Goal: Information Seeking & Learning: Find specific fact

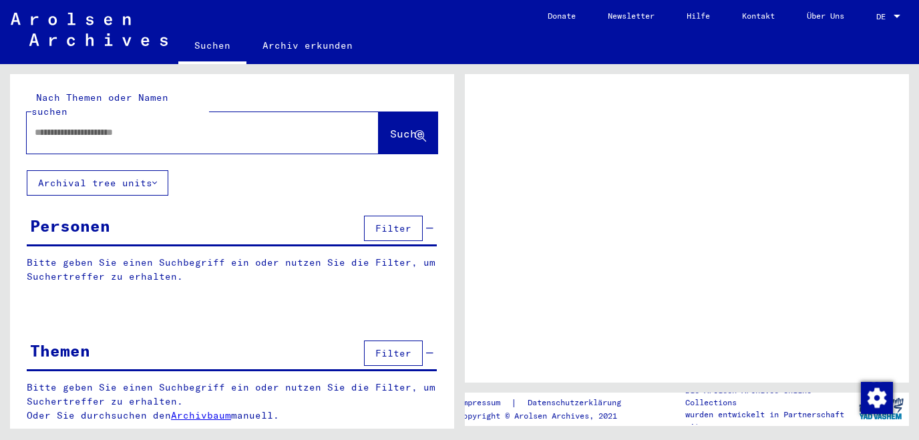
click at [71, 126] on input "text" at bounding box center [191, 133] width 312 height 14
type input "*********"
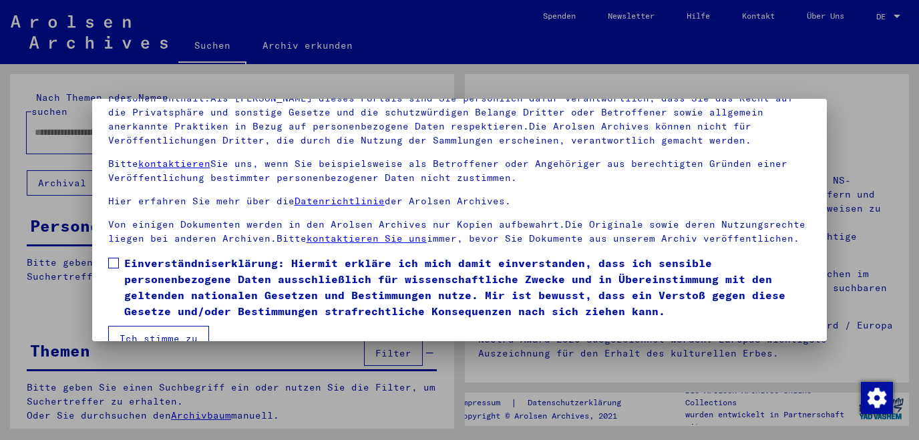
scroll to position [111, 0]
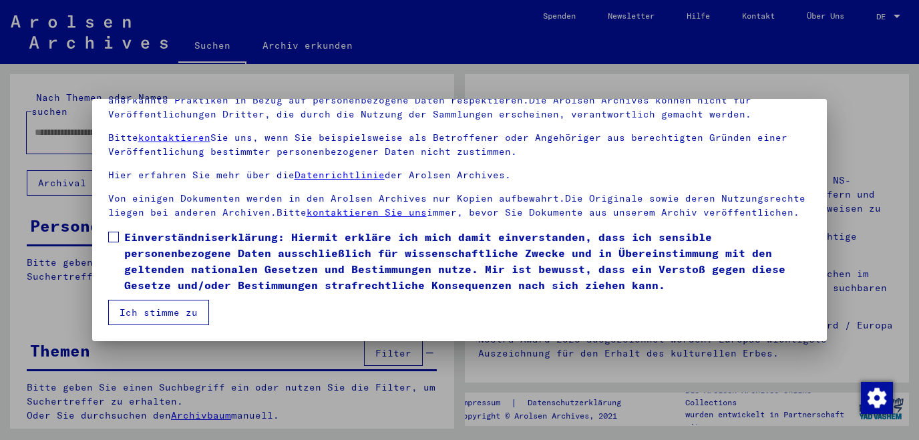
click at [115, 237] on span at bounding box center [113, 237] width 11 height 11
click at [138, 312] on button "Ich stimme zu" at bounding box center [158, 312] width 101 height 25
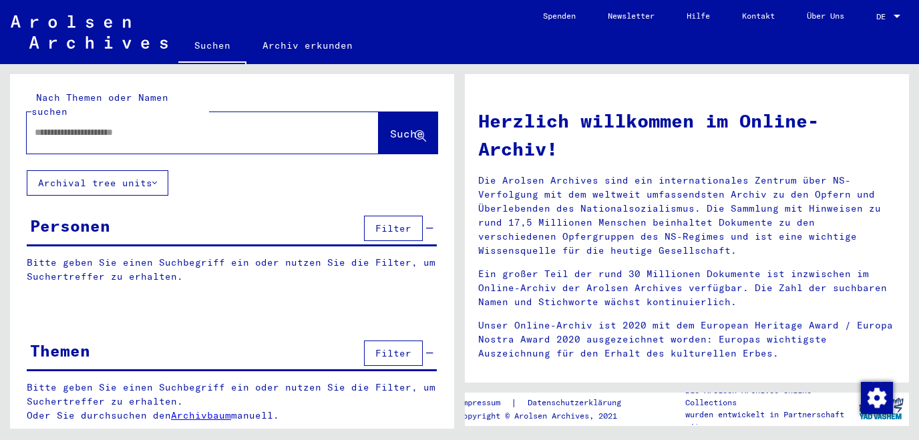
click at [104, 126] on input "text" at bounding box center [187, 133] width 304 height 14
type input "**********"
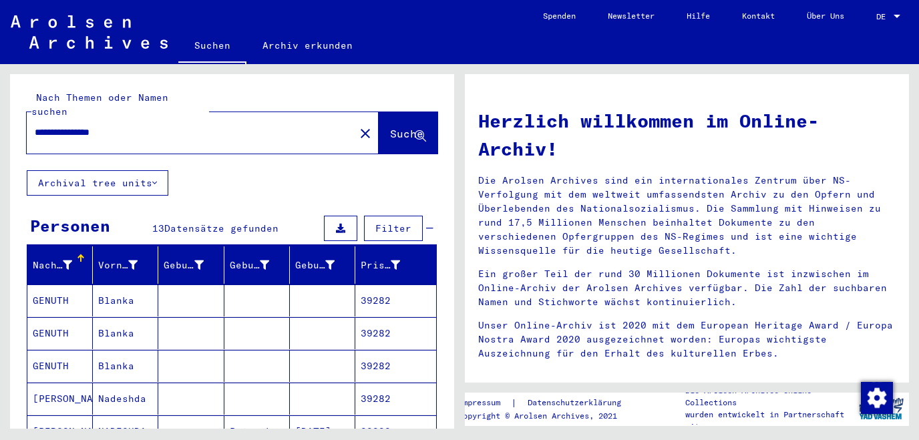
scroll to position [71, 0]
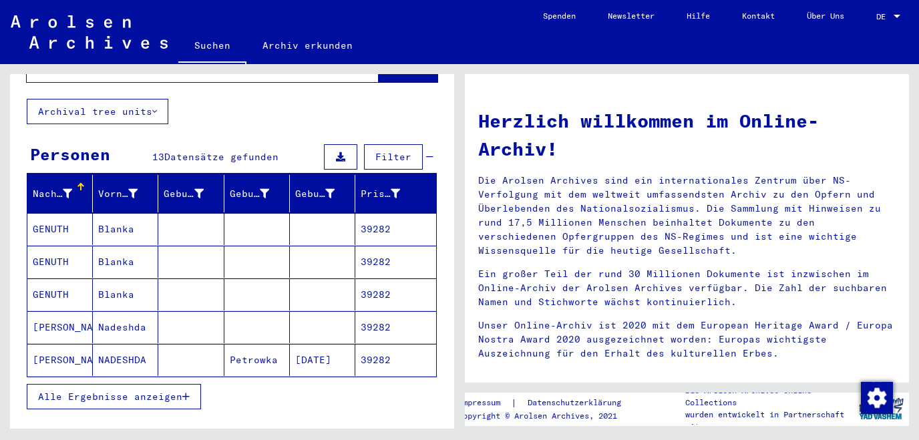
click at [67, 213] on mat-cell "GENUTH" at bounding box center [59, 229] width 65 height 32
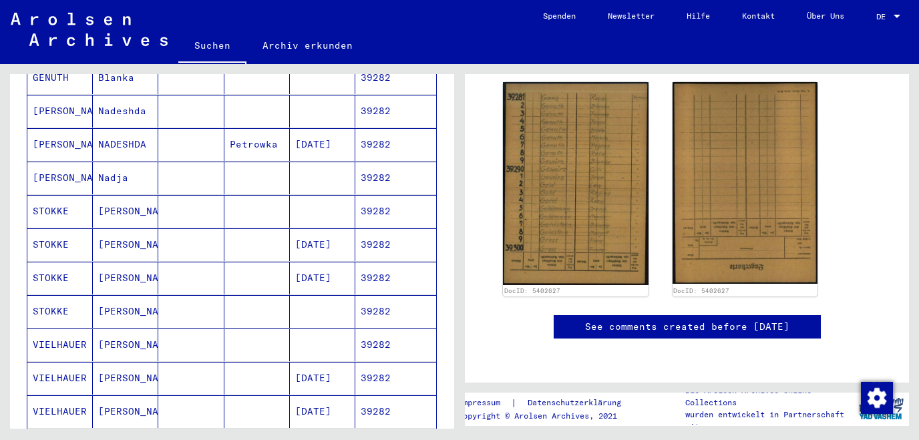
scroll to position [285, 0]
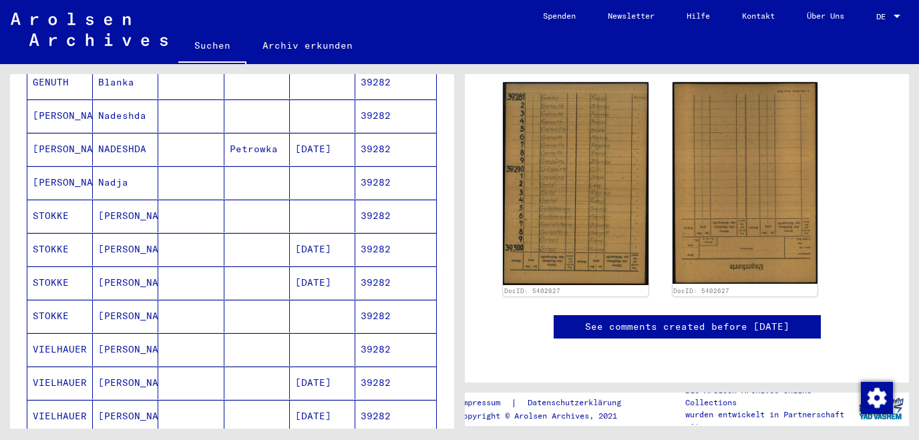
click at [45, 200] on mat-cell "STOKKE" at bounding box center [59, 216] width 65 height 33
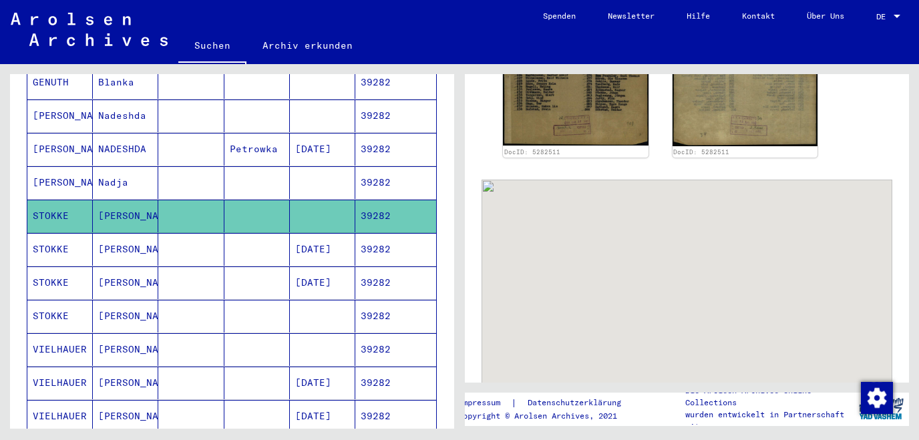
scroll to position [574, 0]
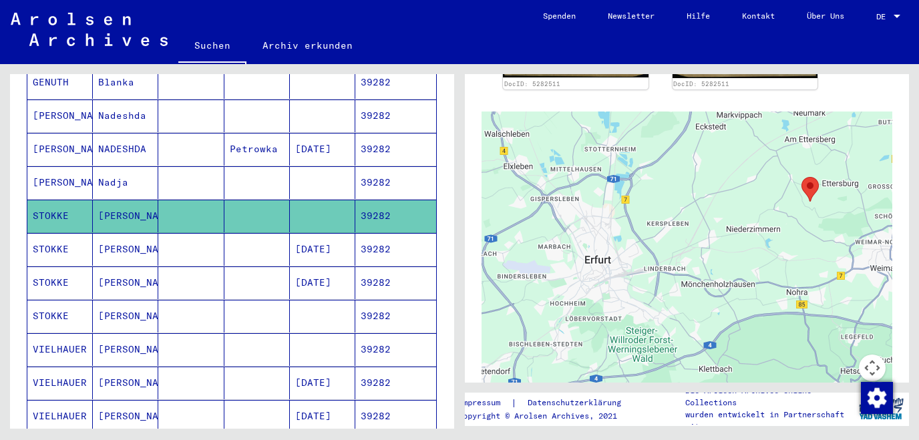
click at [51, 234] on mat-cell "STOKKE" at bounding box center [59, 249] width 65 height 33
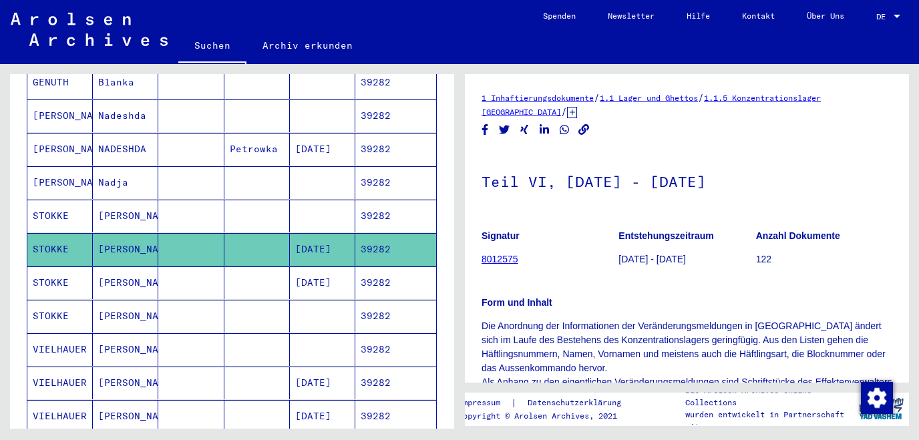
click at [52, 266] on mat-cell "STOKKE" at bounding box center [59, 282] width 65 height 33
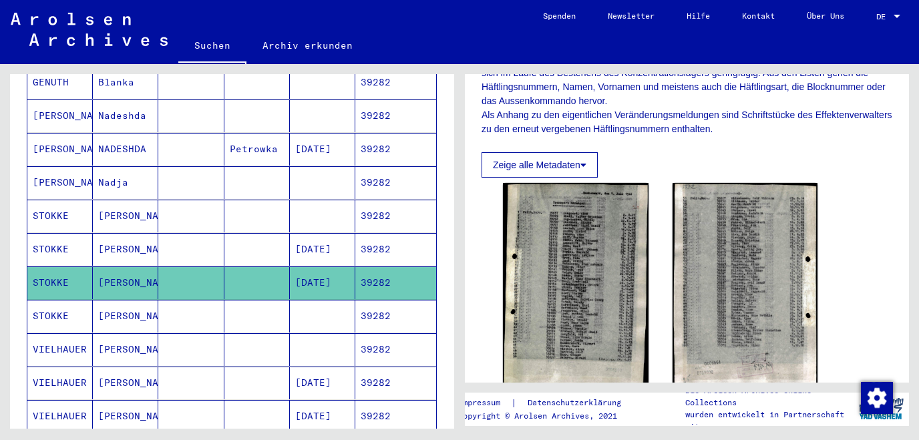
scroll to position [287, 0]
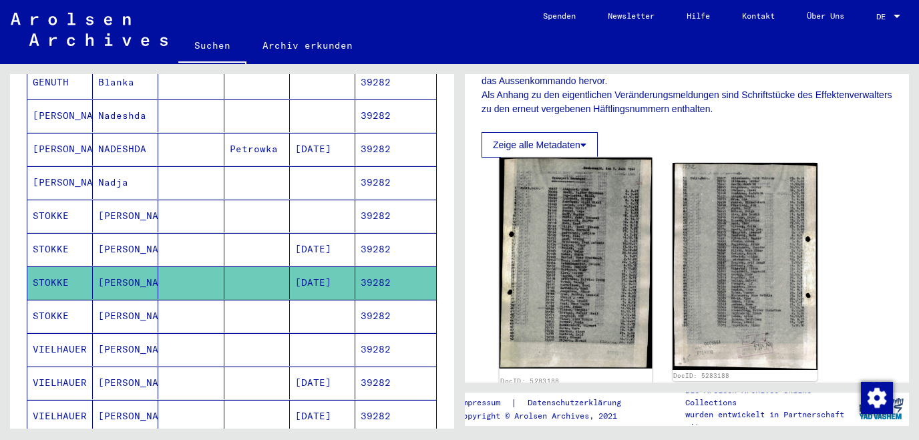
click at [578, 238] on img at bounding box center [575, 264] width 152 height 212
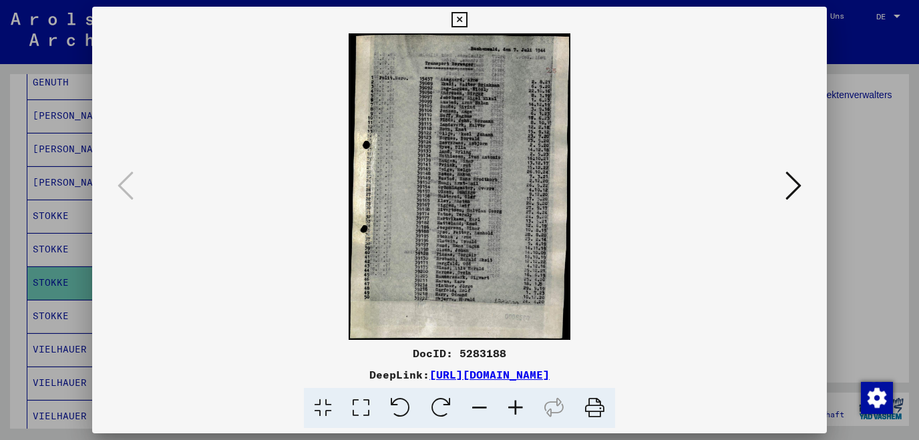
click at [517, 403] on icon at bounding box center [515, 408] width 36 height 41
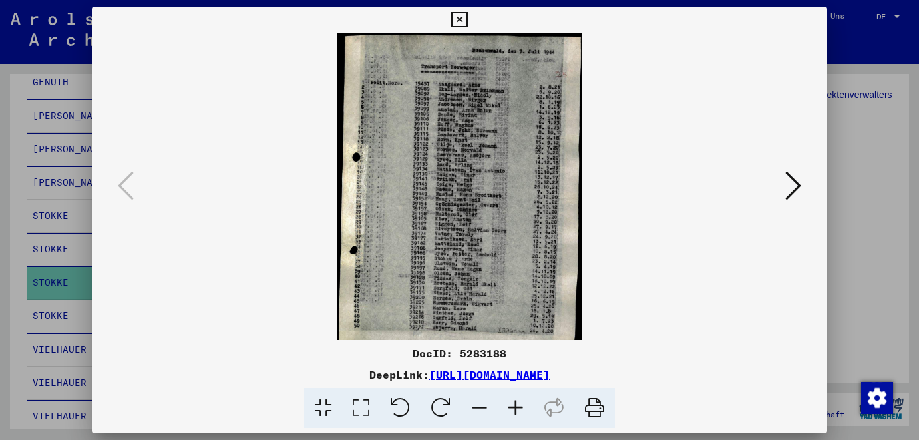
click at [517, 403] on icon at bounding box center [515, 408] width 36 height 41
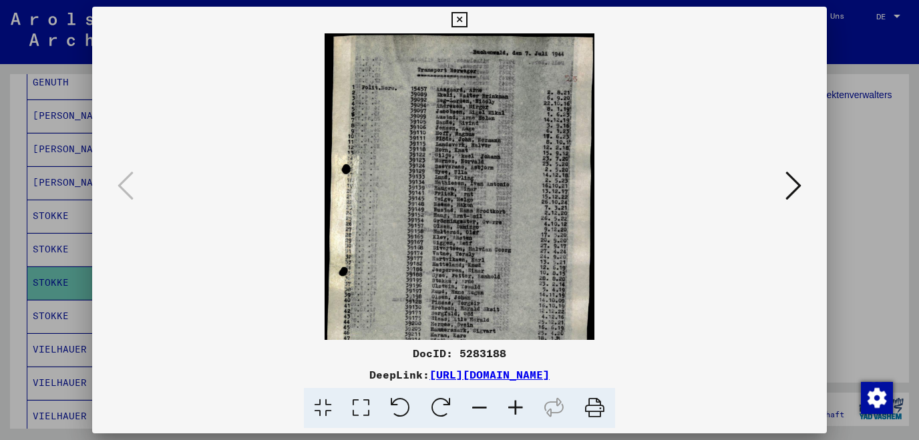
click at [517, 403] on icon at bounding box center [515, 408] width 36 height 41
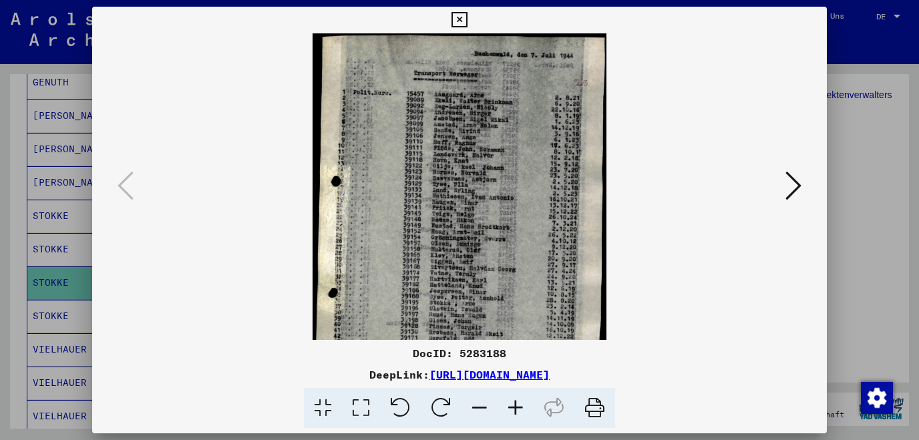
click at [517, 403] on icon at bounding box center [515, 408] width 36 height 41
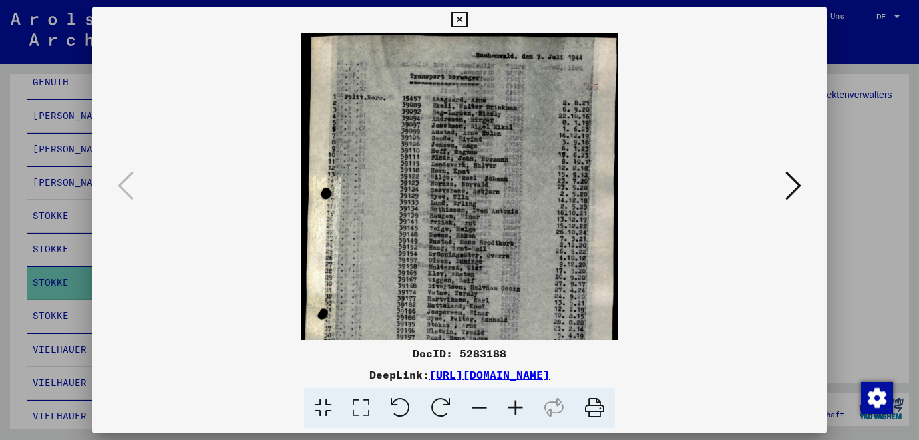
click at [517, 403] on icon at bounding box center [515, 408] width 36 height 41
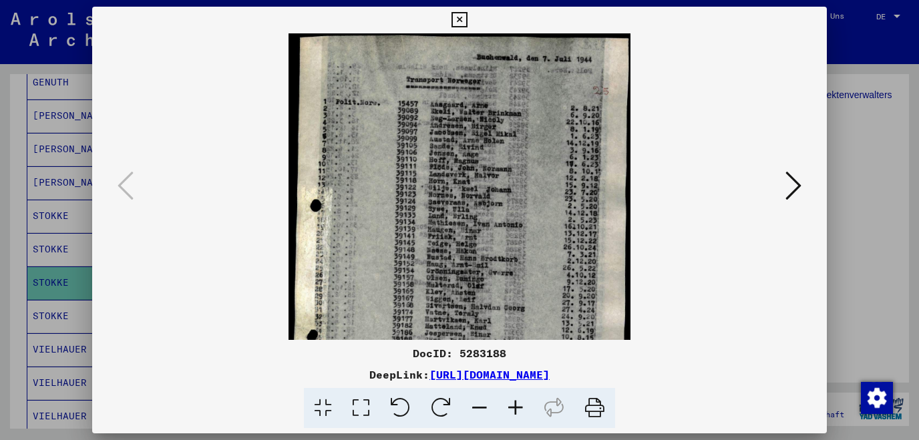
click at [517, 403] on icon at bounding box center [515, 408] width 36 height 41
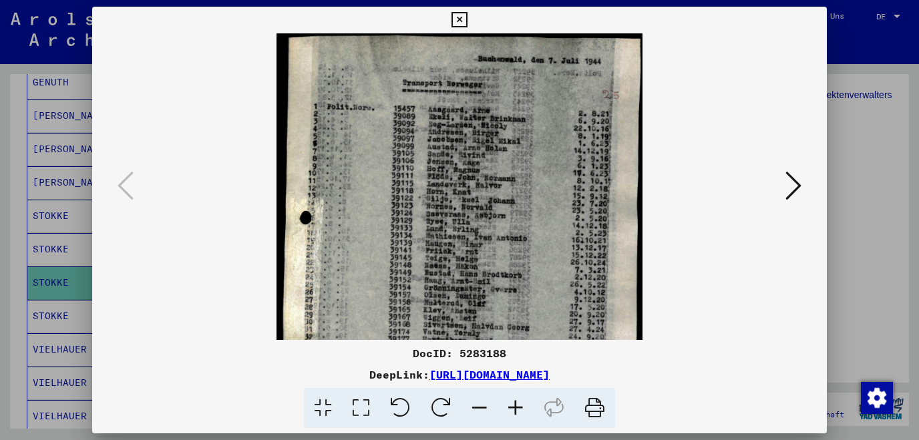
click at [517, 403] on icon at bounding box center [515, 408] width 36 height 41
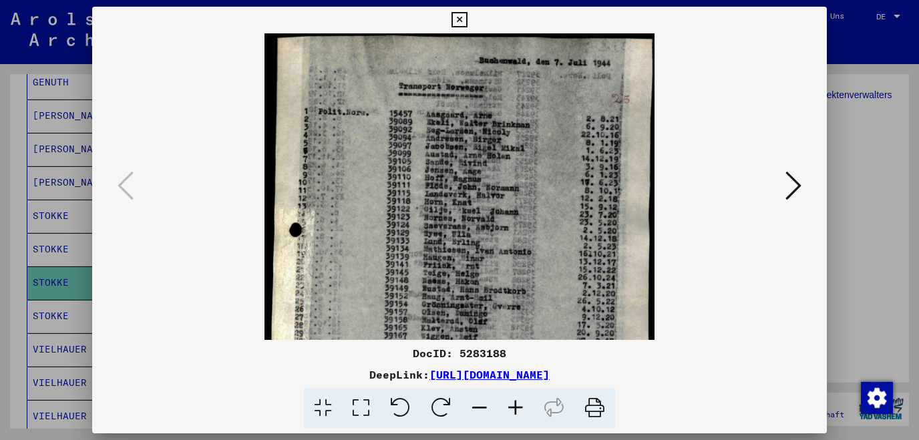
click at [517, 403] on icon at bounding box center [515, 408] width 36 height 41
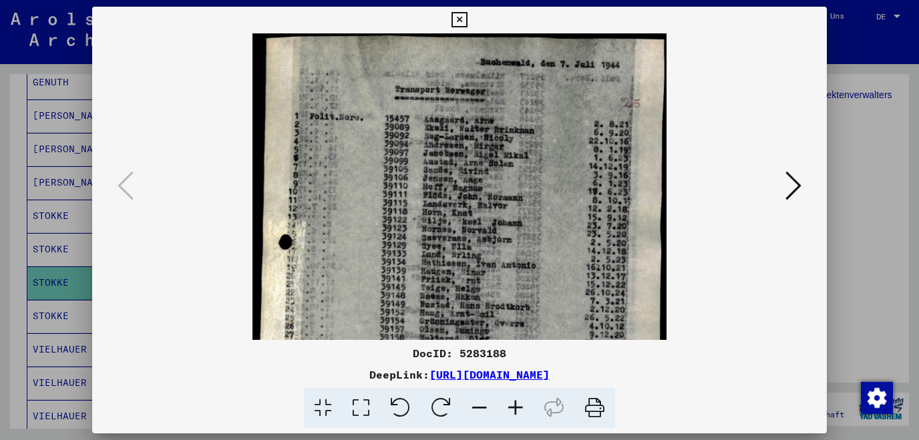
click at [517, 403] on icon at bounding box center [515, 408] width 36 height 41
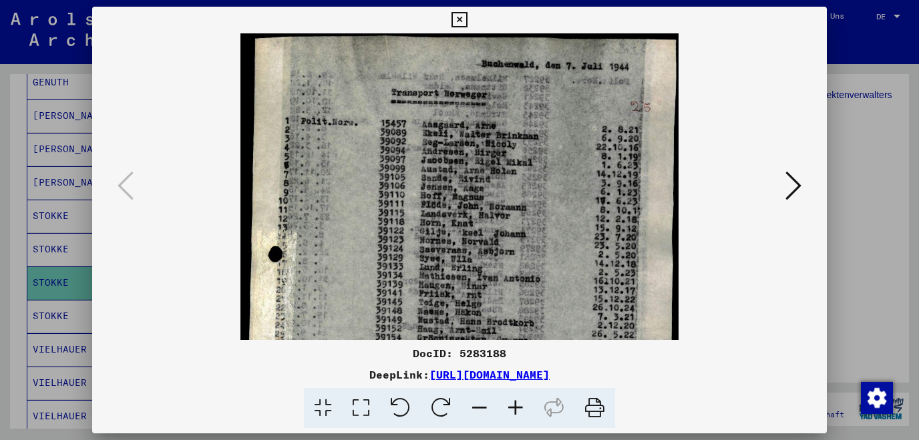
click at [517, 403] on icon at bounding box center [515, 408] width 36 height 41
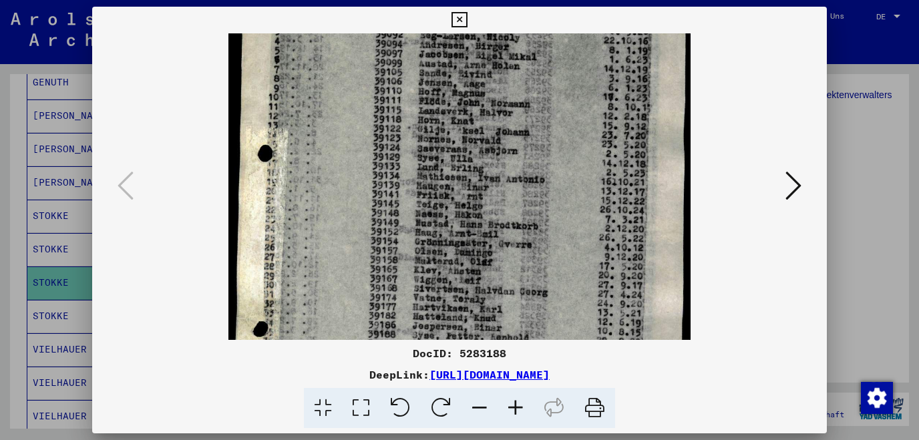
drag, startPoint x: 558, startPoint y: 237, endPoint x: 562, endPoint y: 124, distance: 112.9
click at [562, 124] on img at bounding box center [459, 241] width 462 height 640
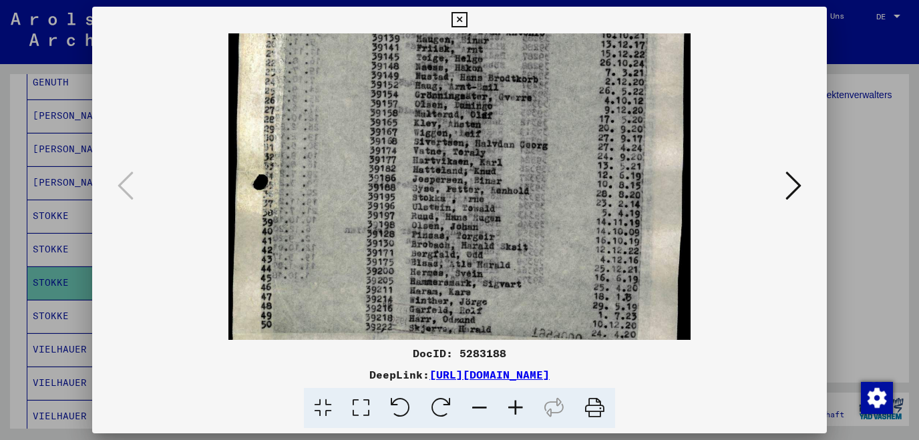
scroll to position [264, 0]
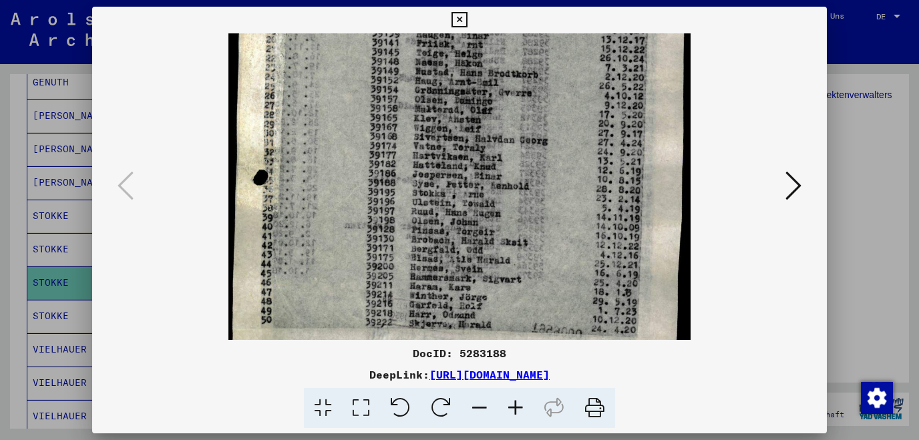
drag, startPoint x: 545, startPoint y: 251, endPoint x: 548, endPoint y: 100, distance: 150.9
click at [548, 100] on img at bounding box center [459, 89] width 462 height 640
click at [796, 188] on icon at bounding box center [793, 186] width 16 height 32
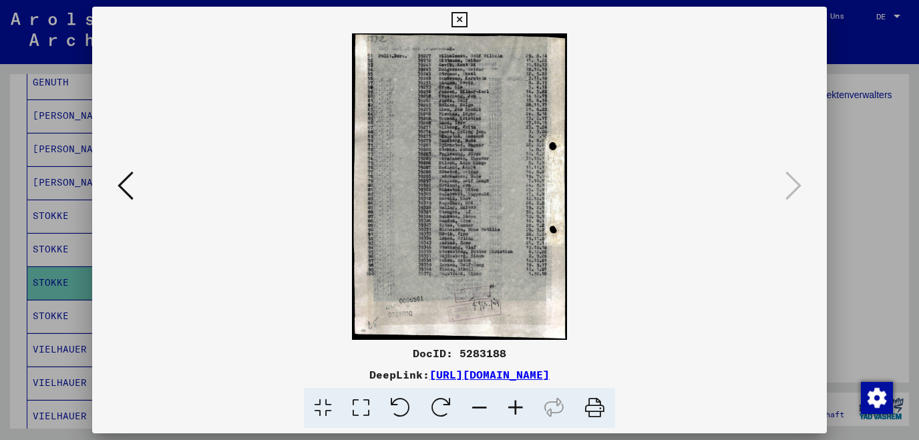
click at [517, 407] on icon at bounding box center [515, 408] width 36 height 41
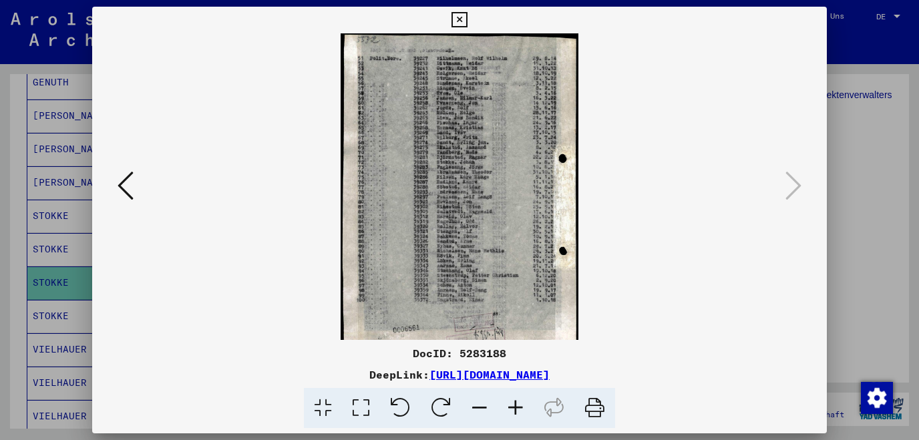
click at [517, 407] on icon at bounding box center [515, 408] width 36 height 41
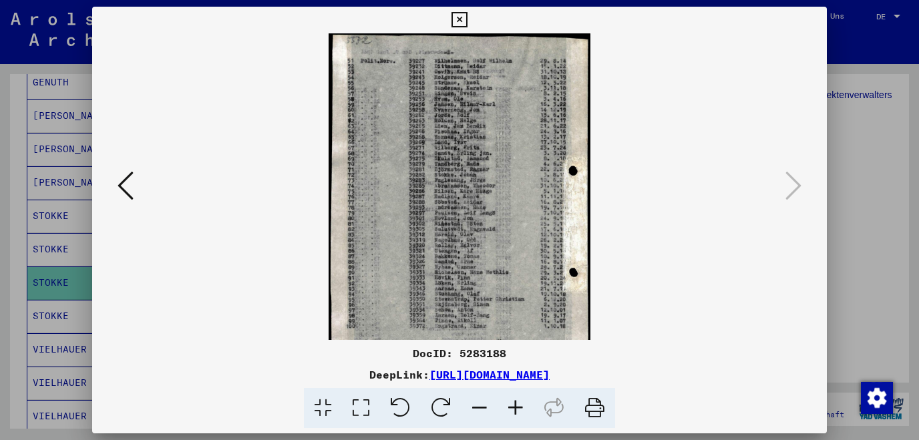
click at [517, 407] on icon at bounding box center [515, 408] width 36 height 41
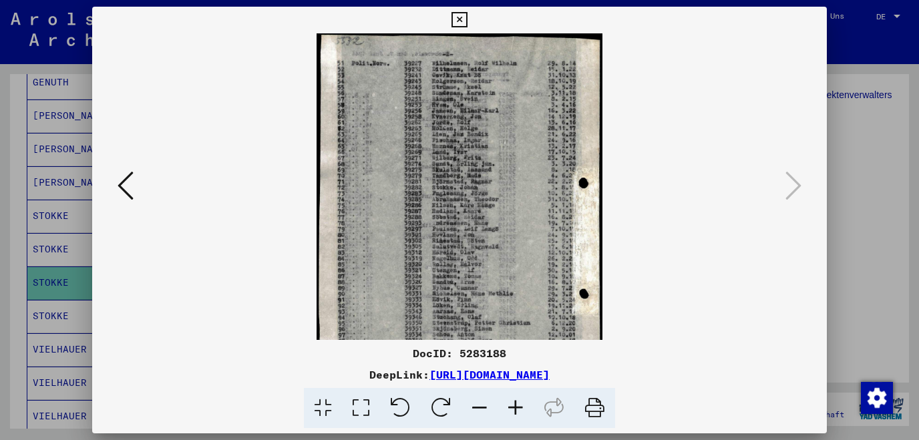
click at [517, 407] on icon at bounding box center [515, 408] width 36 height 41
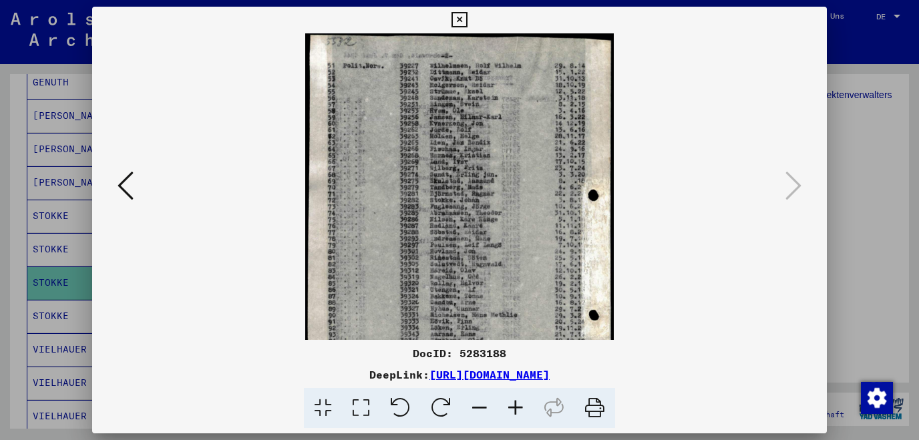
click at [517, 407] on icon at bounding box center [515, 408] width 36 height 41
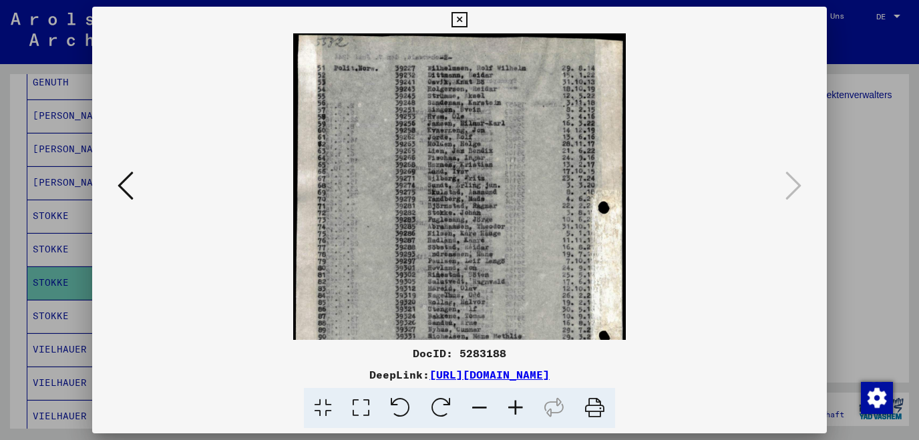
click at [517, 407] on icon at bounding box center [515, 408] width 36 height 41
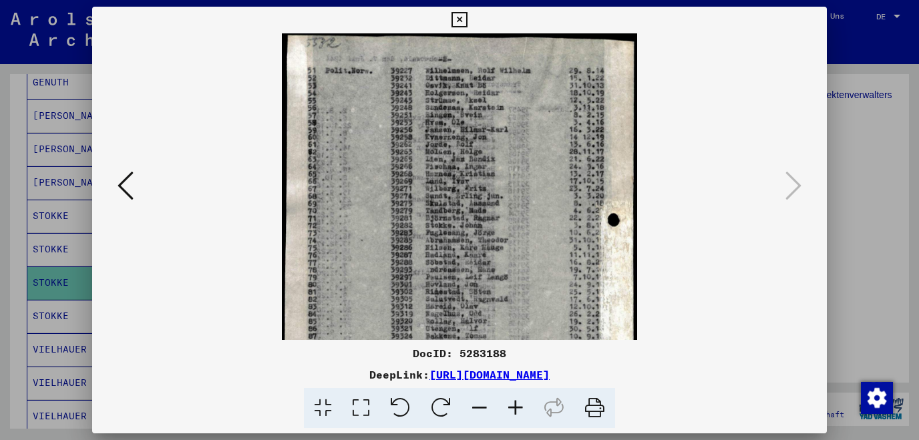
click at [517, 407] on icon at bounding box center [515, 408] width 36 height 41
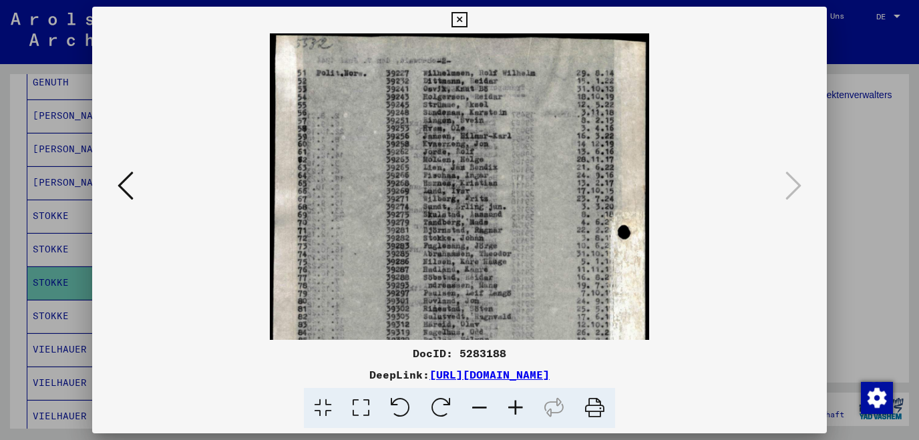
click at [517, 407] on icon at bounding box center [515, 408] width 36 height 41
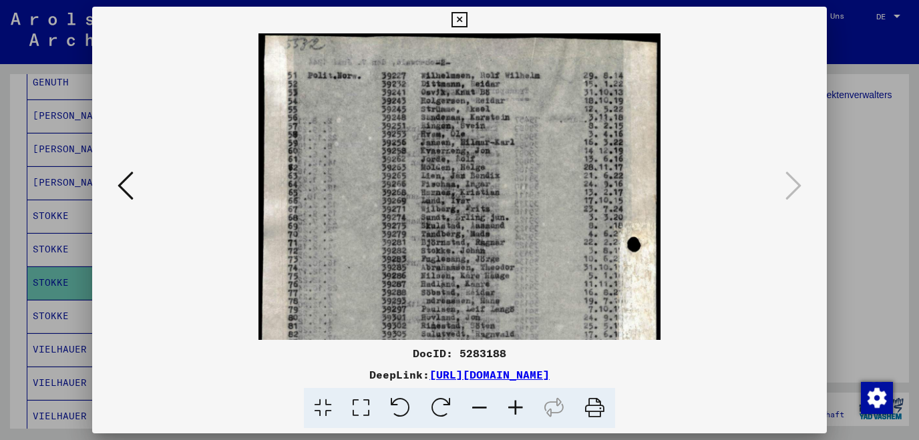
click at [517, 407] on icon at bounding box center [515, 408] width 36 height 41
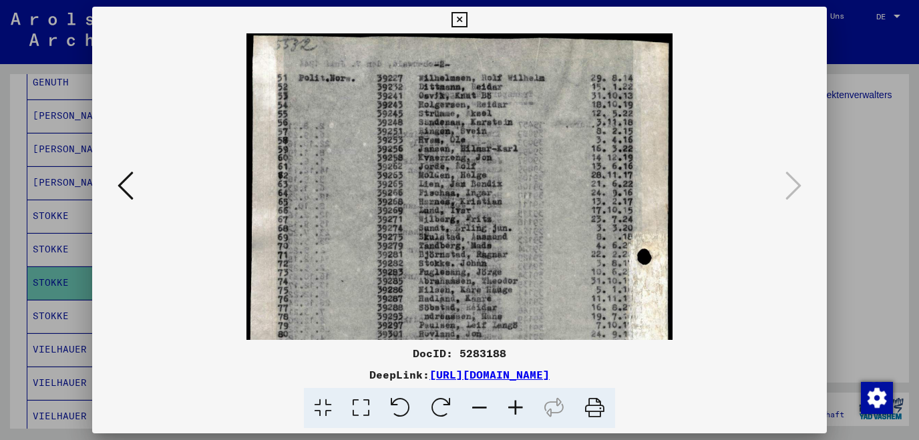
click at [517, 407] on icon at bounding box center [515, 408] width 36 height 41
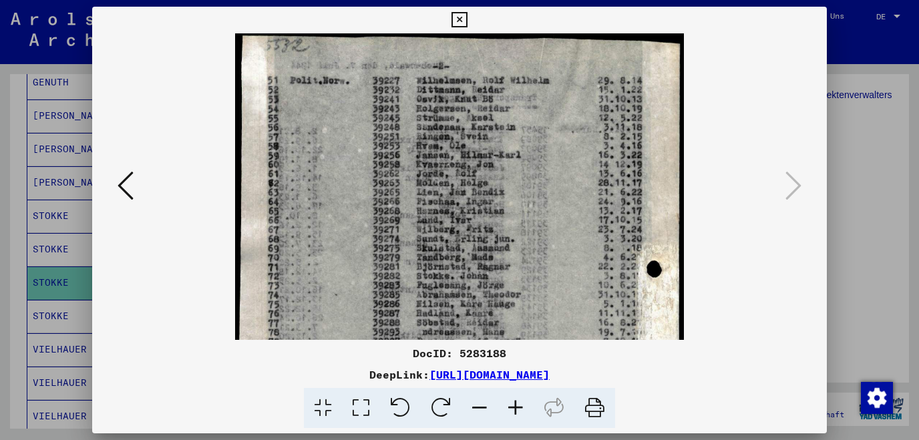
click at [517, 407] on icon at bounding box center [515, 408] width 36 height 41
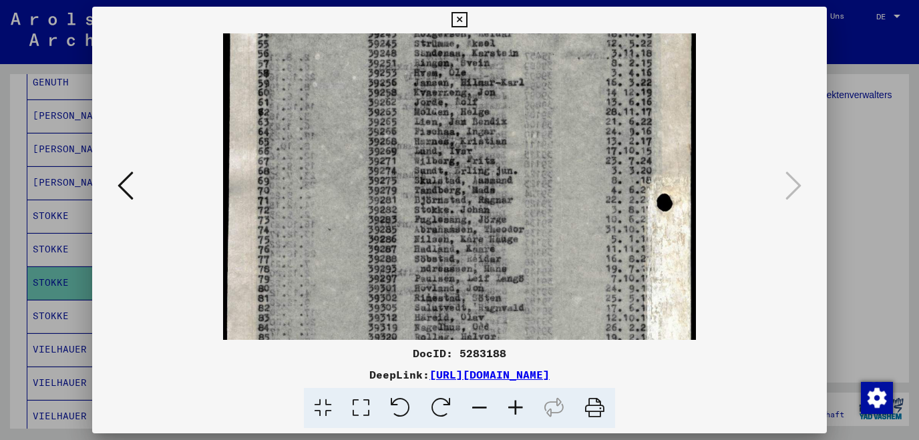
scroll to position [86, 0]
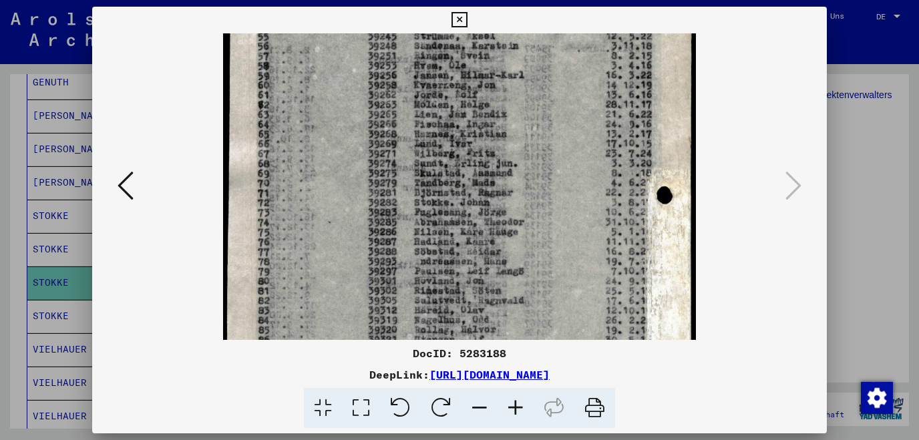
drag, startPoint x: 517, startPoint y: 269, endPoint x: 521, endPoint y: 180, distance: 89.5
click at [521, 180] on img at bounding box center [459, 284] width 473 height 674
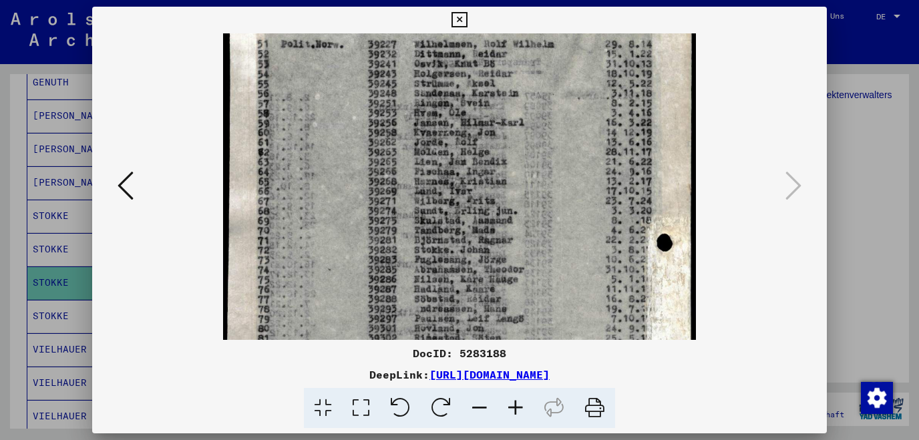
scroll to position [0, 0]
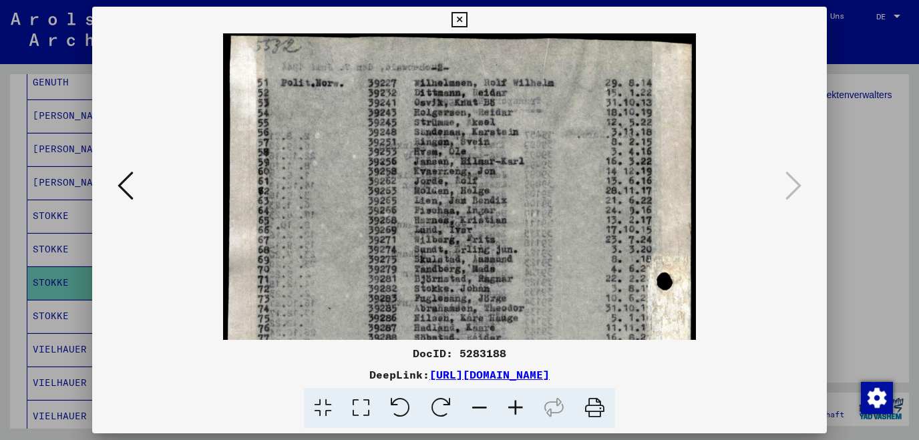
drag, startPoint x: 656, startPoint y: 121, endPoint x: 651, endPoint y: 313, distance: 192.3
click at [651, 313] on img at bounding box center [459, 370] width 473 height 674
click at [126, 194] on icon at bounding box center [125, 186] width 16 height 32
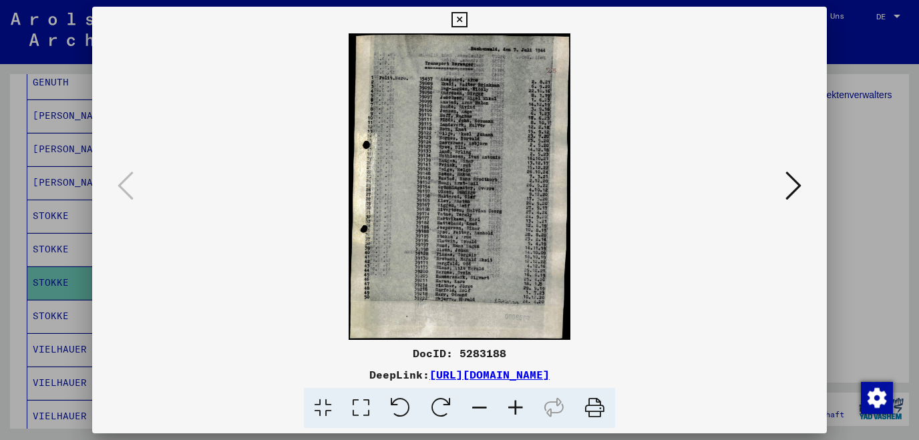
click at [517, 410] on icon at bounding box center [515, 408] width 36 height 41
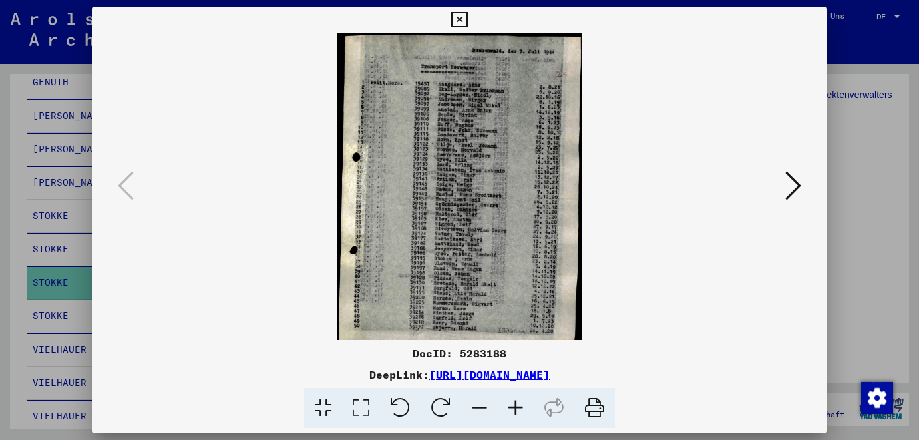
click at [517, 410] on icon at bounding box center [515, 408] width 36 height 41
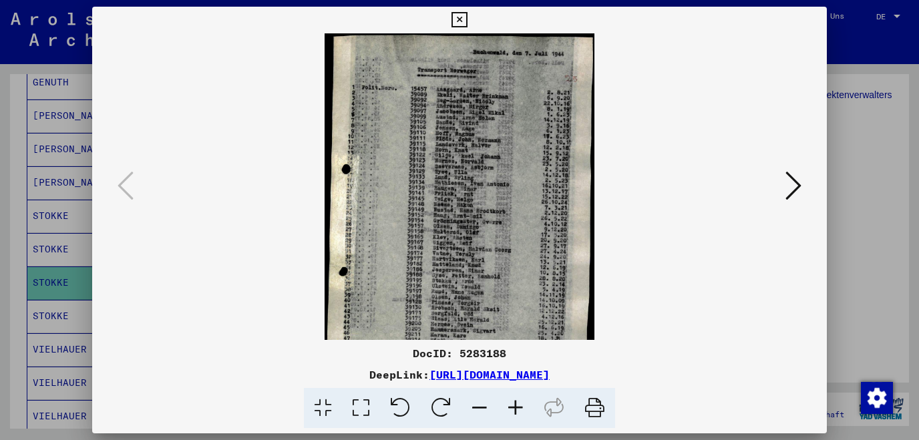
click at [517, 410] on icon at bounding box center [515, 408] width 36 height 41
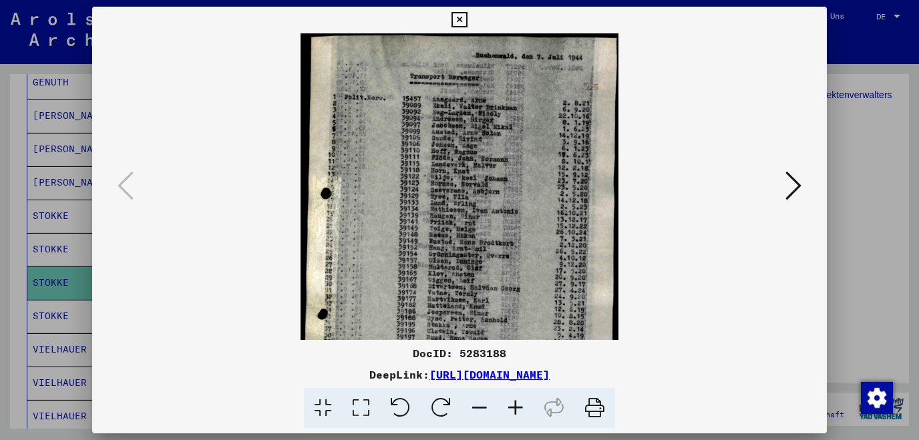
click at [517, 410] on icon at bounding box center [515, 408] width 36 height 41
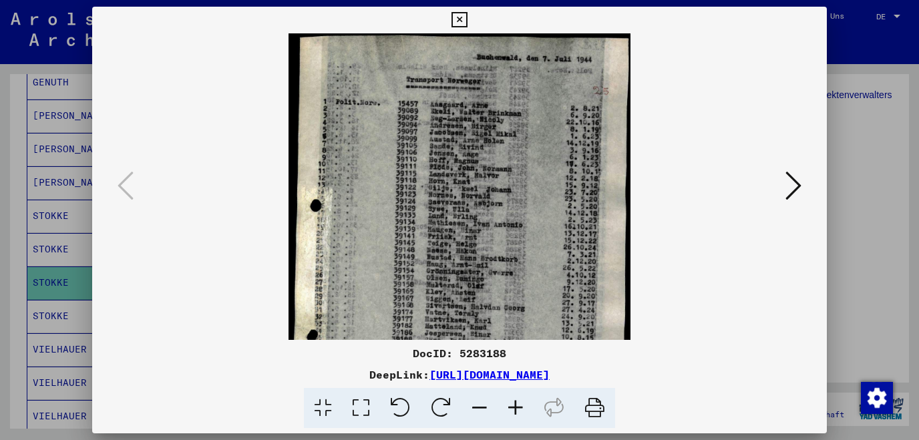
click at [517, 410] on icon at bounding box center [515, 408] width 36 height 41
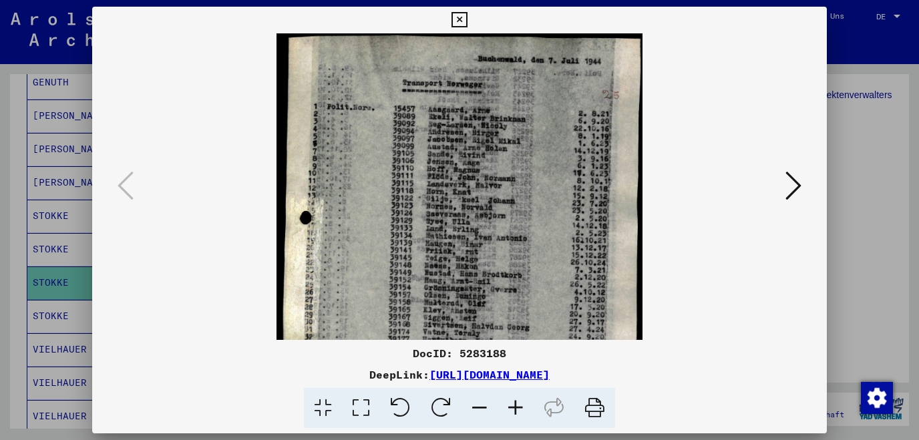
click at [517, 410] on icon at bounding box center [515, 408] width 36 height 41
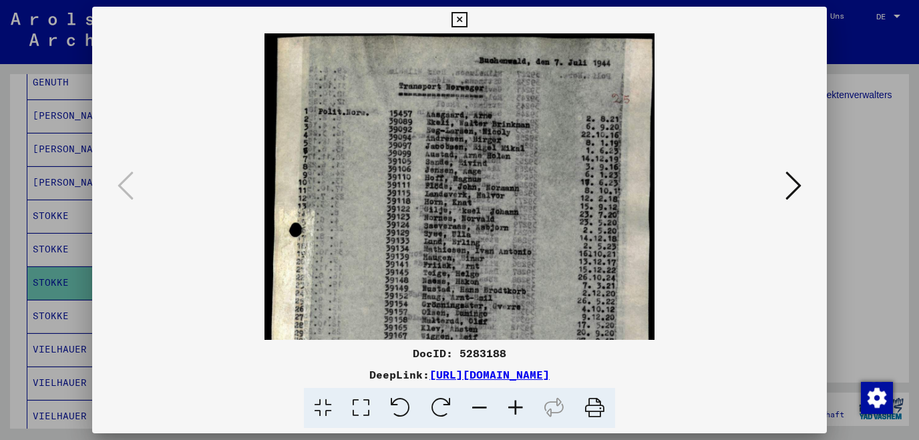
click at [517, 410] on icon at bounding box center [515, 408] width 36 height 41
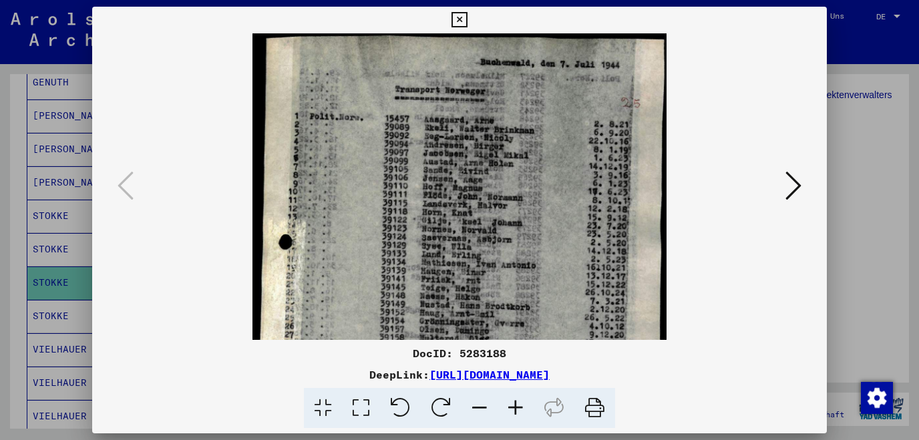
click at [517, 410] on icon at bounding box center [515, 408] width 36 height 41
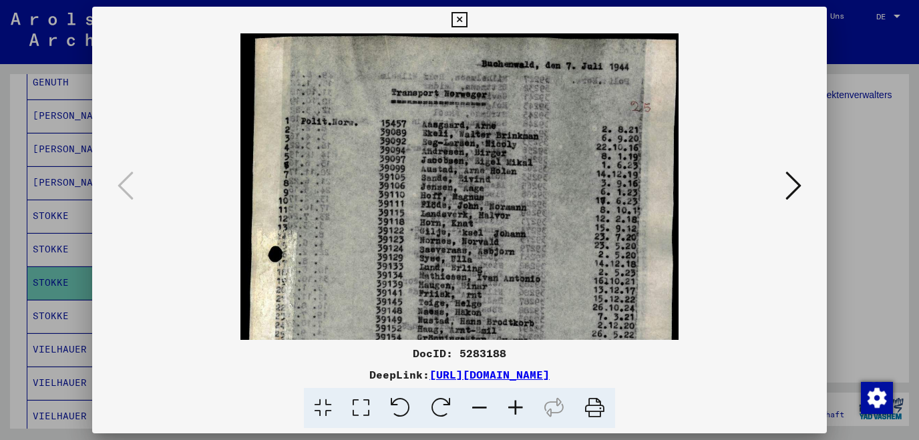
click at [517, 410] on icon at bounding box center [515, 408] width 36 height 41
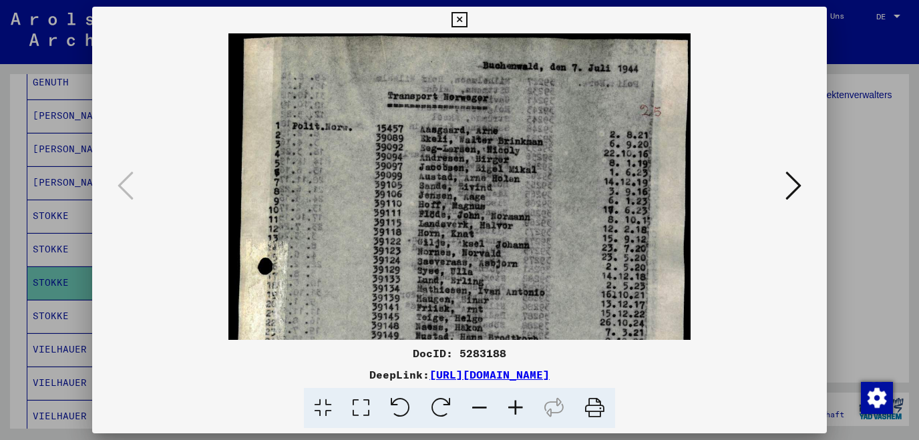
click at [477, 409] on icon at bounding box center [479, 408] width 36 height 41
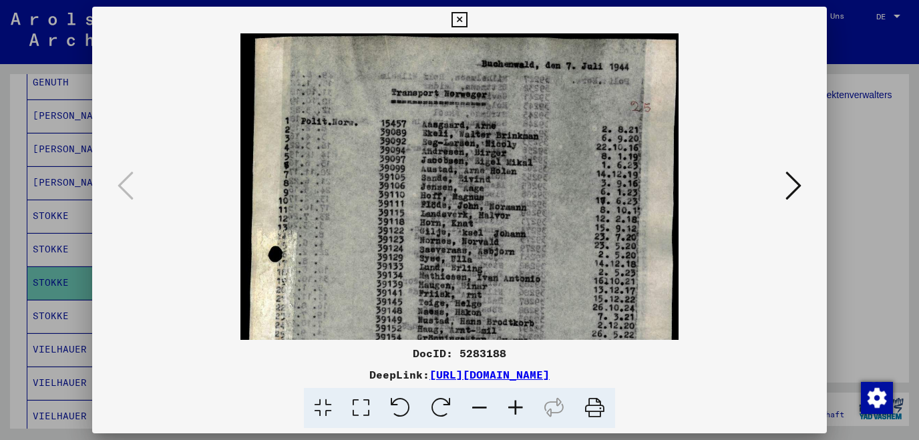
click at [467, 17] on icon at bounding box center [458, 20] width 15 height 16
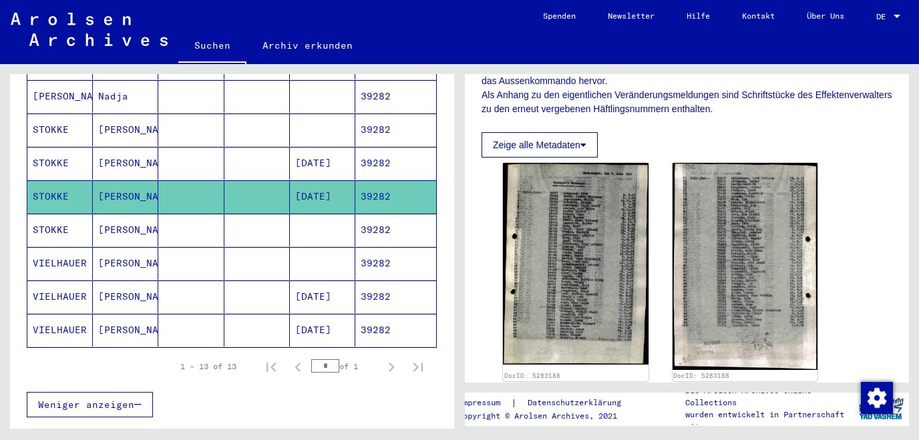
scroll to position [409, 0]
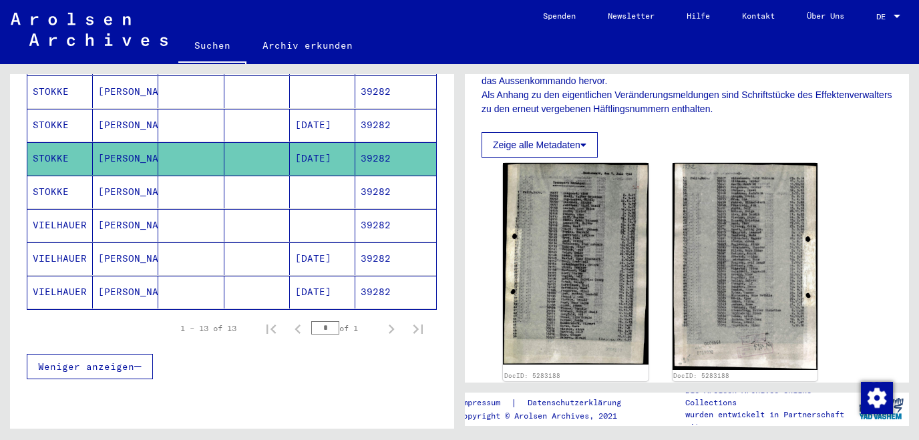
drag, startPoint x: 449, startPoint y: 231, endPoint x: 455, endPoint y: 244, distance: 14.3
click at [460, 244] on mat-grid-tile "1 Inhaftierungsdokumente / 1.1 Lager und Ghettos / 1.1.5 Konzentrationslager [G…" at bounding box center [689, 246] width 459 height 364
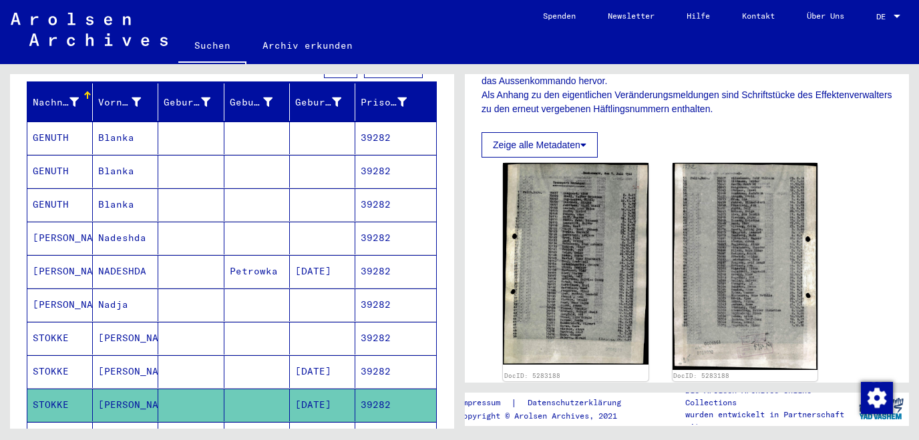
scroll to position [90, 0]
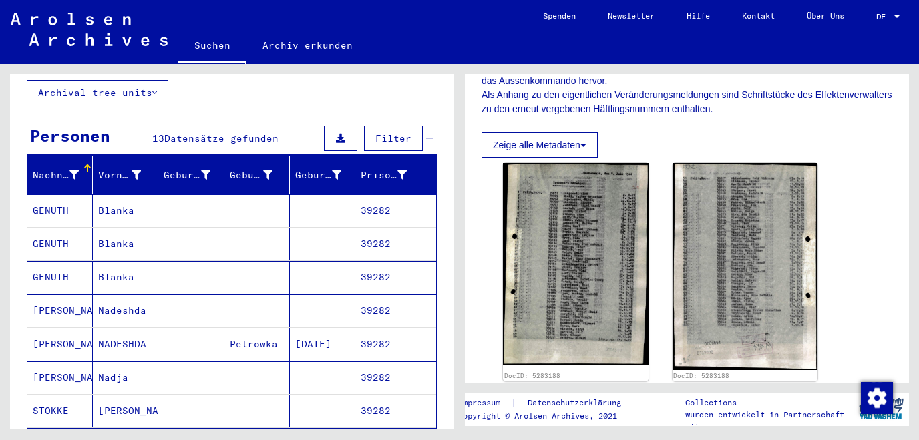
click at [131, 194] on mat-cell "Blanka" at bounding box center [125, 210] width 65 height 33
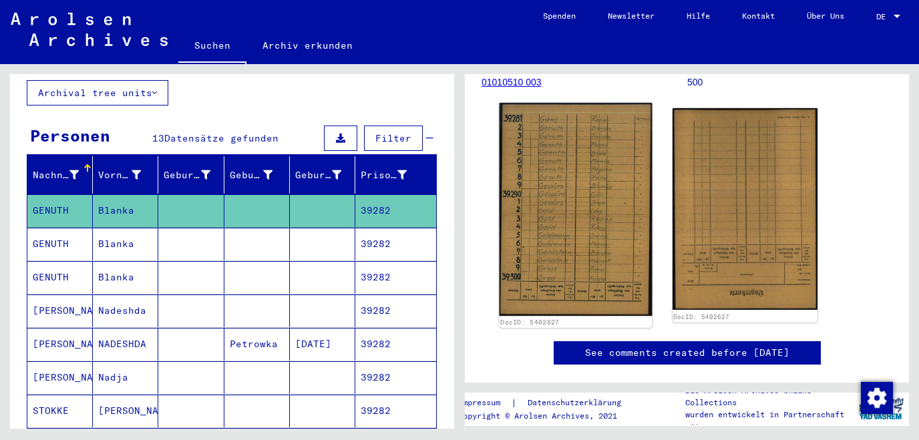
scroll to position [144, 0]
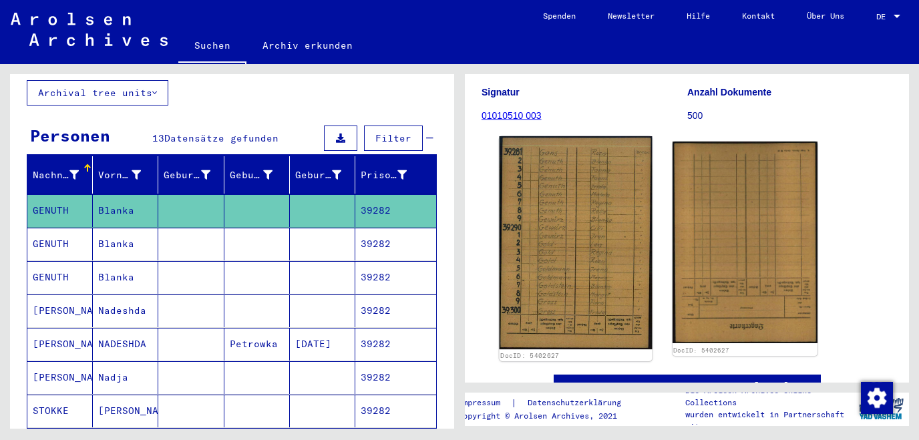
click at [547, 211] on img at bounding box center [575, 242] width 152 height 213
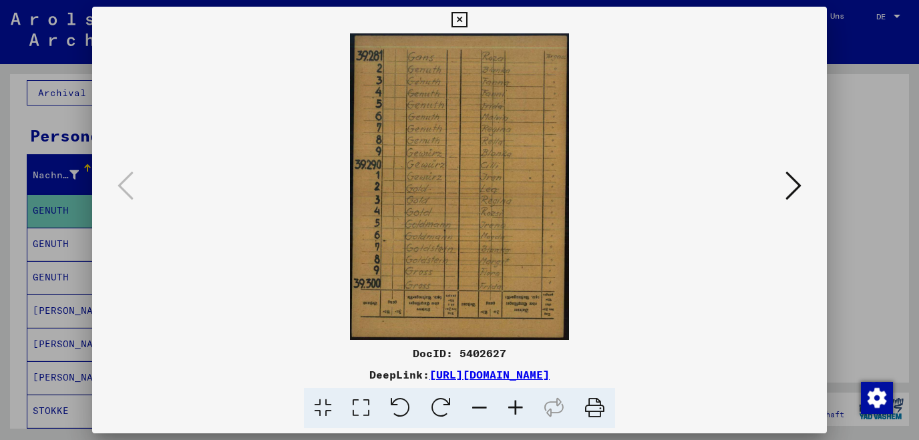
click at [513, 406] on icon at bounding box center [515, 408] width 36 height 41
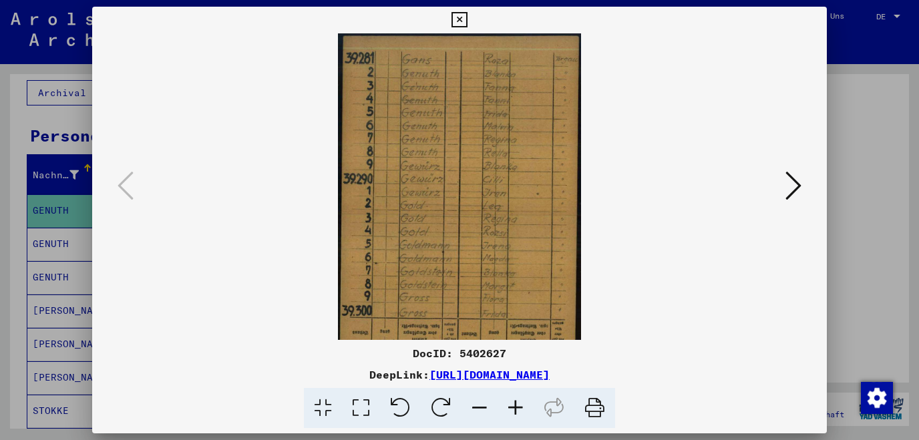
click at [513, 406] on icon at bounding box center [515, 408] width 36 height 41
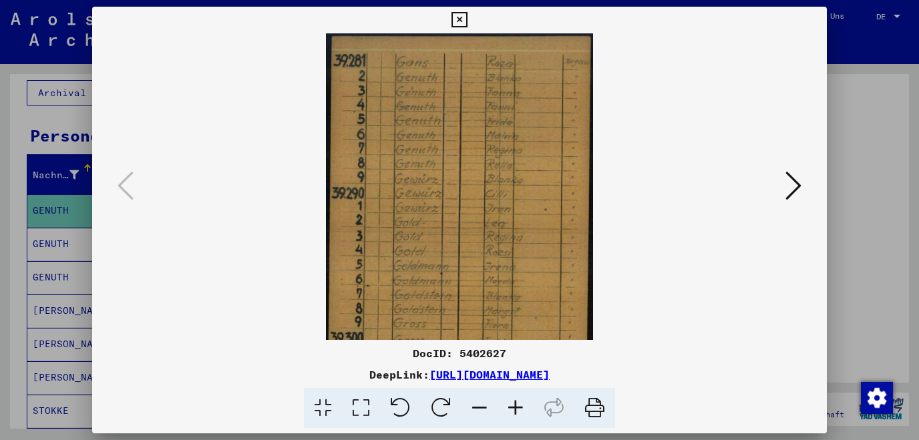
click at [513, 406] on icon at bounding box center [515, 408] width 36 height 41
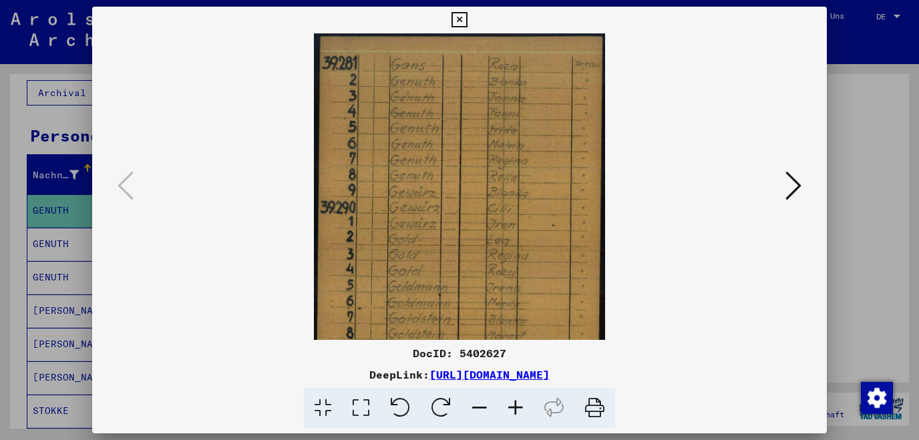
click at [514, 406] on icon at bounding box center [515, 408] width 36 height 41
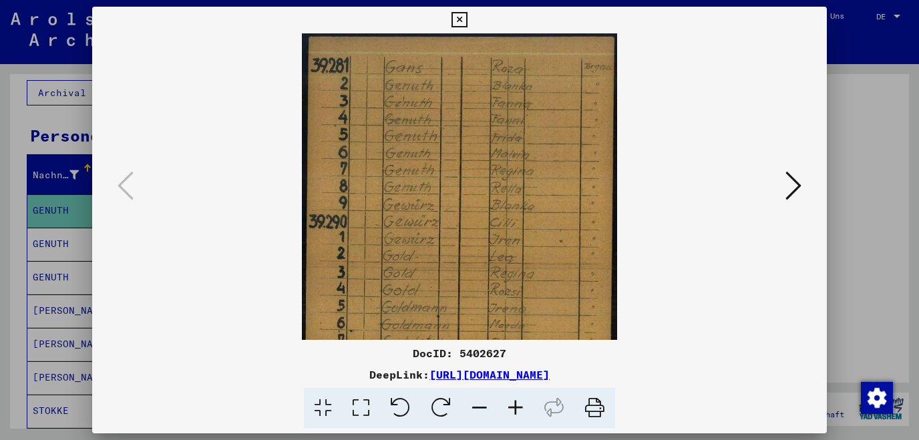
click at [514, 406] on icon at bounding box center [515, 408] width 36 height 41
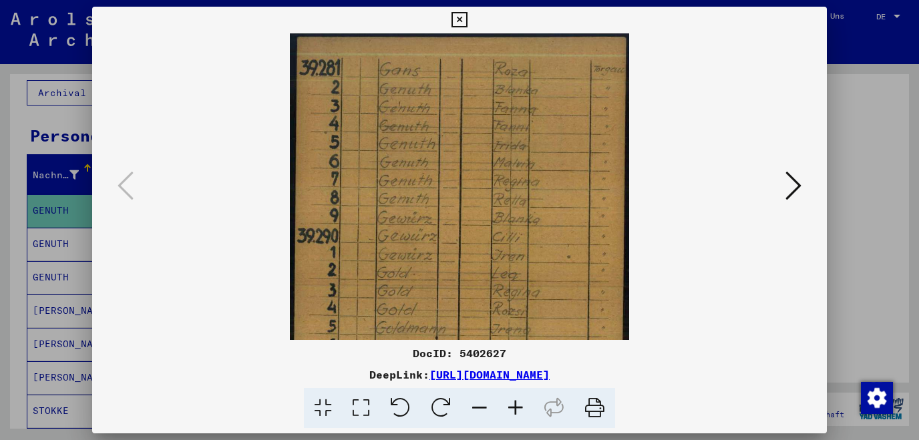
click at [515, 406] on icon at bounding box center [515, 408] width 36 height 41
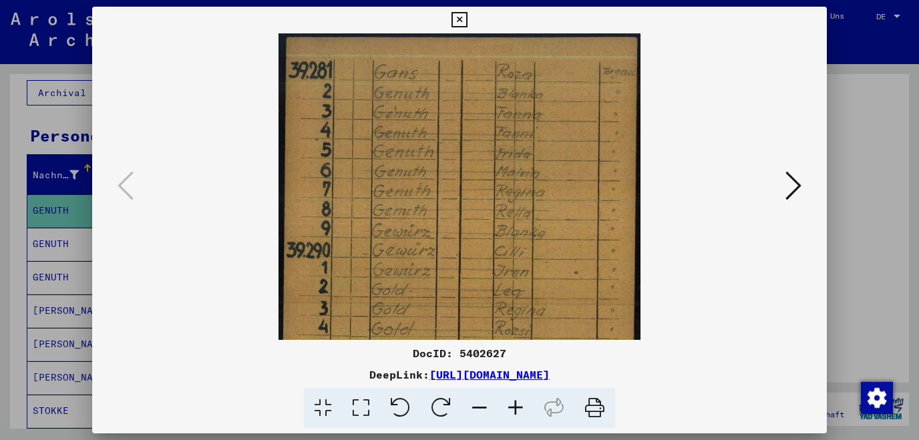
click at [515, 406] on icon at bounding box center [515, 408] width 36 height 41
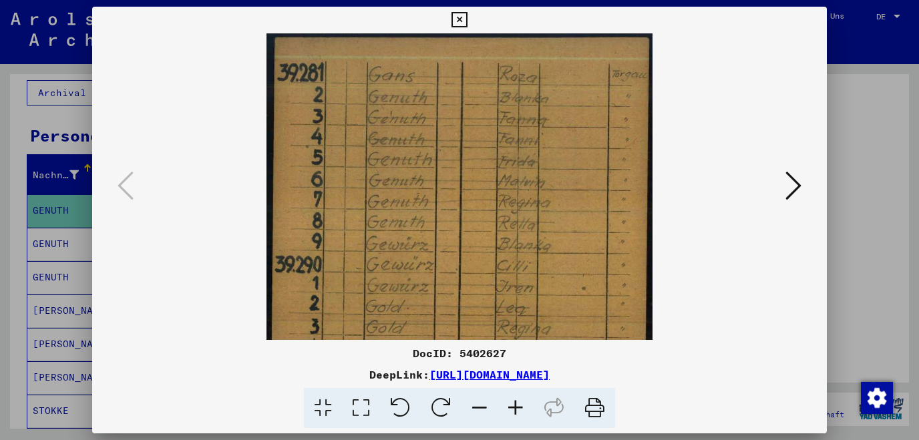
click at [515, 406] on icon at bounding box center [515, 408] width 36 height 41
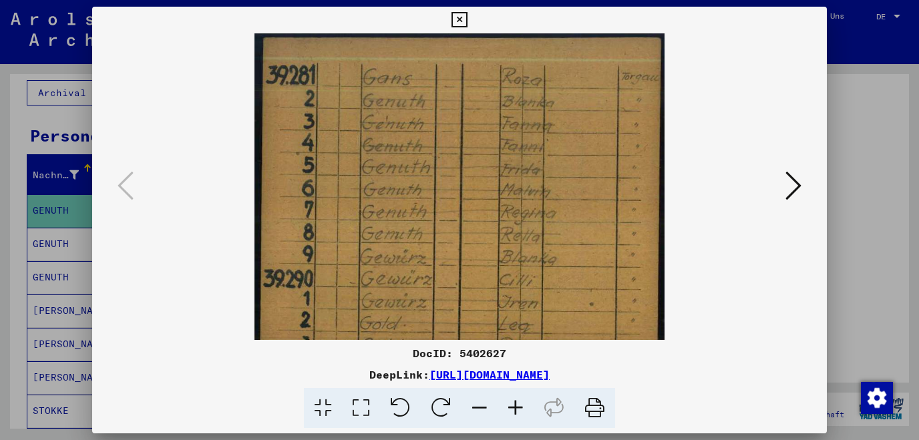
click at [515, 406] on icon at bounding box center [515, 408] width 36 height 41
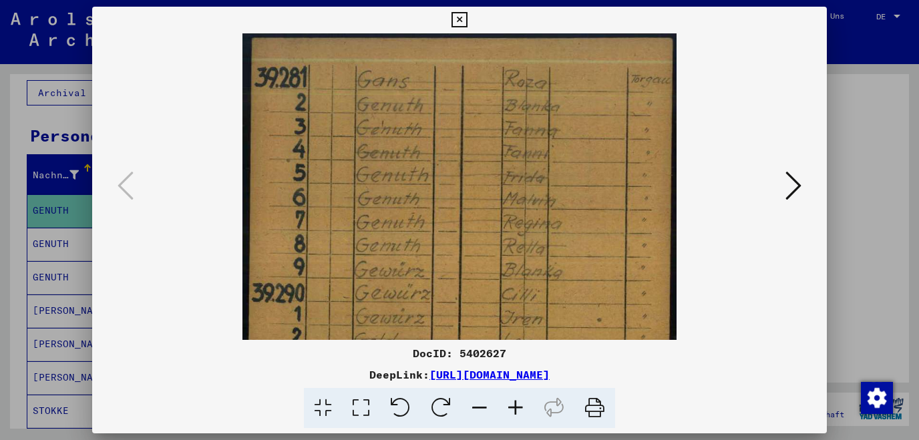
click at [515, 406] on icon at bounding box center [515, 408] width 36 height 41
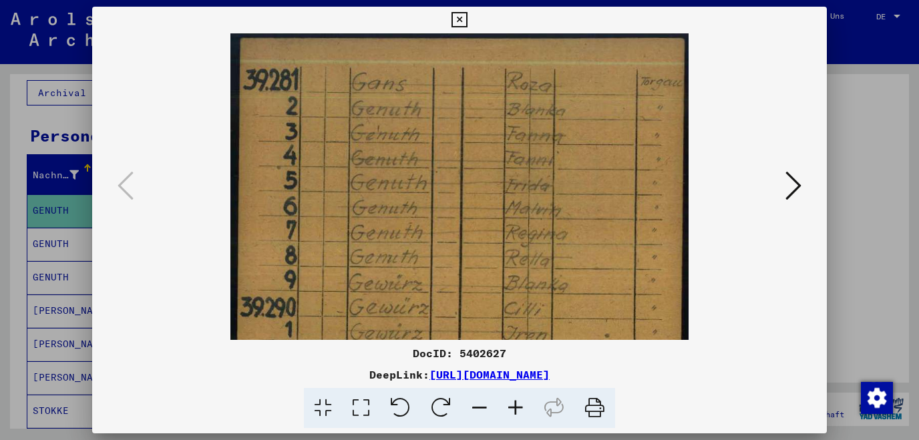
click at [515, 406] on icon at bounding box center [515, 408] width 36 height 41
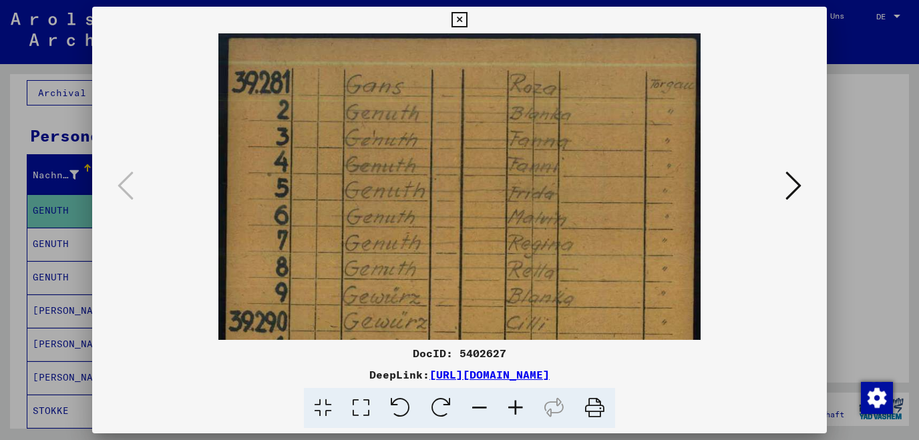
click at [515, 406] on icon at bounding box center [515, 408] width 36 height 41
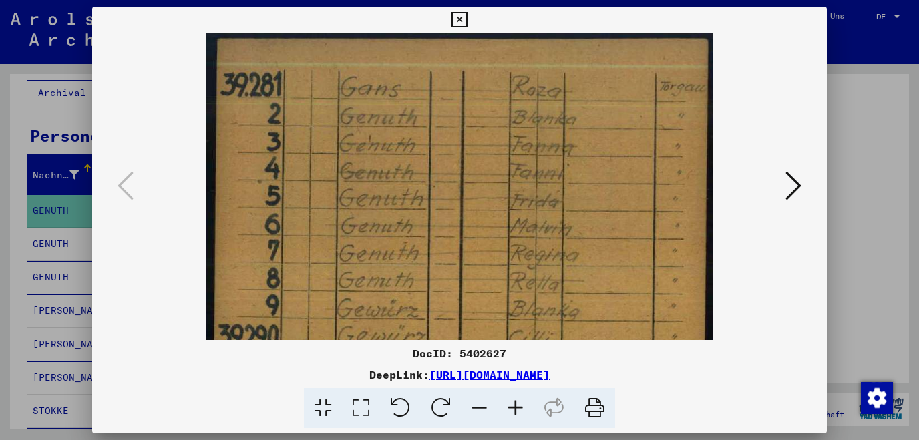
click at [515, 406] on icon at bounding box center [515, 408] width 36 height 41
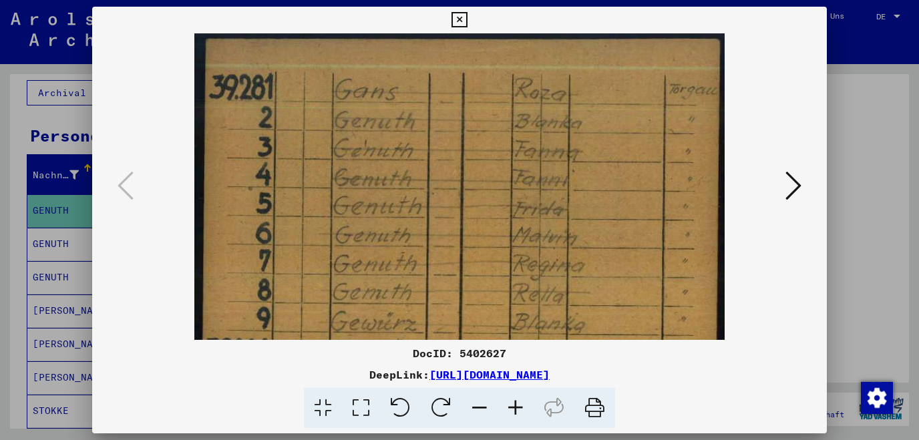
click at [467, 18] on icon at bounding box center [458, 20] width 15 height 16
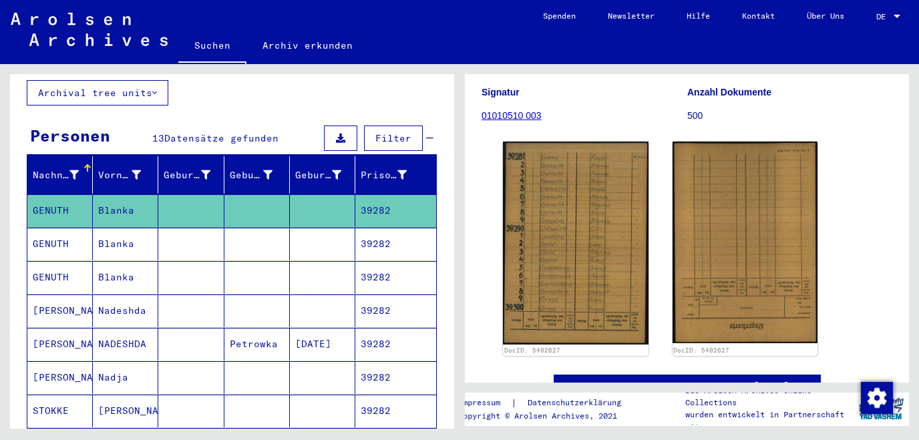
click at [64, 298] on mat-cell "[PERSON_NAME]" at bounding box center [59, 310] width 65 height 33
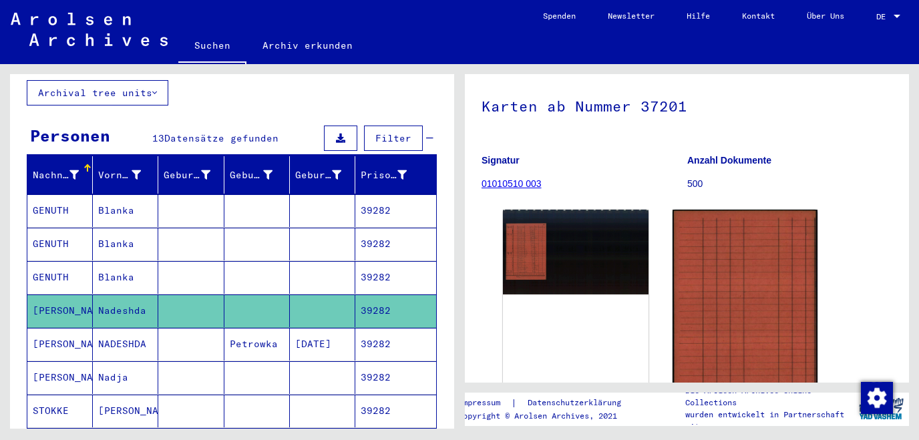
scroll to position [71, 0]
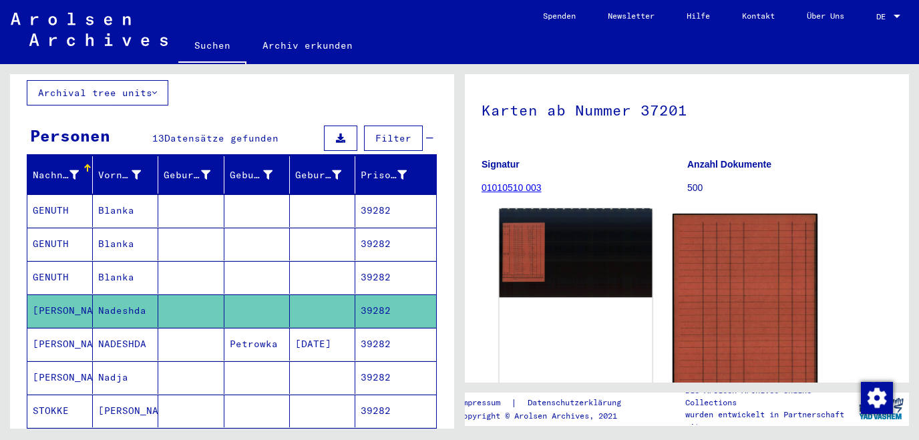
click at [520, 259] on img at bounding box center [575, 252] width 152 height 89
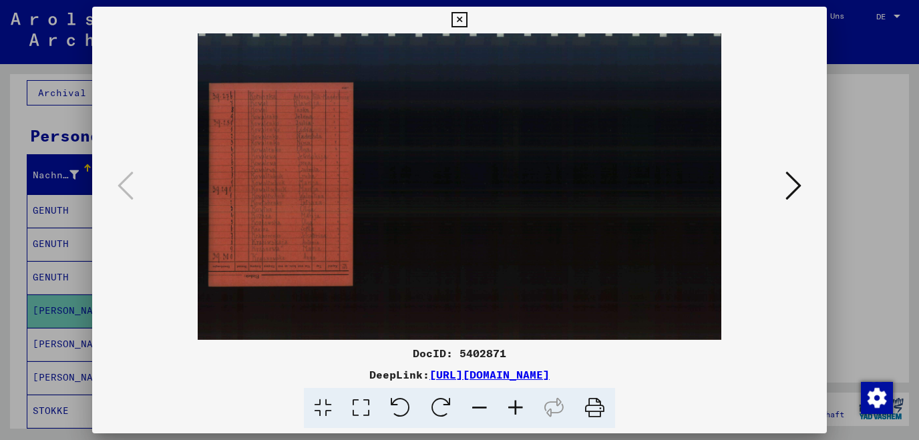
click at [521, 408] on icon at bounding box center [515, 408] width 36 height 41
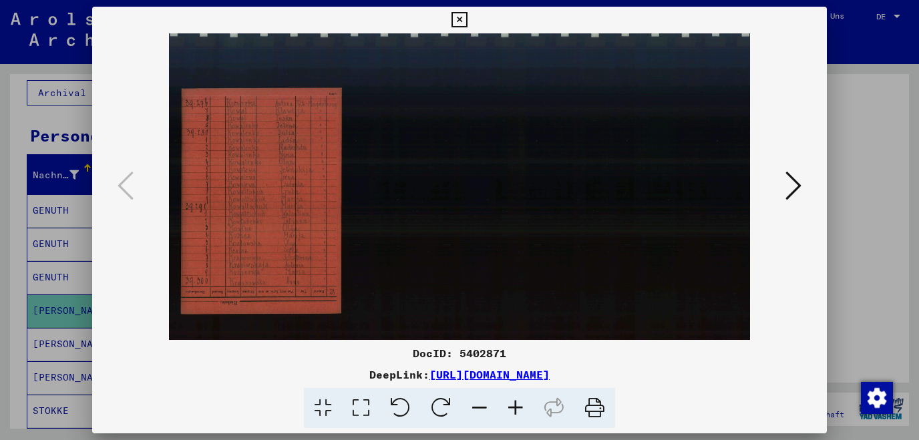
click at [521, 408] on icon at bounding box center [515, 408] width 36 height 41
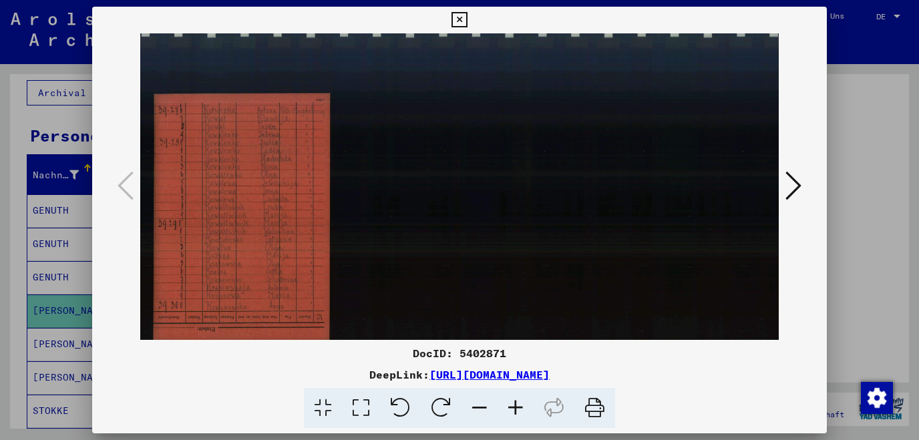
click at [521, 408] on icon at bounding box center [515, 408] width 36 height 41
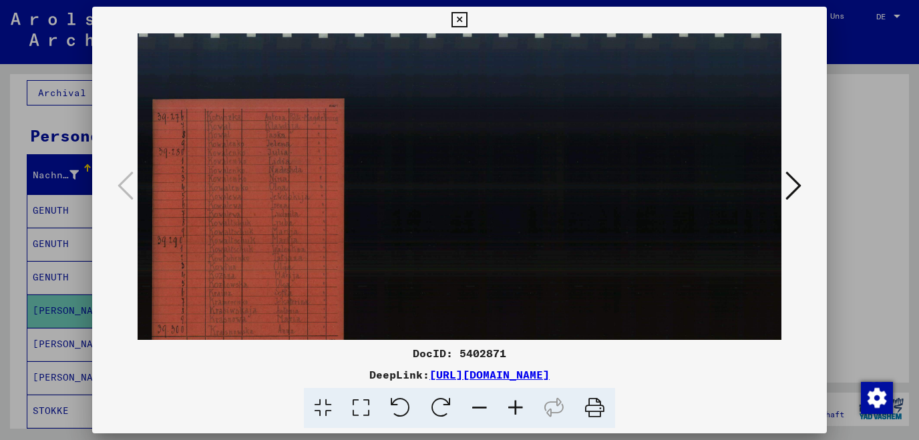
click at [521, 408] on icon at bounding box center [515, 408] width 36 height 41
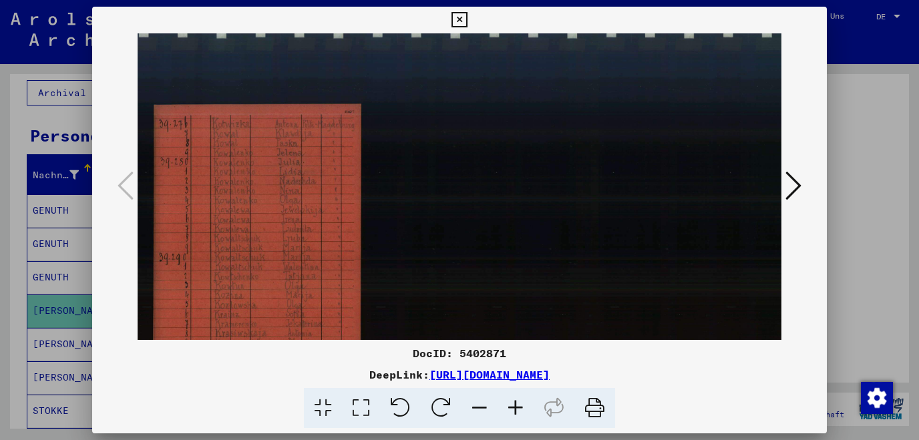
click at [521, 408] on icon at bounding box center [515, 408] width 36 height 41
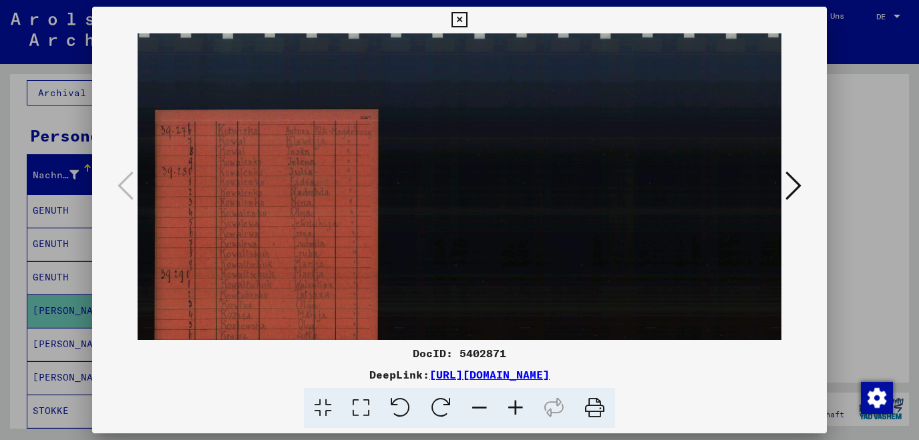
click at [521, 408] on icon at bounding box center [515, 408] width 36 height 41
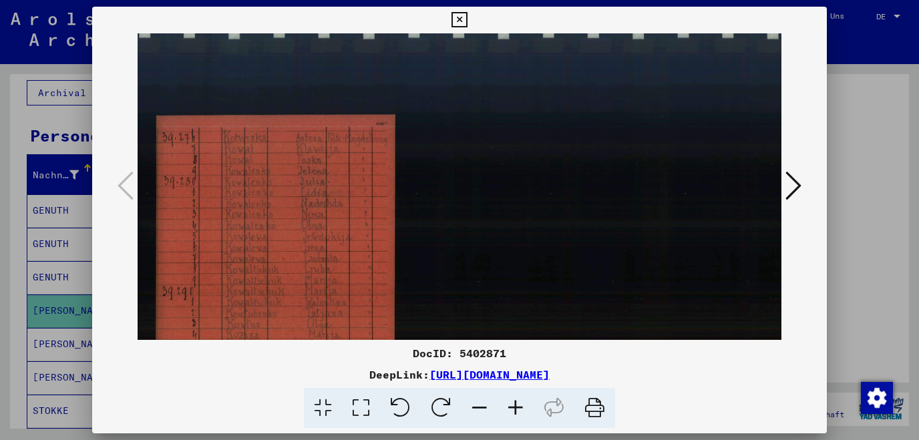
click at [521, 408] on icon at bounding box center [515, 408] width 36 height 41
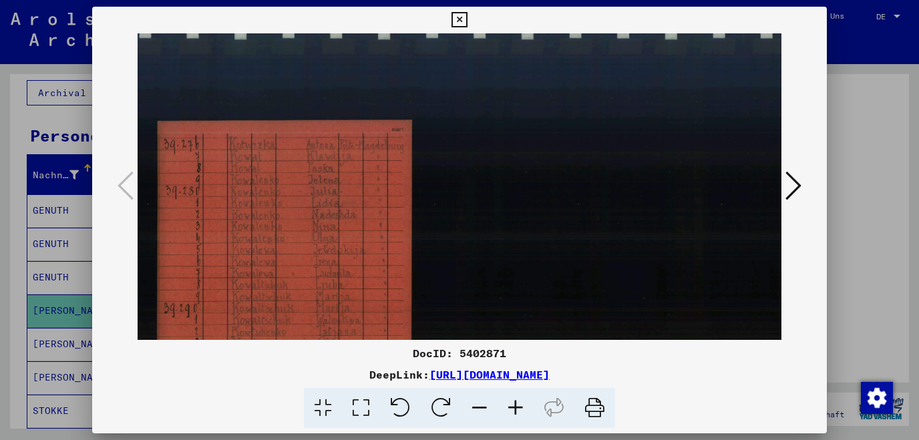
click at [521, 408] on icon at bounding box center [515, 408] width 36 height 41
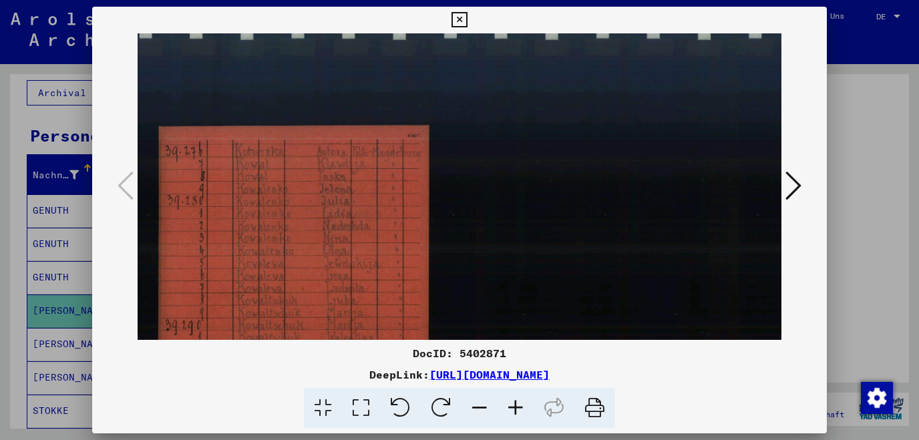
click at [521, 408] on icon at bounding box center [515, 408] width 36 height 41
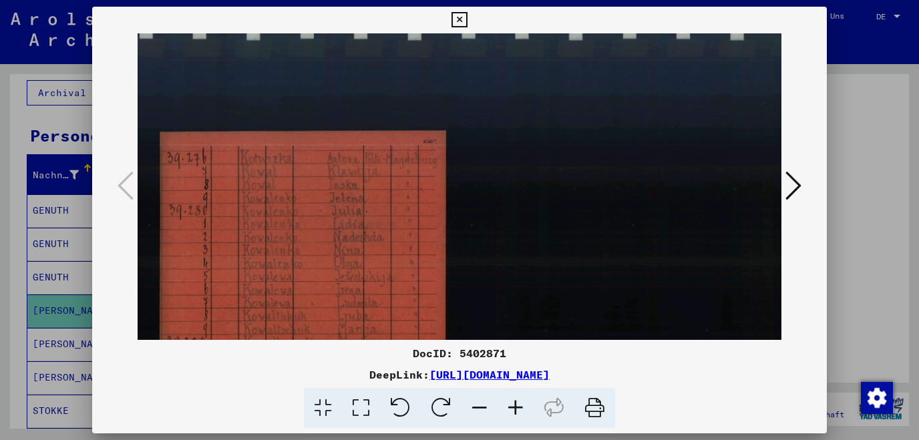
click at [521, 408] on icon at bounding box center [515, 408] width 36 height 41
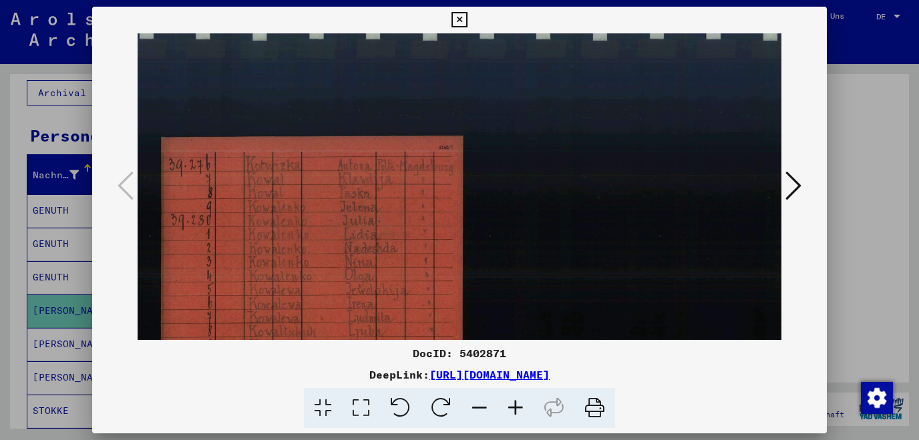
click at [521, 408] on icon at bounding box center [515, 408] width 36 height 41
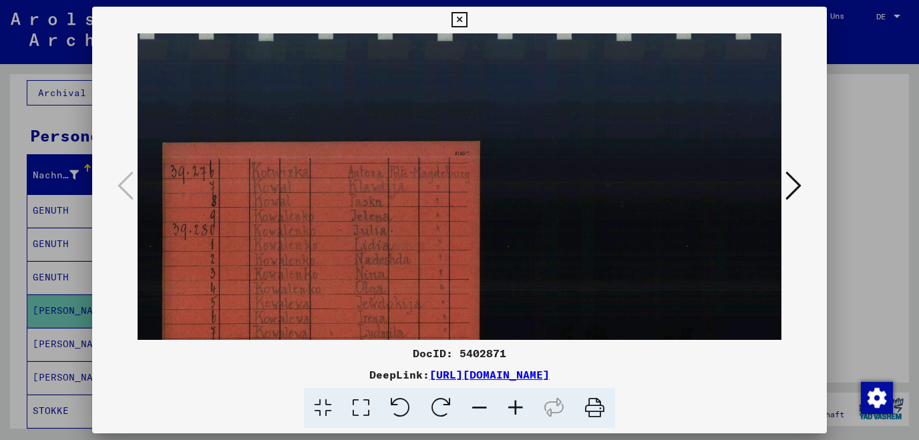
click at [521, 408] on icon at bounding box center [515, 408] width 36 height 41
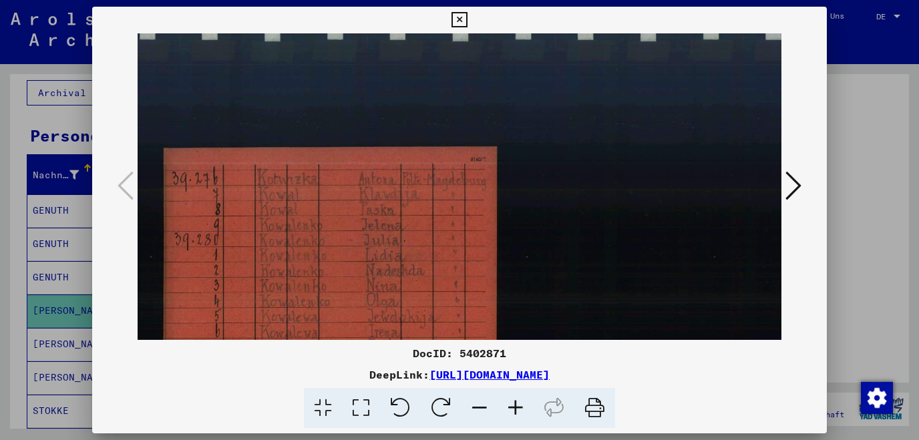
click at [467, 21] on icon at bounding box center [458, 20] width 15 height 16
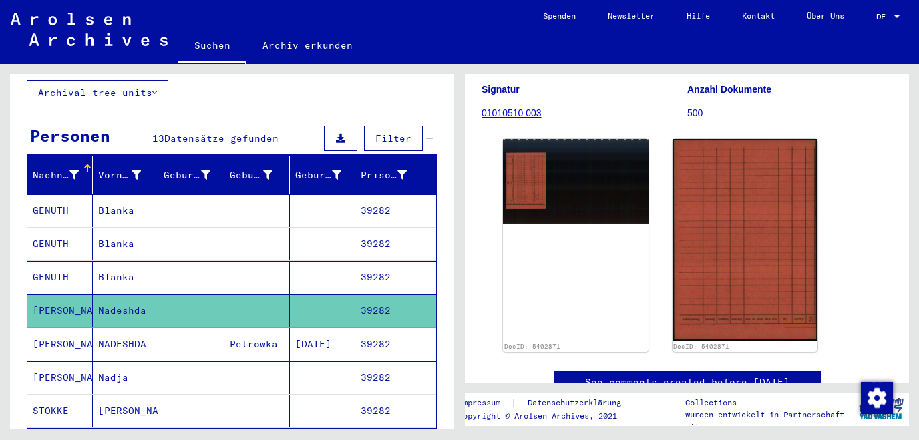
scroll to position [144, 0]
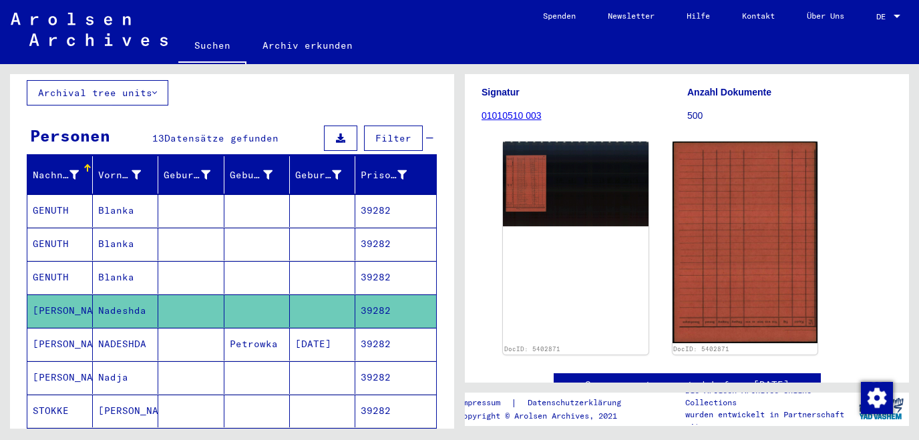
click at [63, 328] on mat-cell "[PERSON_NAME]" at bounding box center [59, 344] width 65 height 33
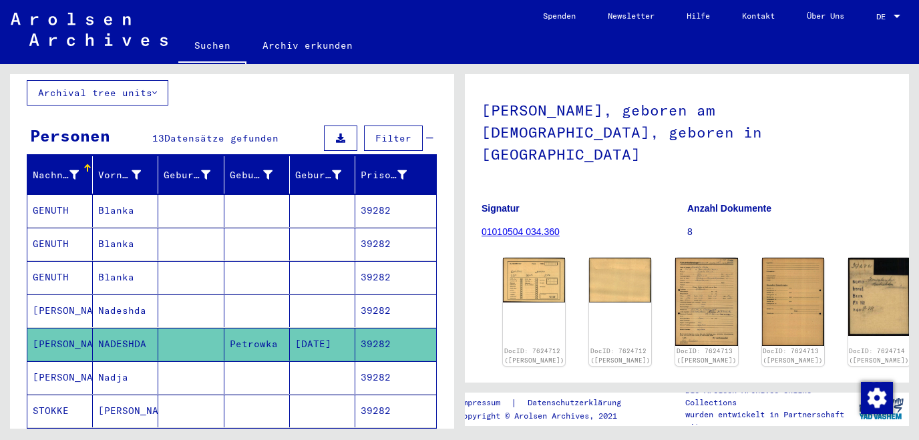
scroll to position [144, 0]
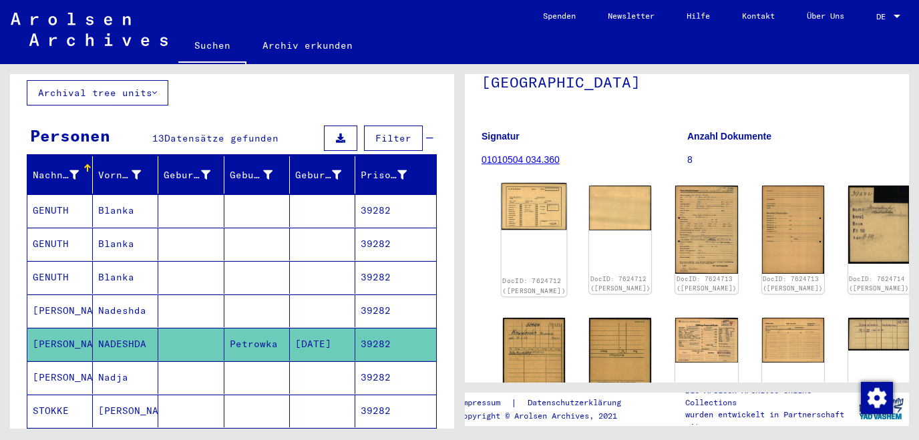
click at [526, 183] on img at bounding box center [533, 206] width 65 height 47
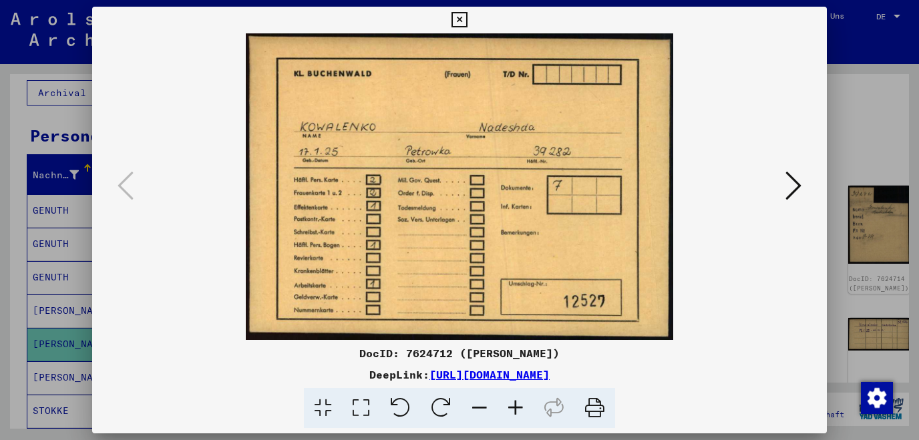
click at [796, 182] on icon at bounding box center [793, 186] width 16 height 32
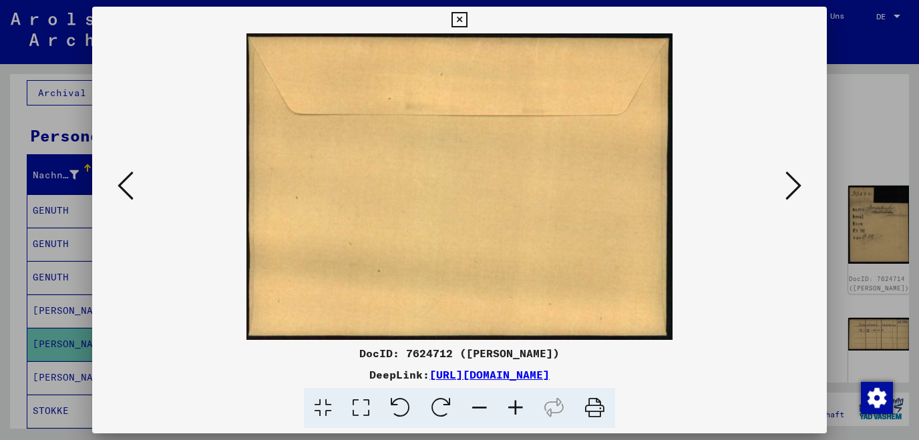
click at [796, 182] on icon at bounding box center [793, 186] width 16 height 32
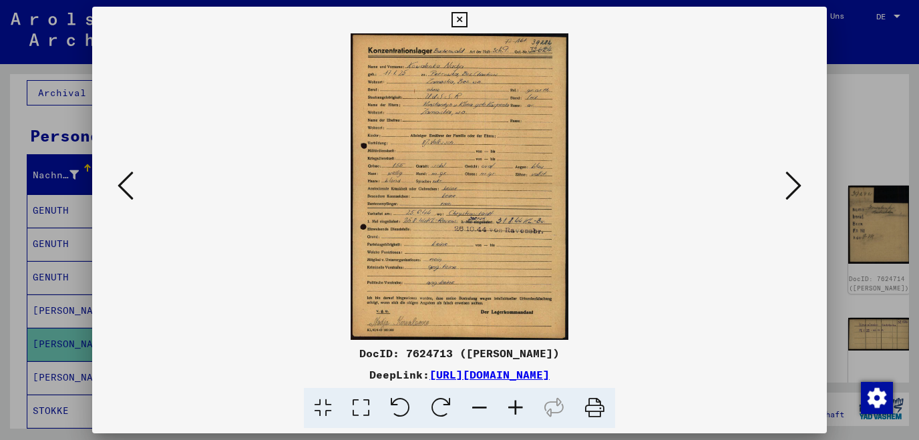
click at [521, 407] on icon at bounding box center [515, 408] width 36 height 41
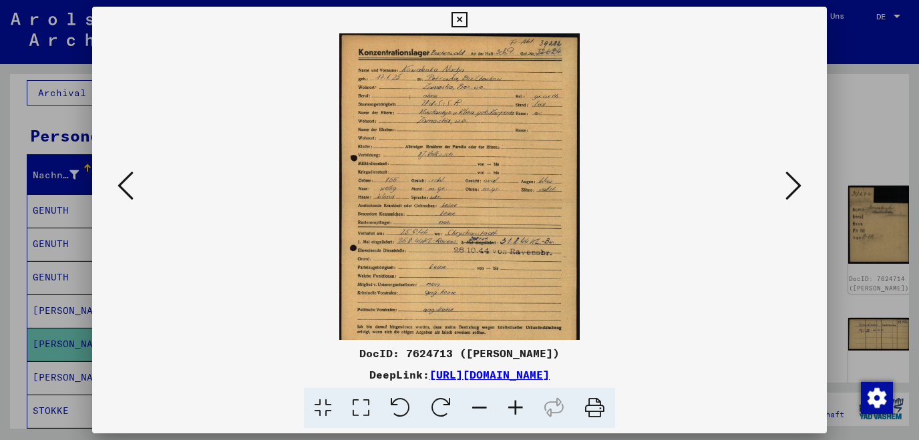
click at [521, 407] on icon at bounding box center [515, 408] width 36 height 41
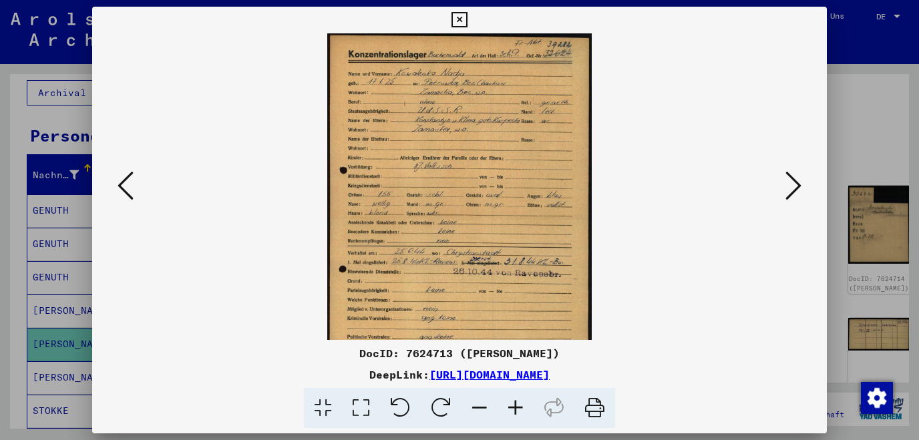
click at [521, 407] on icon at bounding box center [515, 408] width 36 height 41
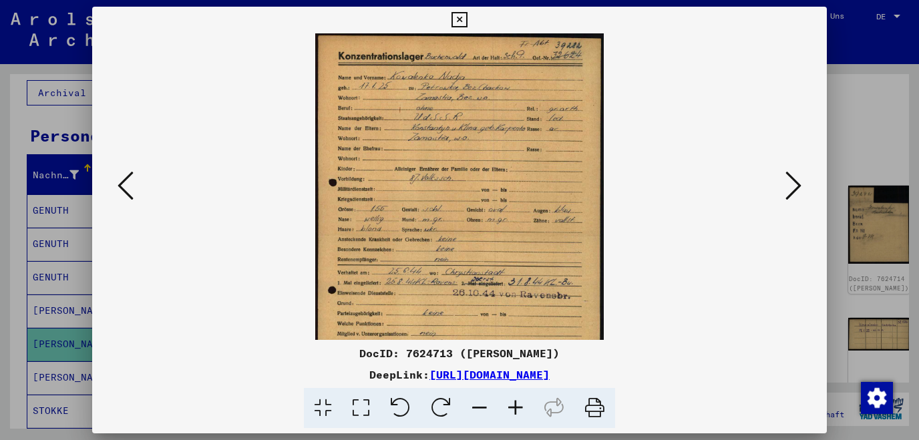
click at [521, 407] on icon at bounding box center [515, 408] width 36 height 41
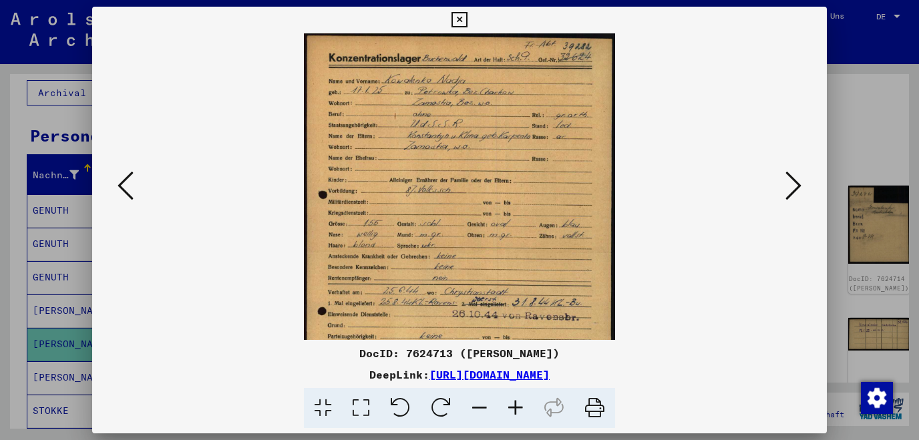
click at [521, 407] on icon at bounding box center [515, 408] width 36 height 41
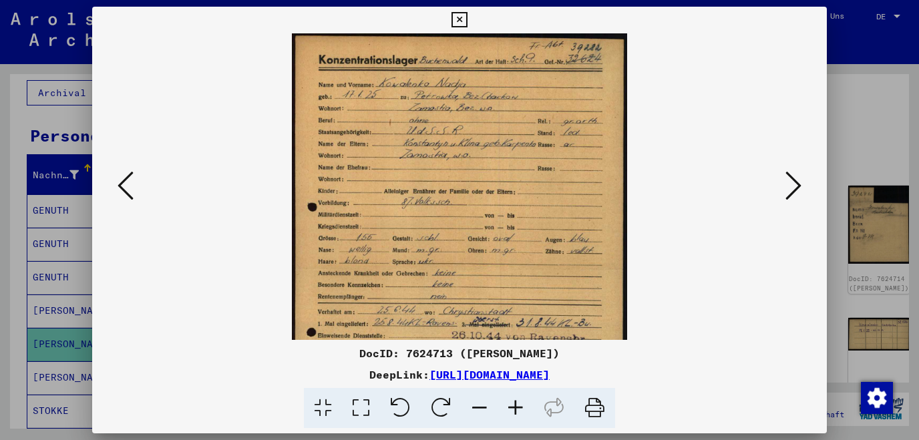
click at [521, 407] on icon at bounding box center [515, 408] width 36 height 41
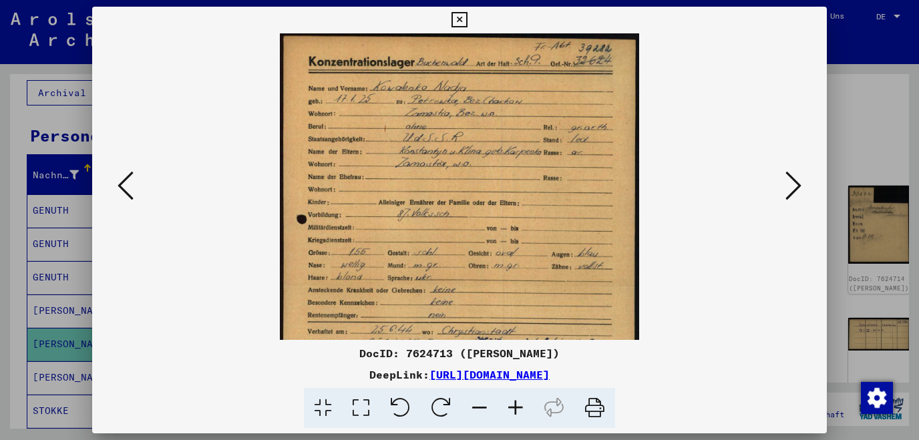
click at [521, 407] on icon at bounding box center [515, 408] width 36 height 41
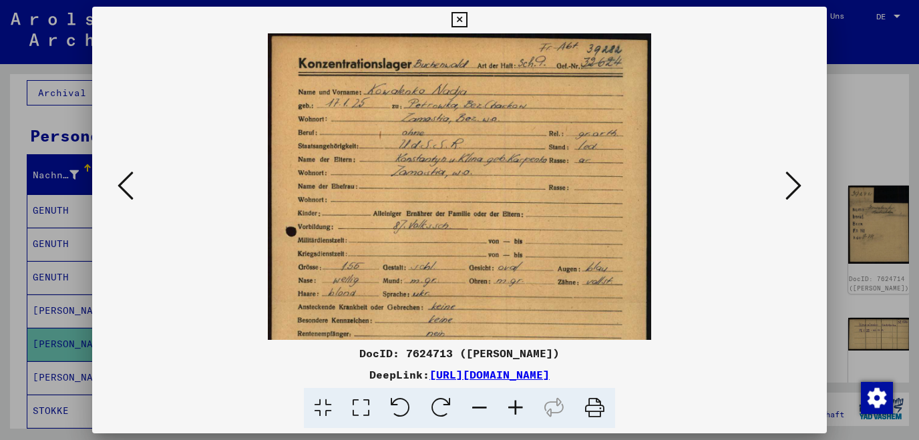
click at [521, 407] on icon at bounding box center [515, 408] width 36 height 41
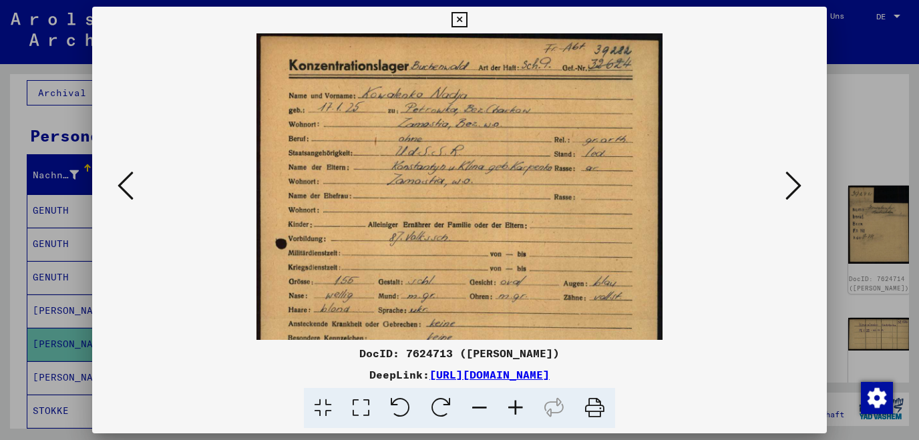
click at [521, 407] on icon at bounding box center [515, 408] width 36 height 41
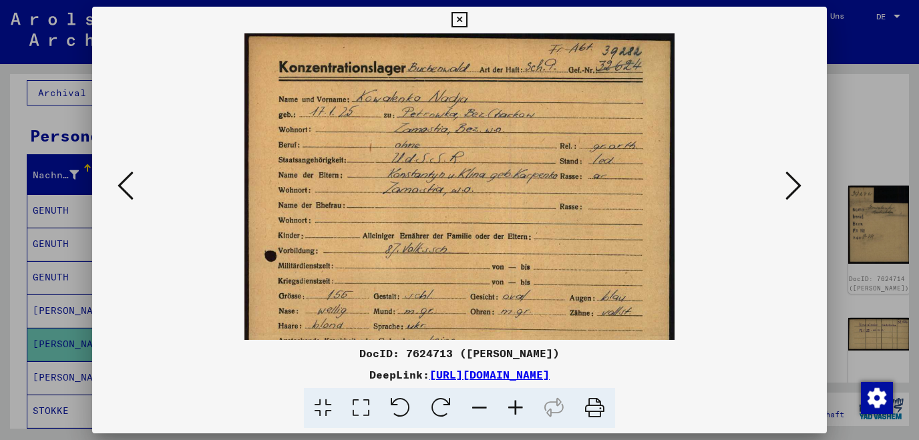
click at [521, 407] on icon at bounding box center [515, 408] width 36 height 41
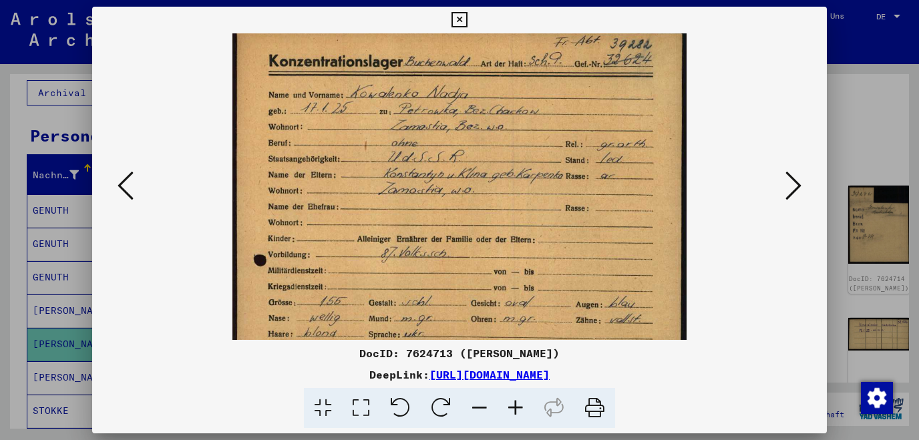
scroll to position [0, 0]
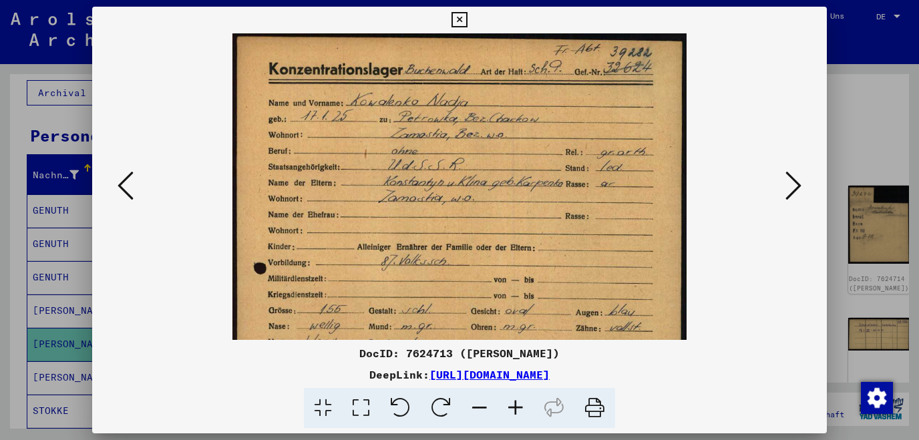
drag, startPoint x: 675, startPoint y: 212, endPoint x: 656, endPoint y: 212, distance: 18.7
click at [656, 212] on img at bounding box center [458, 353] width 453 height 640
click at [467, 16] on icon at bounding box center [458, 20] width 15 height 16
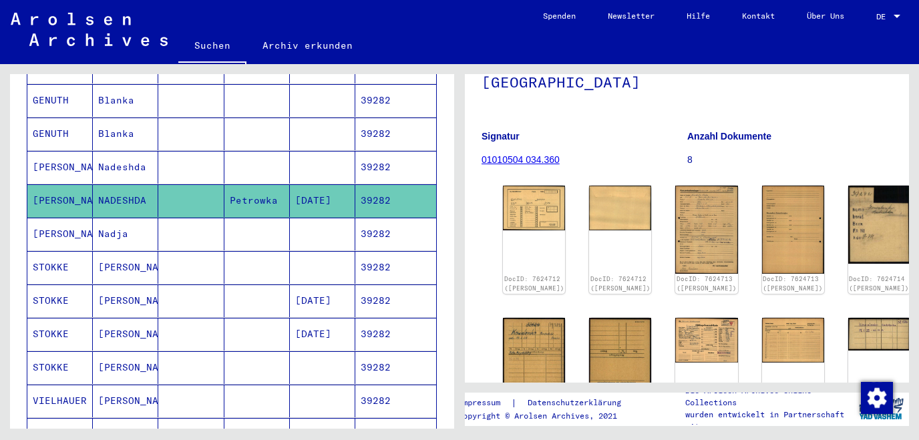
scroll to position [305, 0]
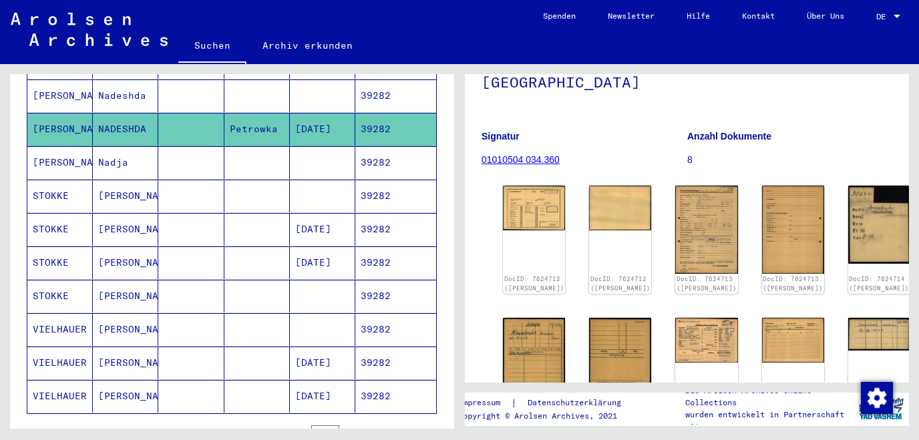
click at [61, 371] on icon at bounding box center [55, 386] width 33 height 53
click at [55, 375] on icon at bounding box center [55, 386] width 33 height 53
click at [49, 346] on mat-cell "VIELHAUER" at bounding box center [59, 362] width 65 height 33
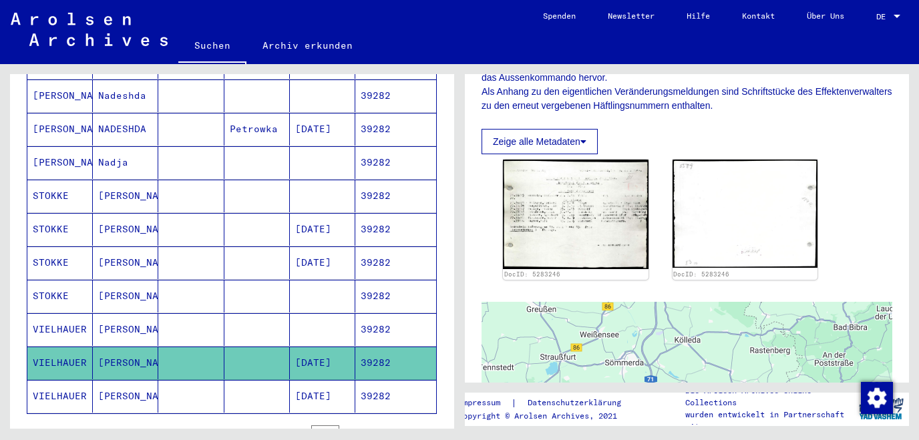
scroll to position [287, 0]
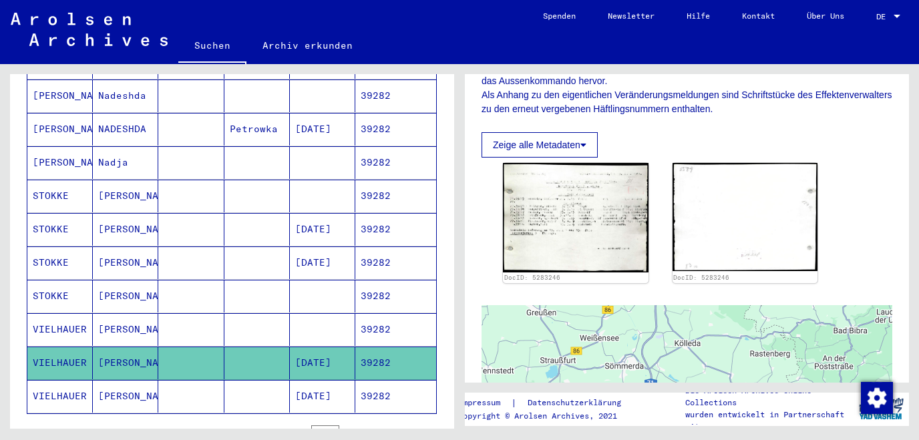
click at [573, 212] on img at bounding box center [576, 217] width 146 height 109
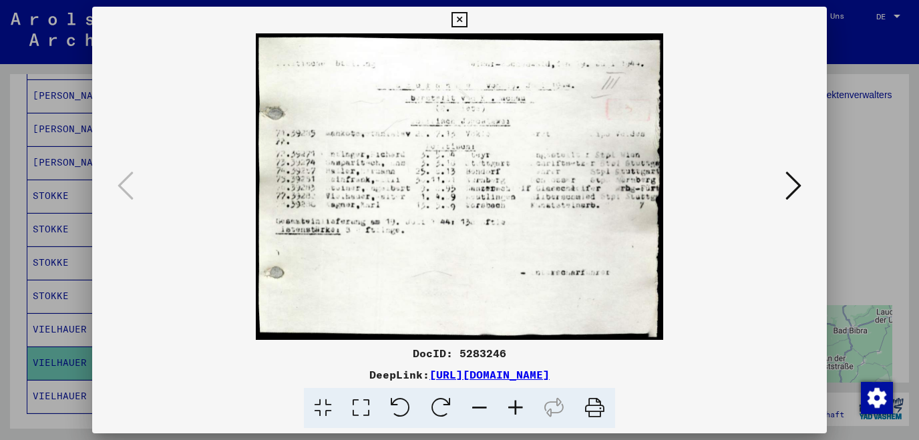
click at [518, 407] on icon at bounding box center [515, 408] width 36 height 41
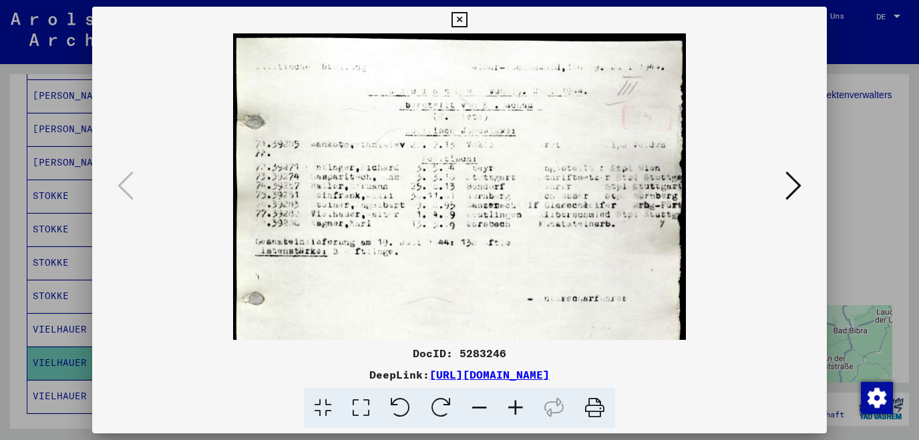
click at [518, 407] on icon at bounding box center [515, 408] width 36 height 41
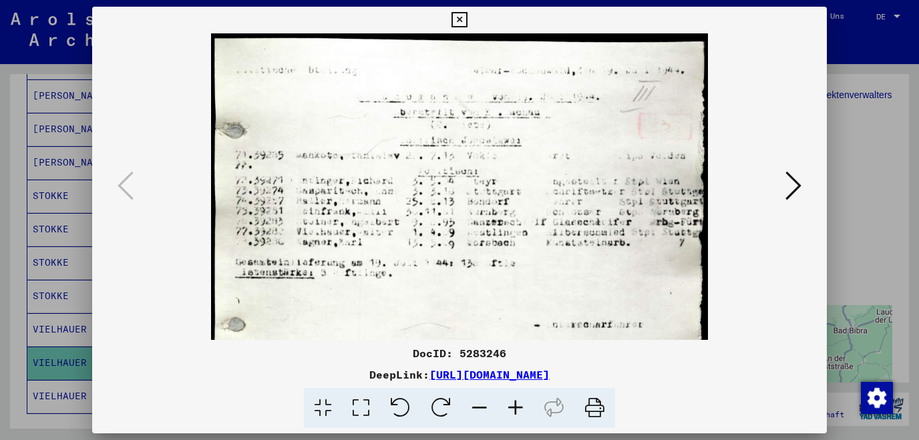
click at [518, 407] on icon at bounding box center [515, 408] width 36 height 41
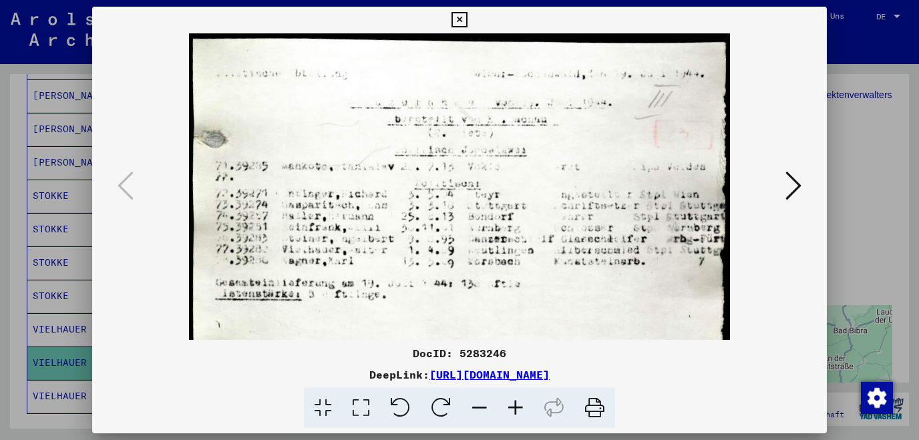
click at [518, 407] on icon at bounding box center [515, 408] width 36 height 41
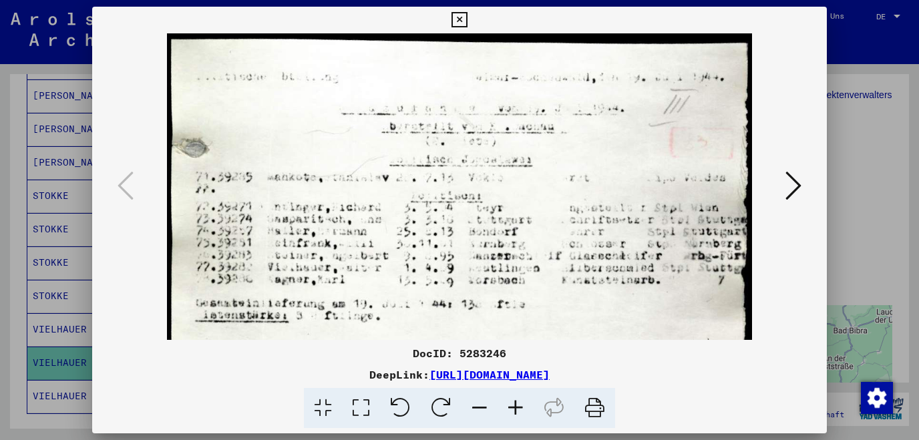
click at [518, 407] on icon at bounding box center [515, 408] width 36 height 41
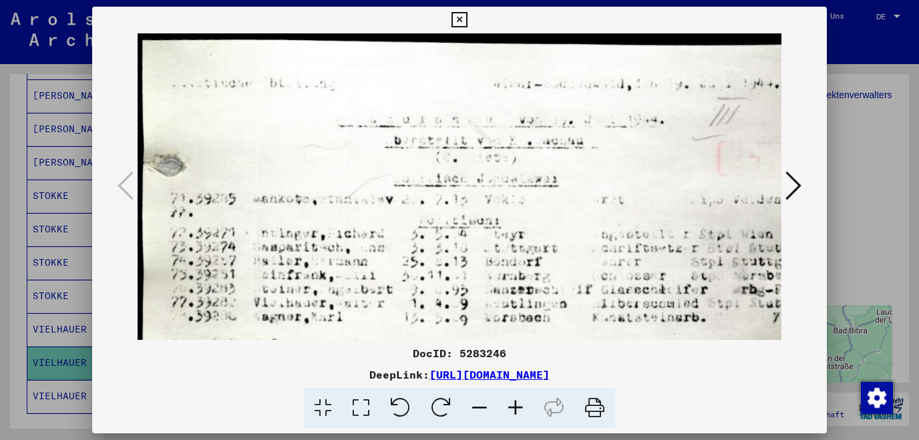
click at [467, 19] on icon at bounding box center [458, 20] width 15 height 16
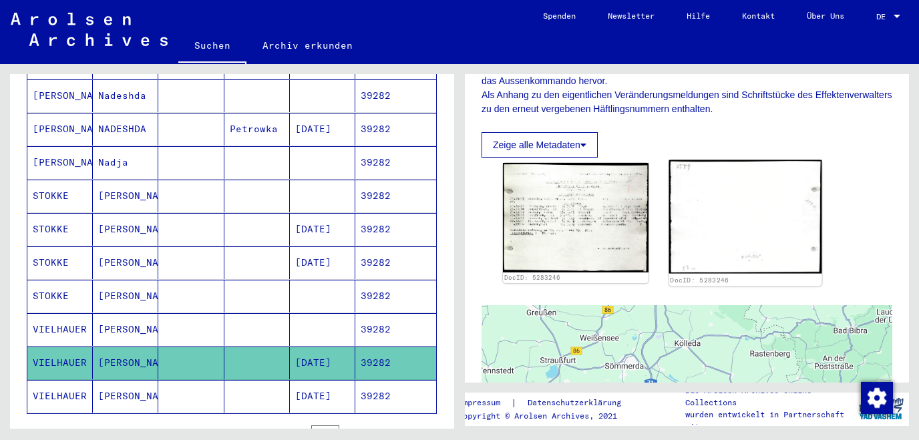
click at [729, 201] on img at bounding box center [744, 216] width 152 height 113
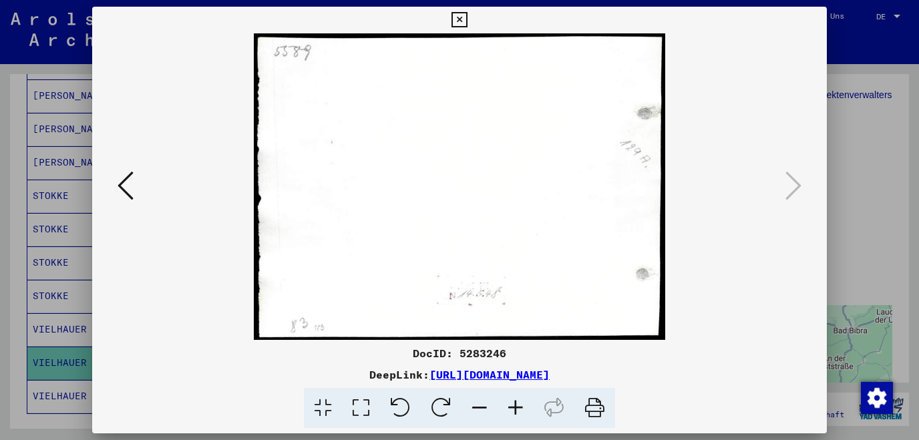
click at [127, 188] on icon at bounding box center [125, 186] width 16 height 32
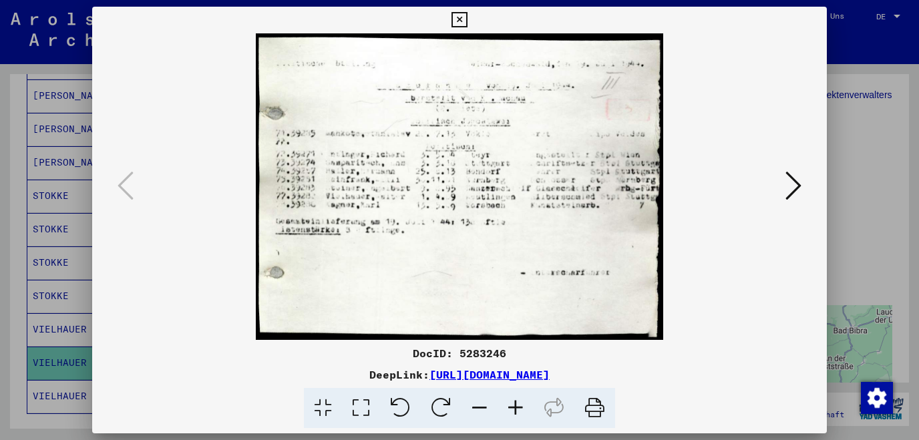
click at [795, 188] on icon at bounding box center [793, 186] width 16 height 32
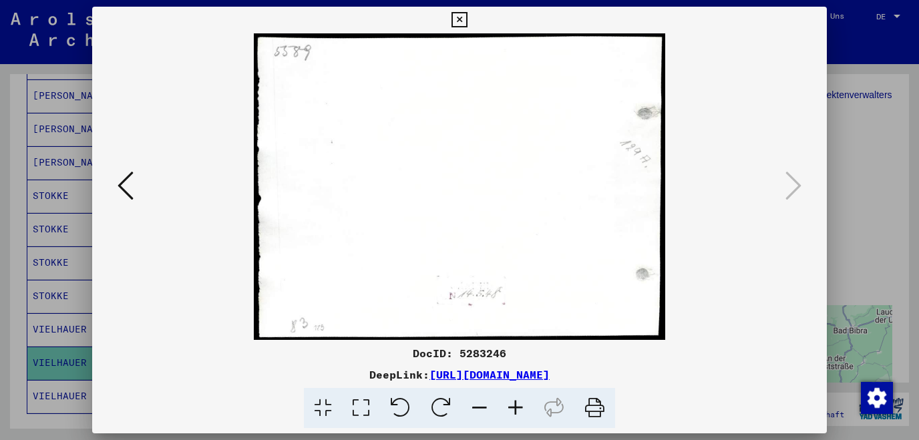
click at [113, 187] on div at bounding box center [459, 186] width 735 height 306
click at [132, 187] on button at bounding box center [125, 187] width 24 height 38
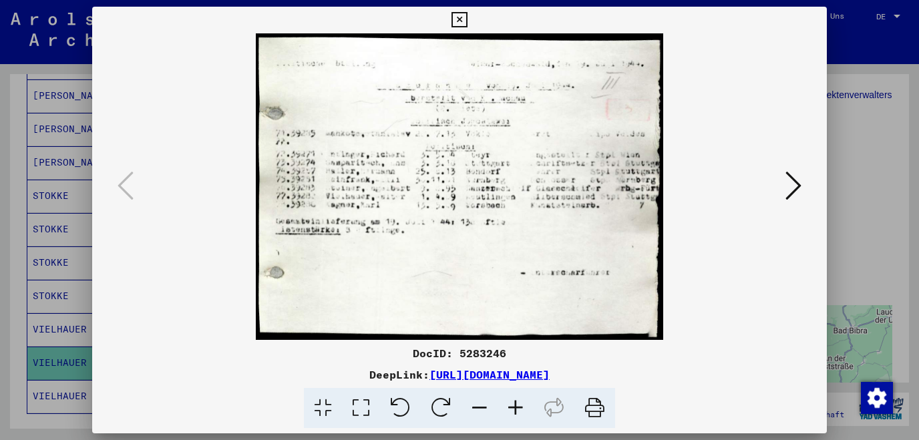
click at [467, 21] on icon at bounding box center [458, 20] width 15 height 16
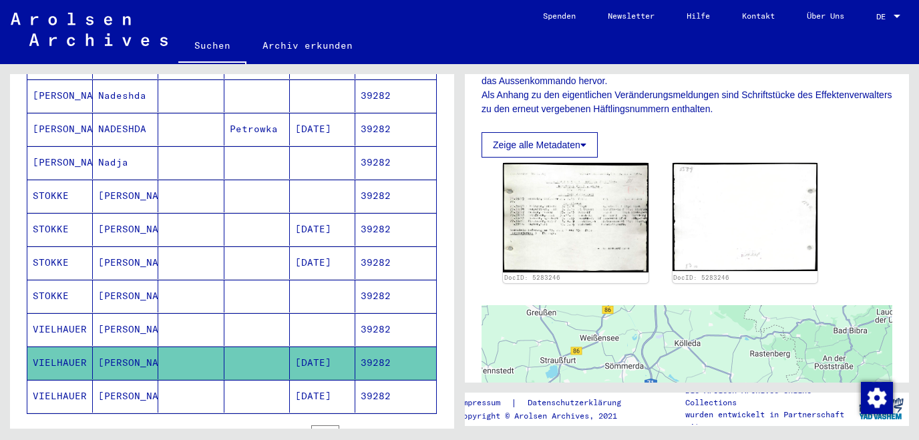
click at [45, 313] on mat-cell "VIELHAUER" at bounding box center [59, 329] width 65 height 33
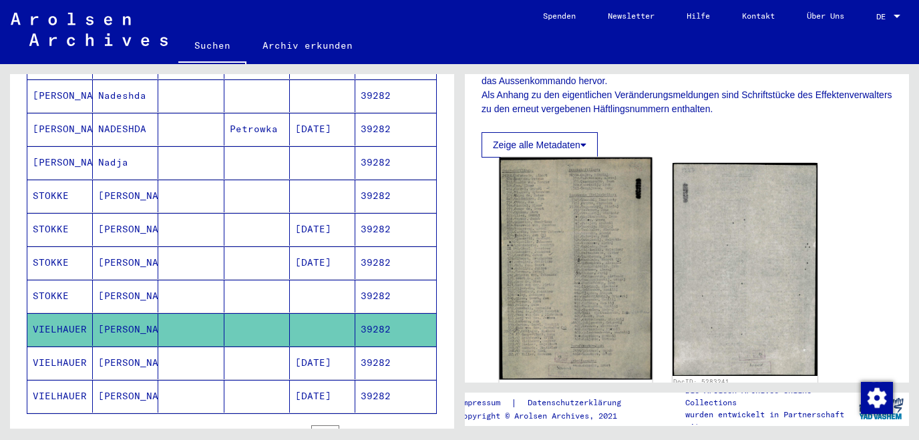
scroll to position [358, 0]
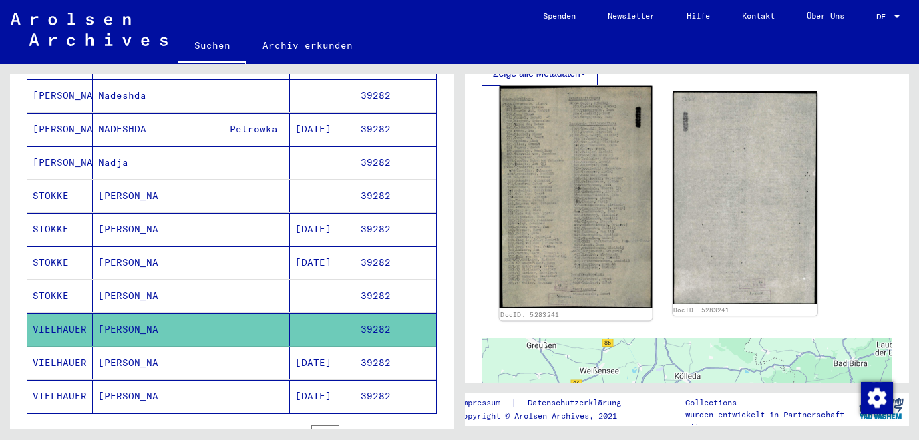
click at [565, 240] on img at bounding box center [575, 197] width 152 height 222
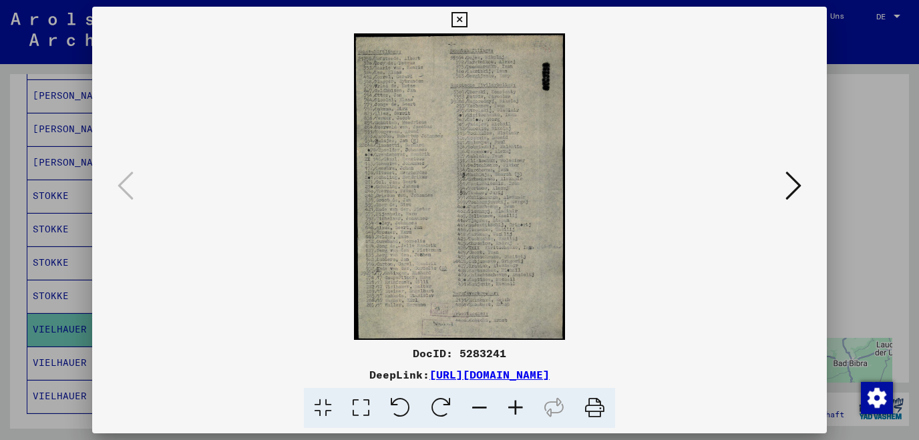
click at [513, 405] on icon at bounding box center [515, 408] width 36 height 41
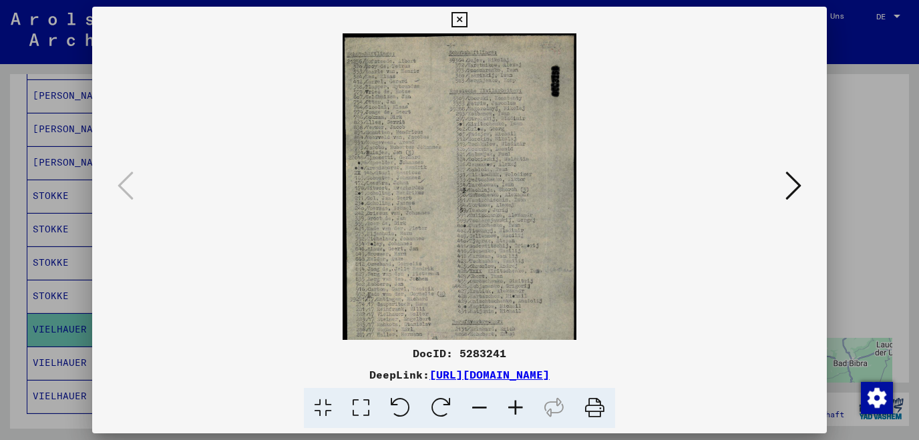
click at [513, 405] on icon at bounding box center [515, 408] width 36 height 41
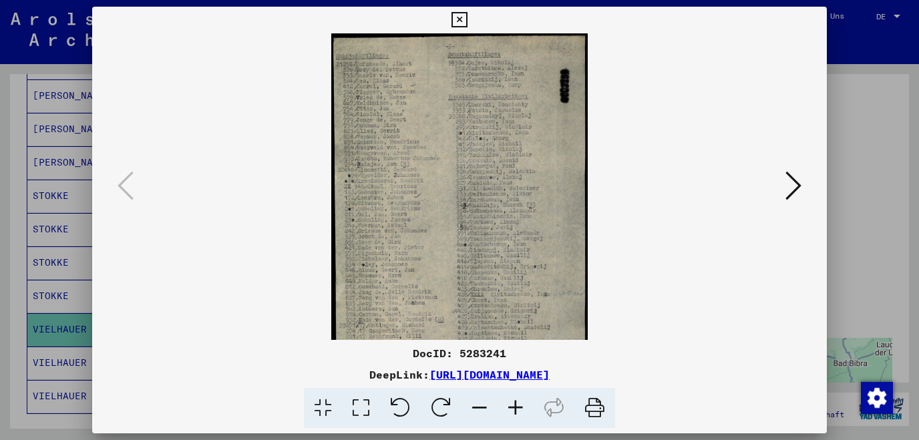
click at [513, 405] on icon at bounding box center [515, 408] width 36 height 41
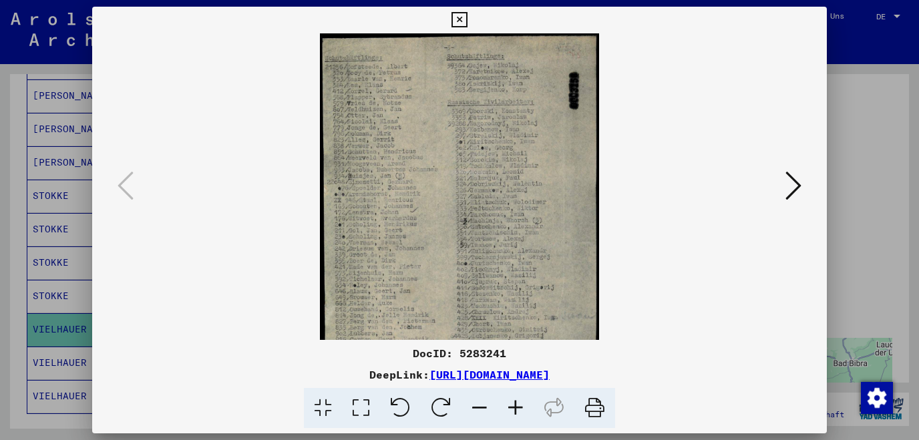
click at [513, 405] on icon at bounding box center [515, 408] width 36 height 41
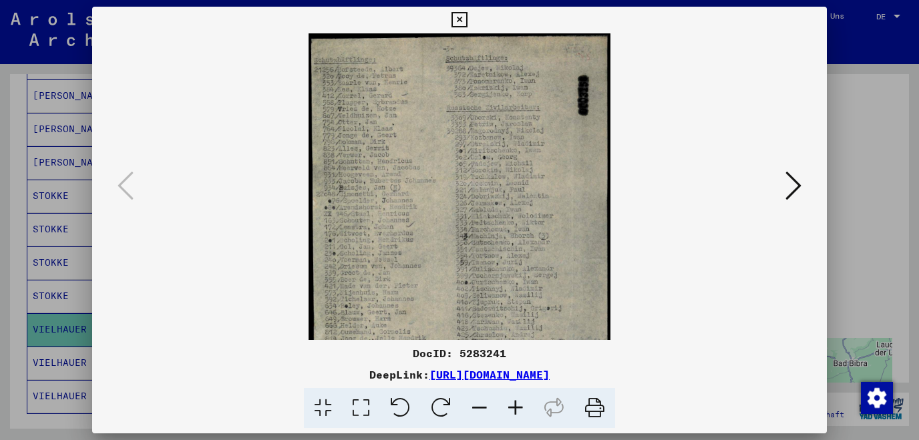
click at [513, 405] on icon at bounding box center [515, 408] width 36 height 41
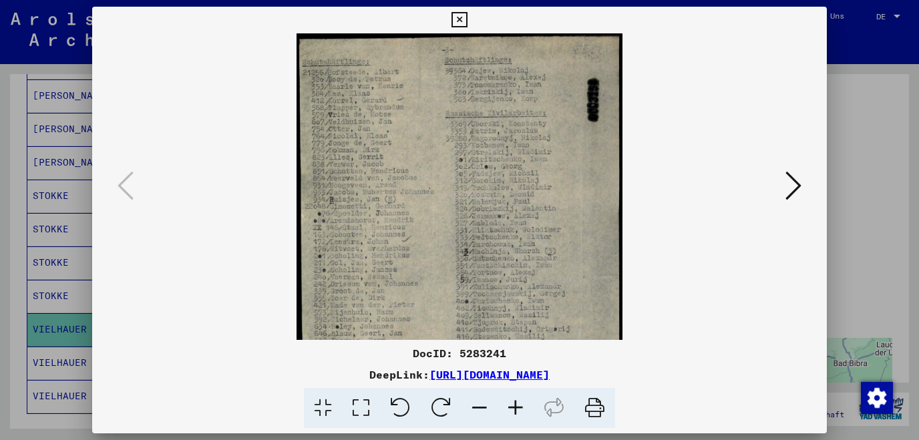
click at [513, 405] on icon at bounding box center [515, 408] width 36 height 41
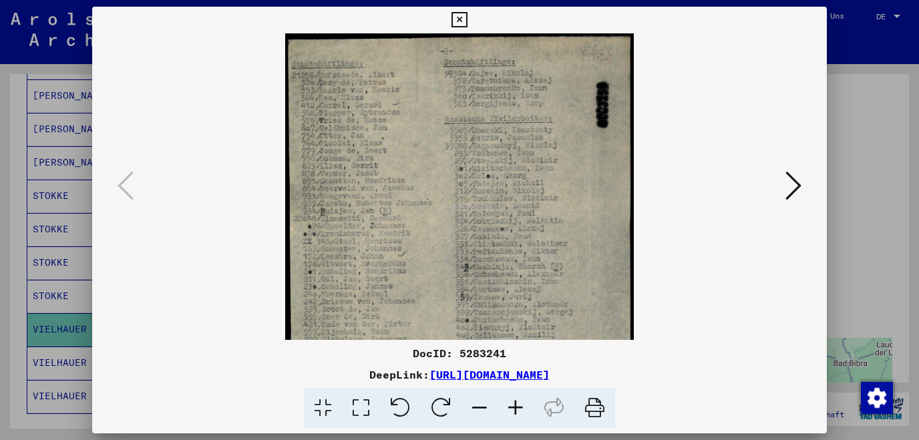
click at [514, 405] on icon at bounding box center [515, 408] width 36 height 41
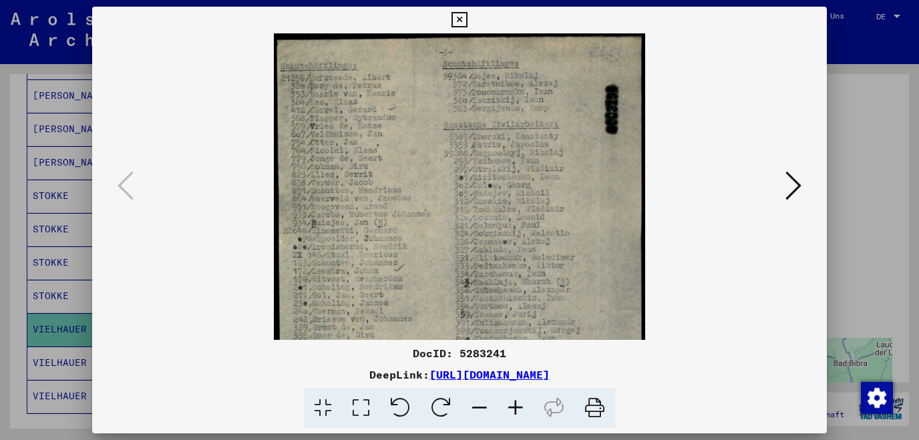
click at [514, 405] on icon at bounding box center [515, 408] width 36 height 41
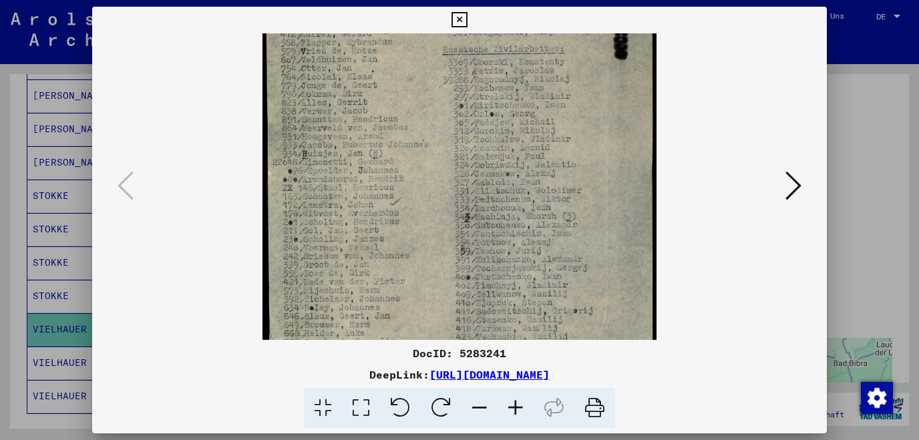
scroll to position [86, 0]
drag, startPoint x: 444, startPoint y: 266, endPoint x: 459, endPoint y: 176, distance: 92.0
click at [459, 176] on img at bounding box center [459, 233] width 394 height 573
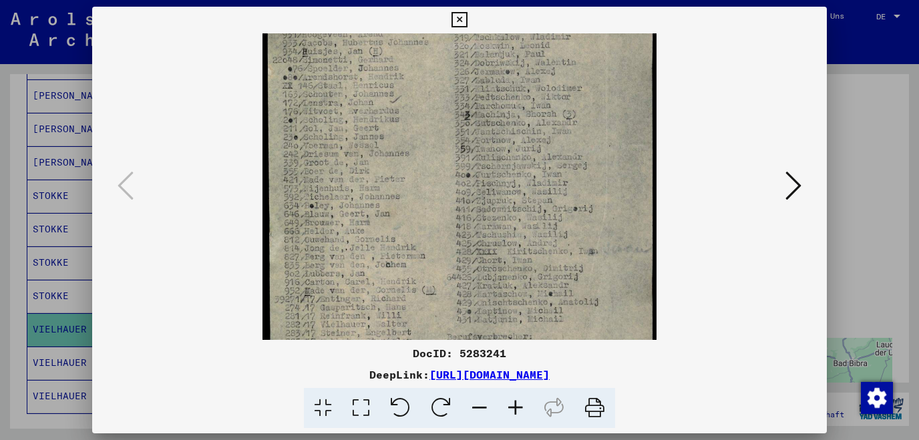
scroll to position [184, 0]
drag, startPoint x: 419, startPoint y: 298, endPoint x: 431, endPoint y: 200, distance: 98.8
click at [431, 200] on img at bounding box center [459, 136] width 394 height 573
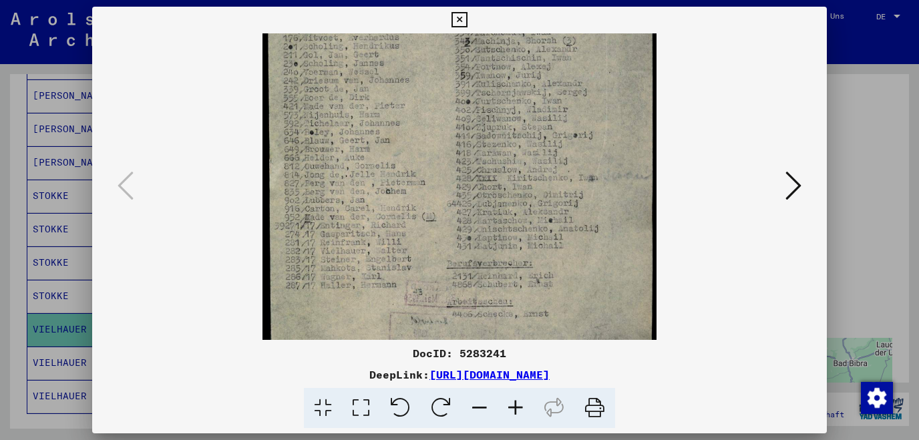
scroll to position [267, 0]
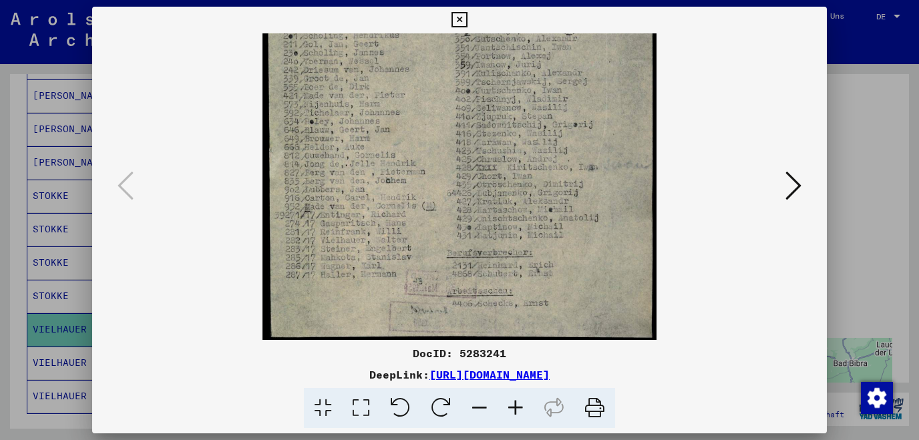
drag, startPoint x: 421, startPoint y: 284, endPoint x: 431, endPoint y: 194, distance: 90.0
click at [431, 194] on img at bounding box center [459, 52] width 394 height 573
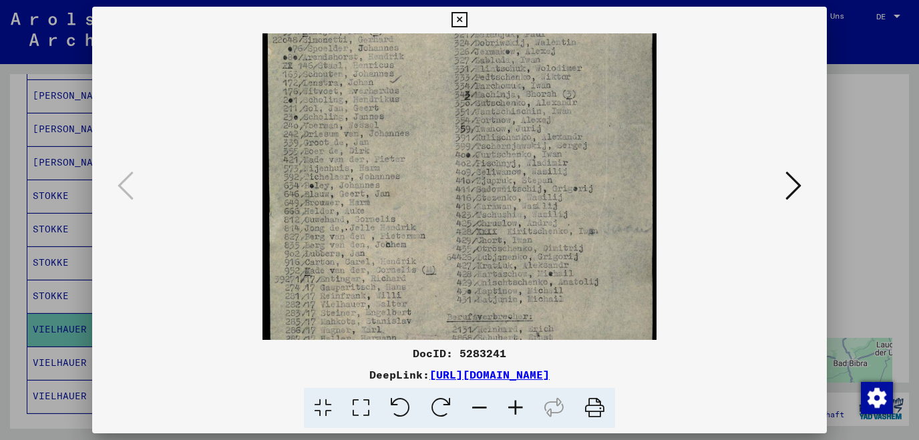
drag, startPoint x: 431, startPoint y: 194, endPoint x: 423, endPoint y: 260, distance: 65.9
click at [423, 260] on img at bounding box center [459, 116] width 394 height 573
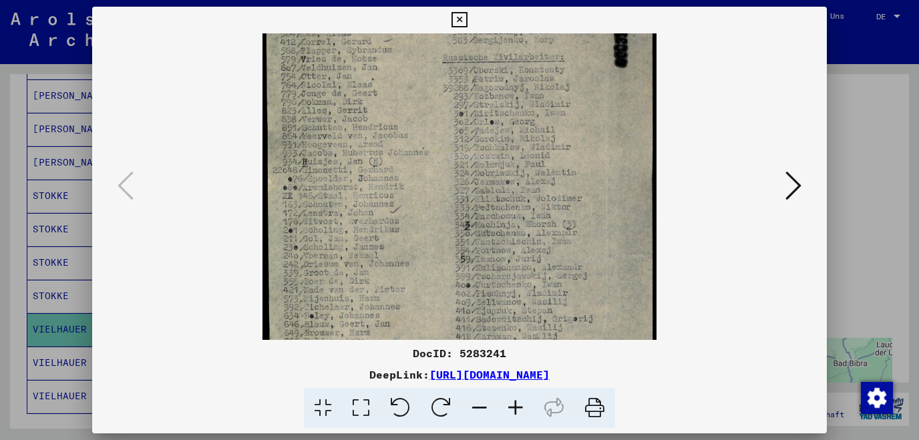
drag, startPoint x: 427, startPoint y: 154, endPoint x: 415, endPoint y: 285, distance: 131.4
click at [415, 285] on img at bounding box center [459, 247] width 394 height 573
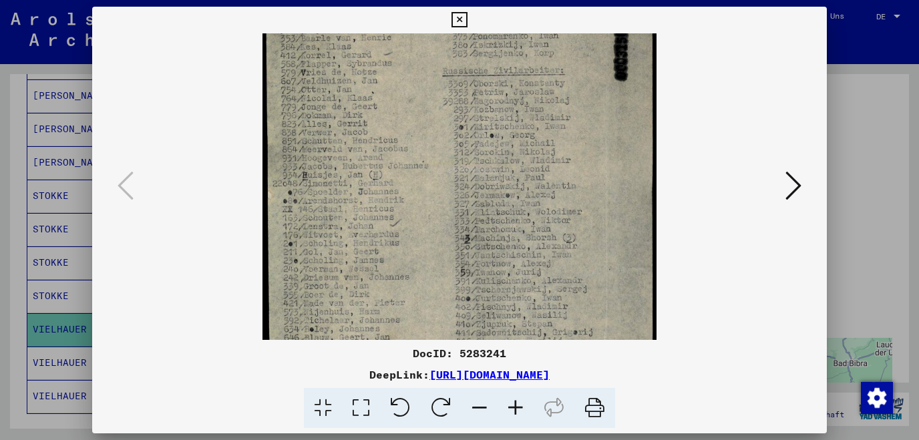
scroll to position [0, 0]
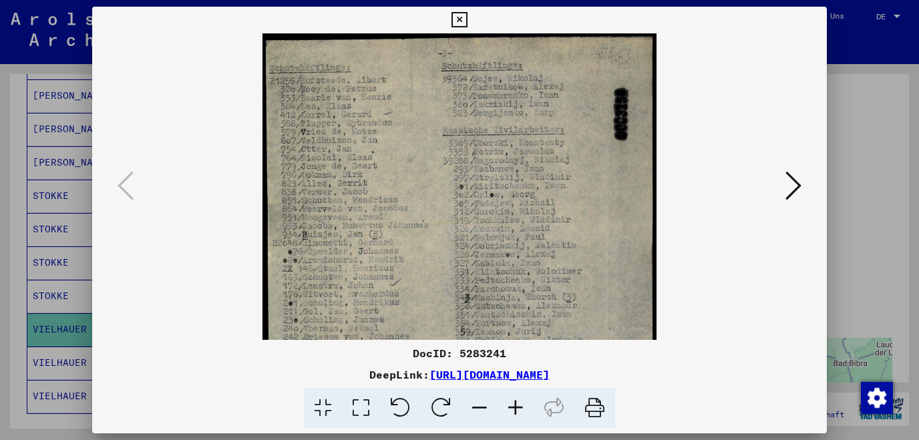
drag, startPoint x: 427, startPoint y: 153, endPoint x: 415, endPoint y: 284, distance: 132.0
click at [415, 284] on img at bounding box center [459, 319] width 394 height 573
click at [801, 188] on icon at bounding box center [793, 186] width 16 height 32
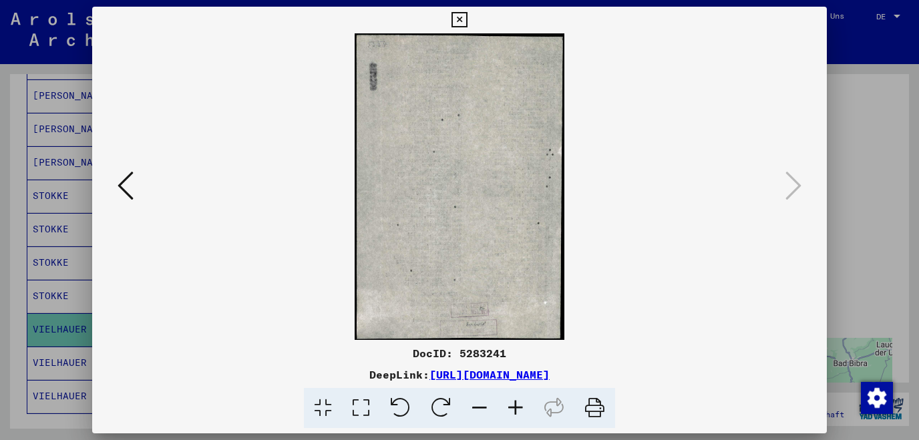
click at [119, 182] on icon at bounding box center [125, 186] width 16 height 32
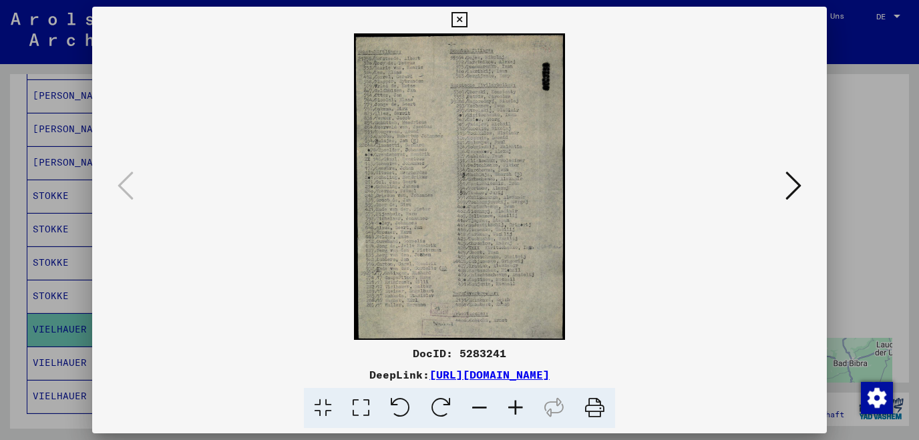
click at [519, 413] on icon at bounding box center [515, 408] width 36 height 41
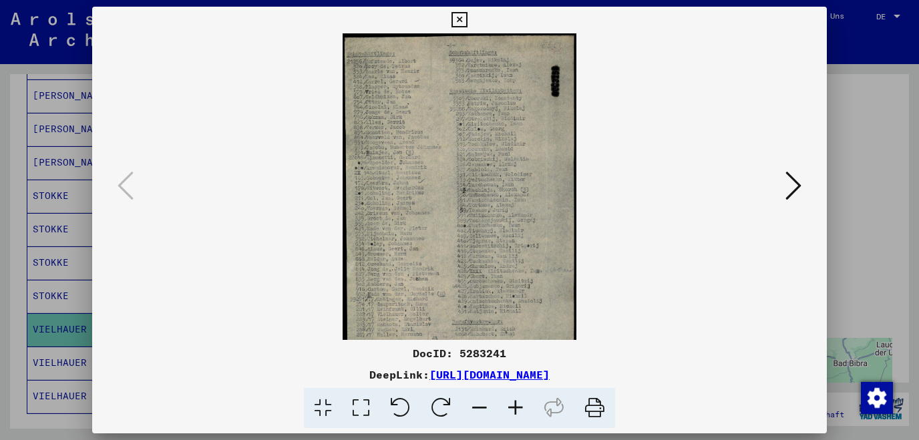
click at [519, 413] on icon at bounding box center [515, 408] width 36 height 41
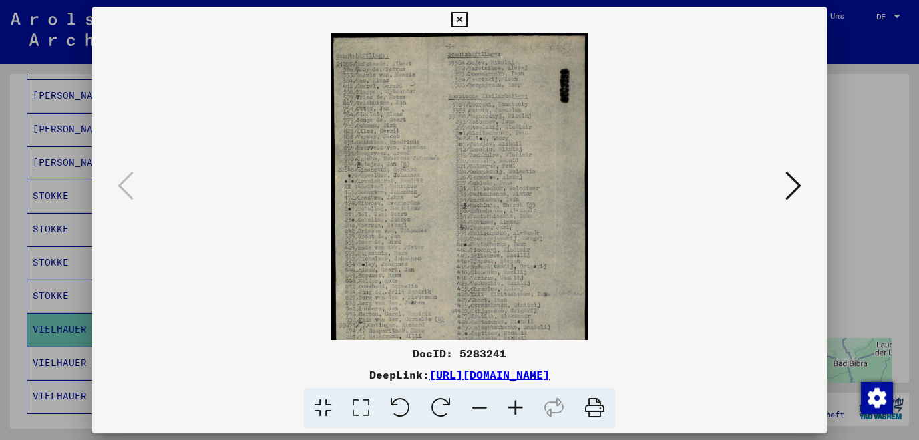
click at [519, 413] on icon at bounding box center [515, 408] width 36 height 41
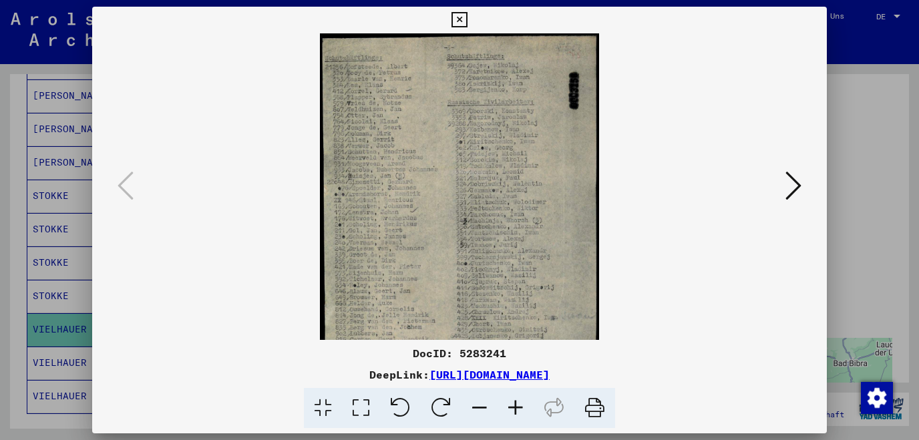
click at [519, 413] on icon at bounding box center [515, 408] width 36 height 41
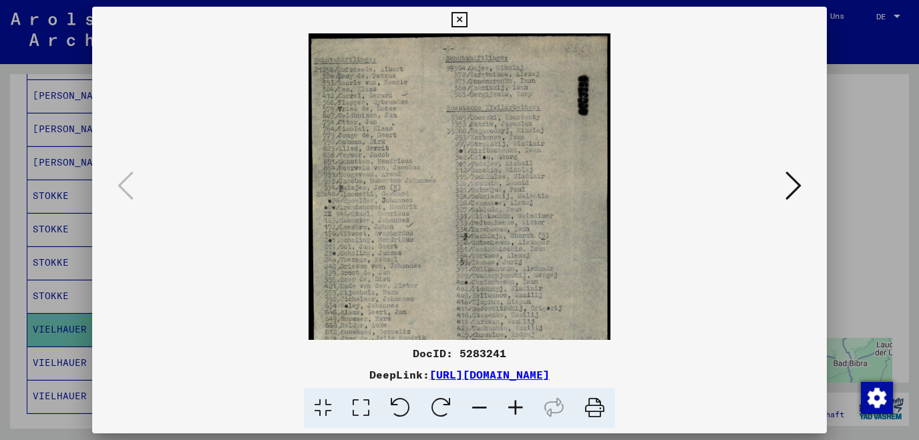
click at [519, 413] on icon at bounding box center [515, 408] width 36 height 41
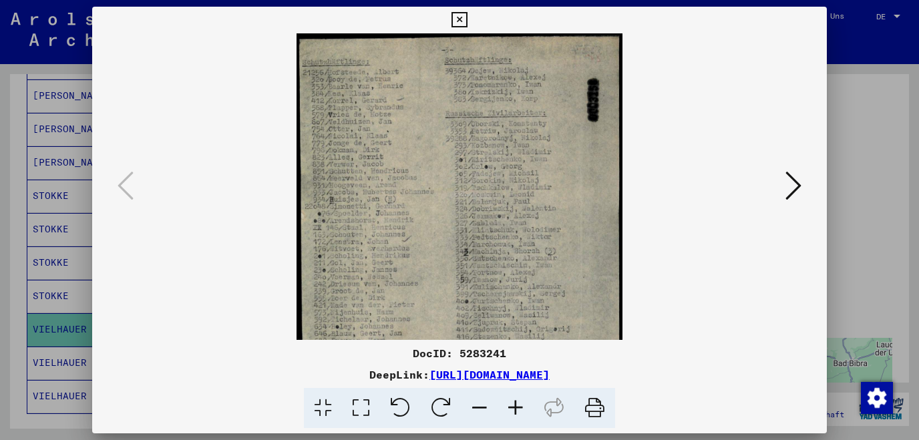
click at [519, 413] on icon at bounding box center [515, 408] width 36 height 41
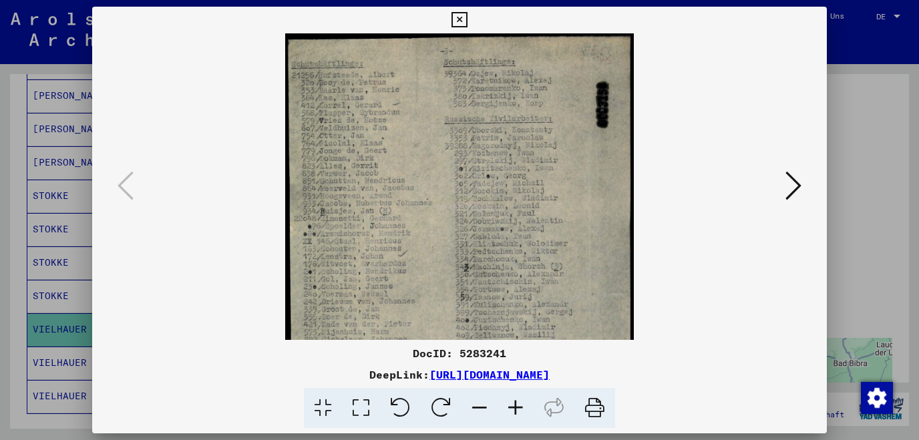
click at [519, 413] on icon at bounding box center [515, 408] width 36 height 41
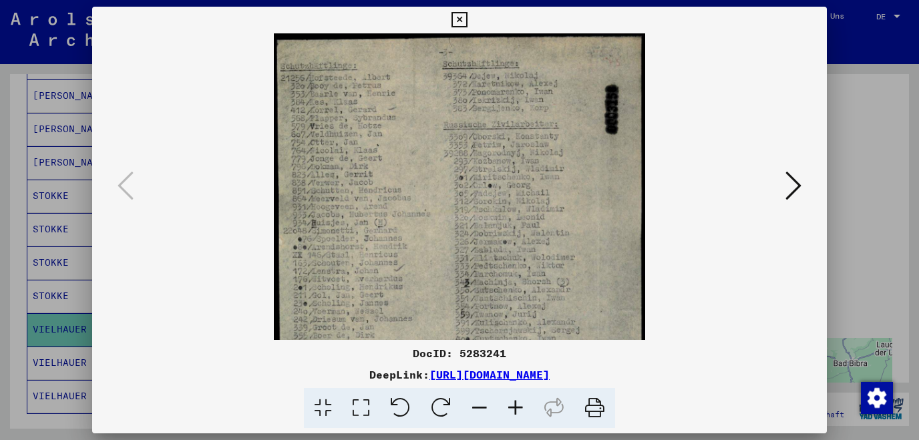
click at [519, 413] on icon at bounding box center [515, 408] width 36 height 41
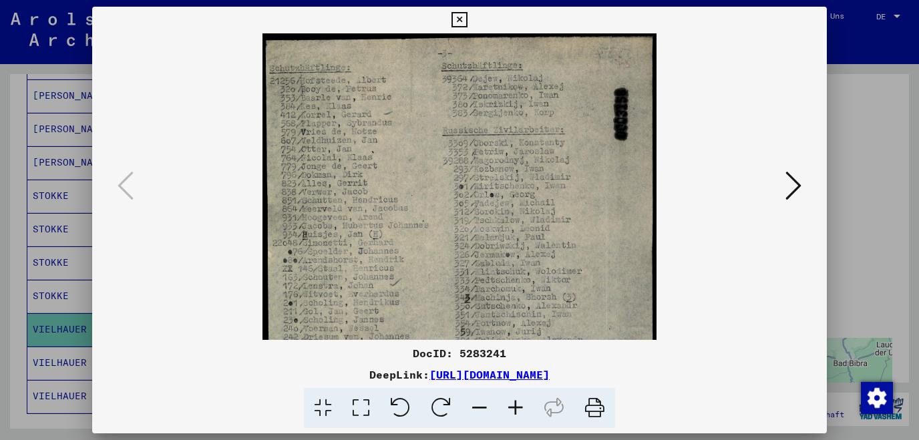
click at [519, 413] on icon at bounding box center [515, 408] width 36 height 41
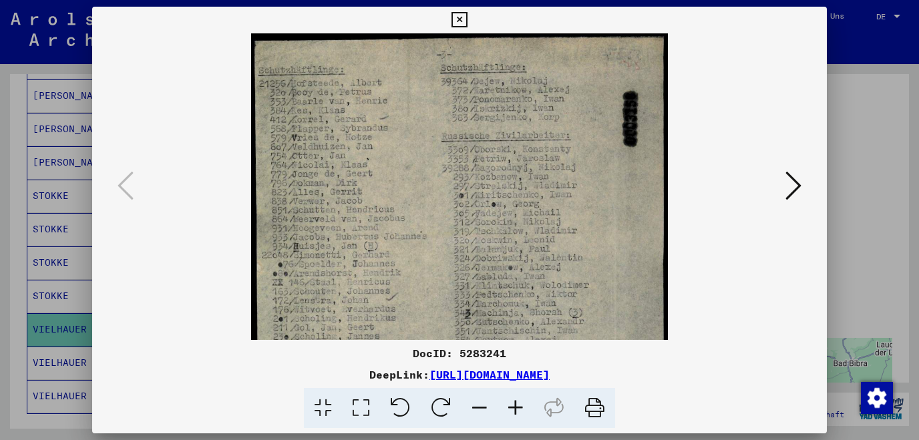
click at [519, 413] on icon at bounding box center [515, 408] width 36 height 41
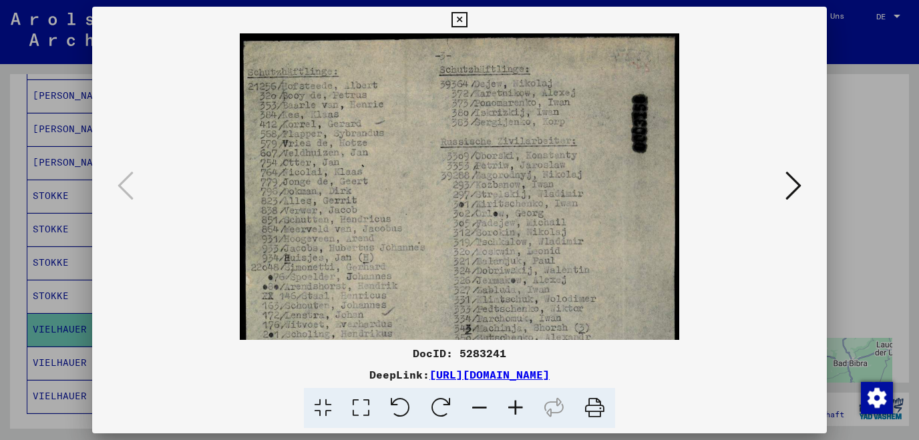
click at [519, 413] on icon at bounding box center [515, 408] width 36 height 41
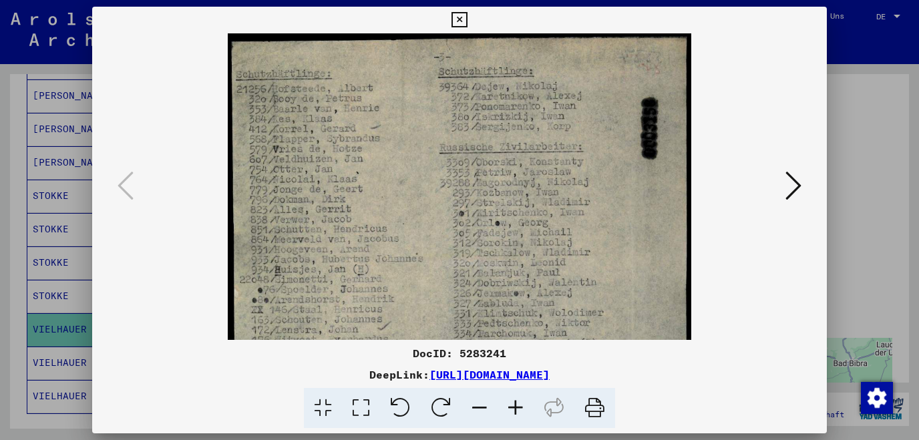
click at [519, 413] on icon at bounding box center [515, 408] width 36 height 41
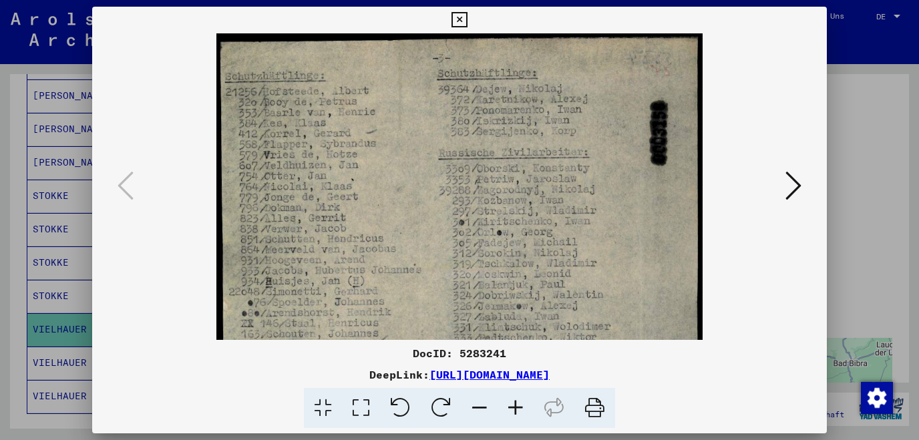
click at [519, 413] on icon at bounding box center [515, 408] width 36 height 41
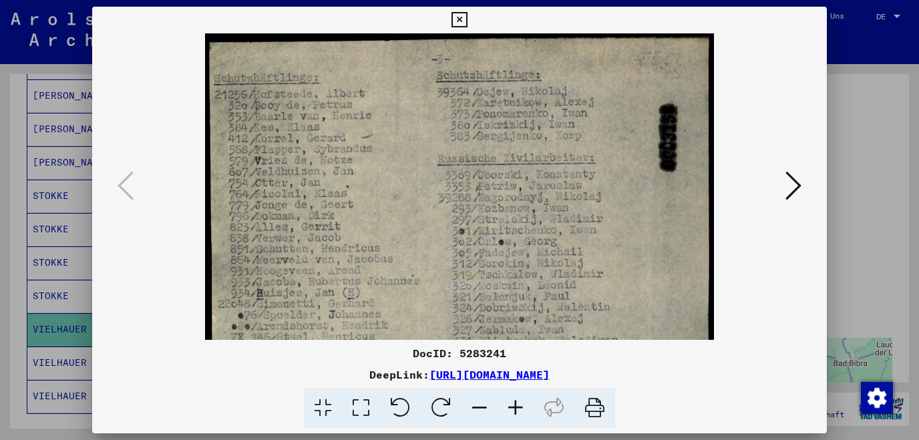
click at [519, 413] on icon at bounding box center [515, 408] width 36 height 41
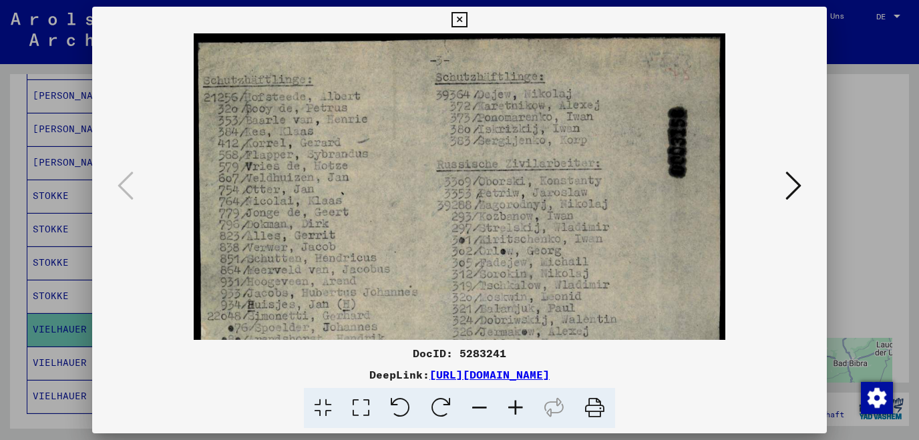
click at [519, 413] on icon at bounding box center [515, 408] width 36 height 41
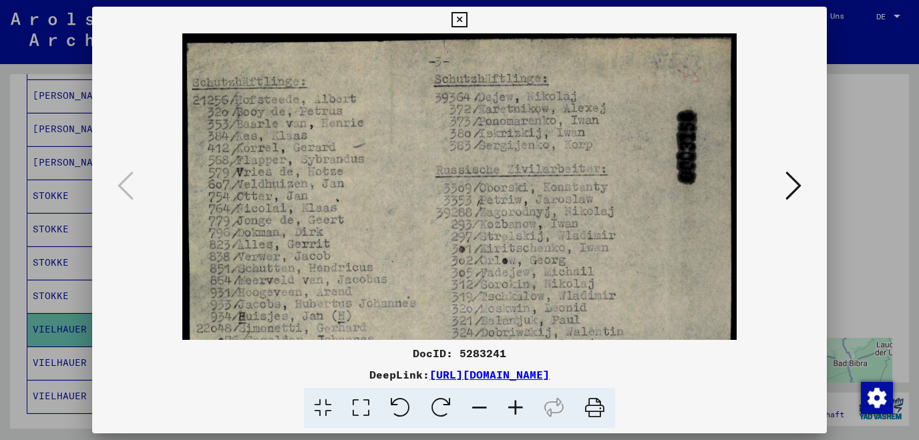
scroll to position [1, 0]
drag, startPoint x: 384, startPoint y: 195, endPoint x: 425, endPoint y: 194, distance: 40.7
click at [425, 194] on img at bounding box center [459, 436] width 554 height 807
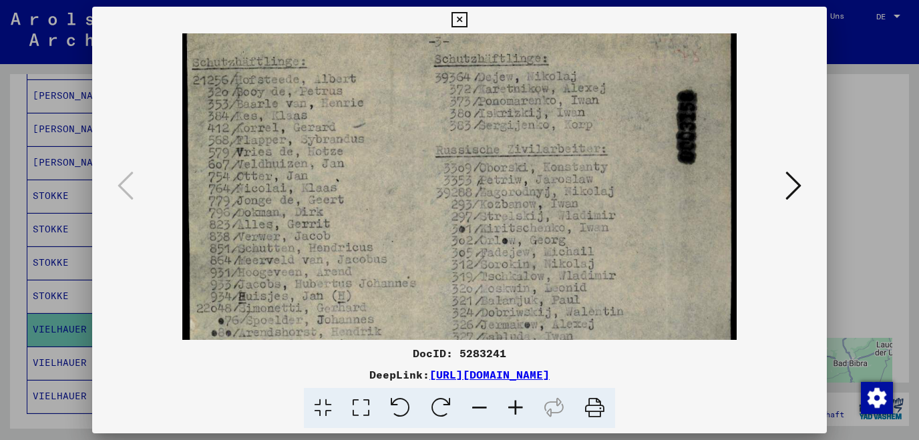
scroll to position [54, 0]
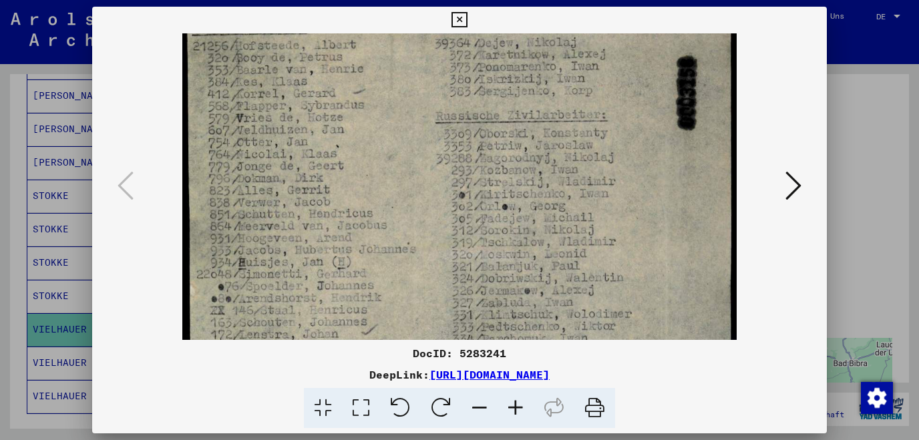
drag, startPoint x: 385, startPoint y: 238, endPoint x: 393, endPoint y: 184, distance: 54.0
click at [393, 184] on img at bounding box center [459, 382] width 554 height 807
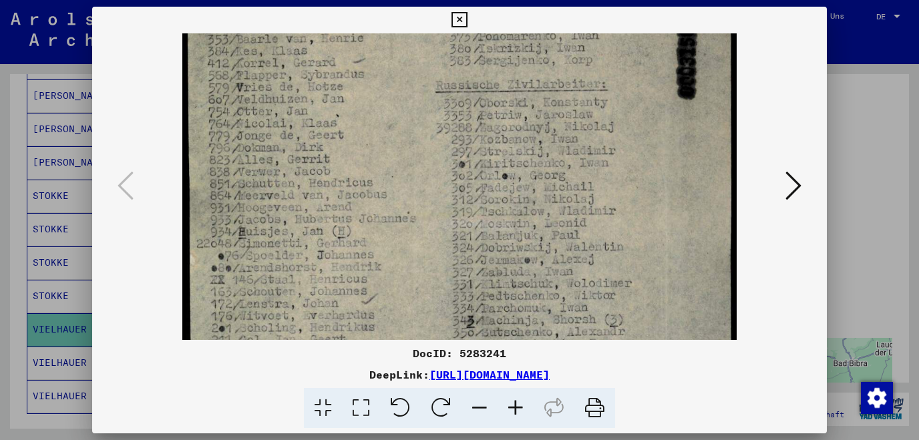
scroll to position [86, 0]
drag, startPoint x: 391, startPoint y: 232, endPoint x: 401, endPoint y: 198, distance: 34.8
click at [401, 198] on img at bounding box center [459, 350] width 554 height 807
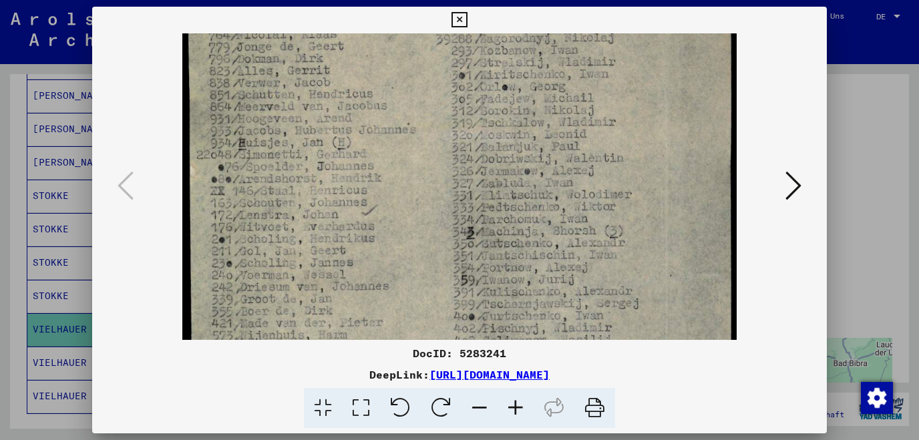
scroll to position [179, 0]
drag, startPoint x: 407, startPoint y: 268, endPoint x: 418, endPoint y: 176, distance: 92.1
click at [418, 176] on img at bounding box center [459, 257] width 554 height 807
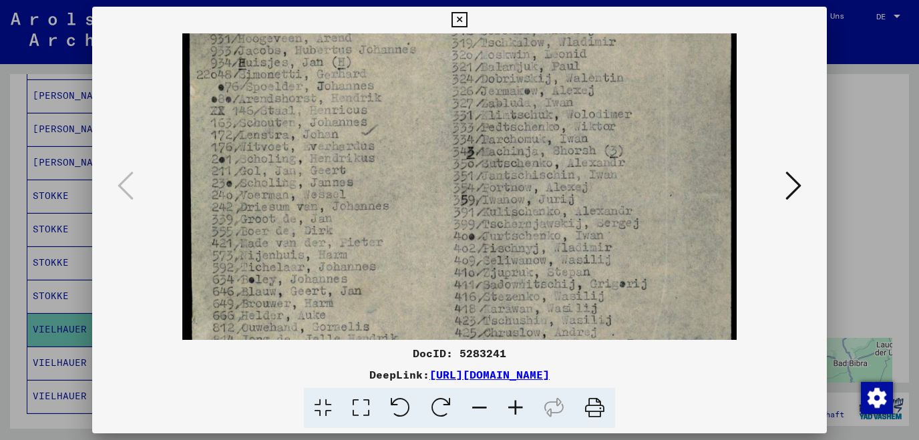
scroll to position [263, 0]
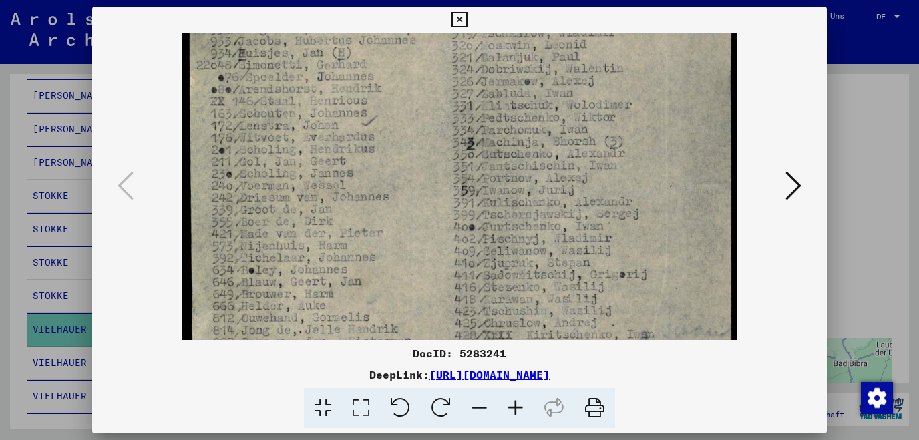
drag, startPoint x: 419, startPoint y: 261, endPoint x: 431, endPoint y: 175, distance: 87.0
click at [431, 175] on img at bounding box center [459, 173] width 554 height 807
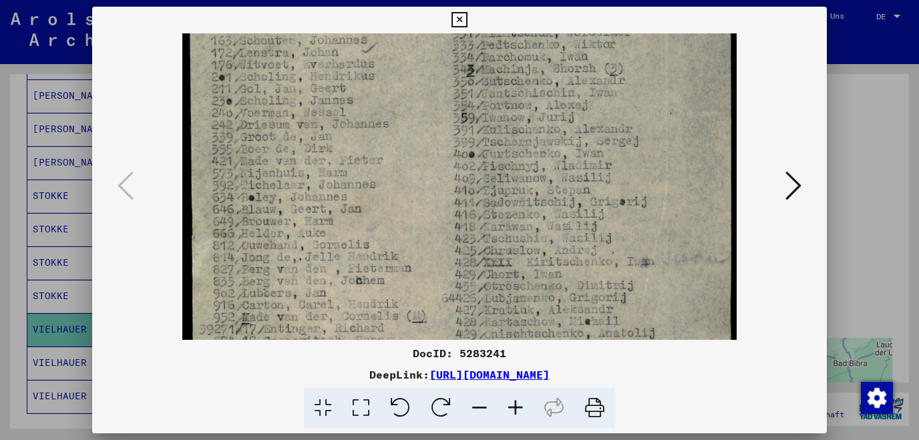
scroll to position [336, 0]
drag, startPoint x: 404, startPoint y: 266, endPoint x: 411, endPoint y: 190, distance: 75.8
click at [411, 190] on img at bounding box center [459, 100] width 554 height 807
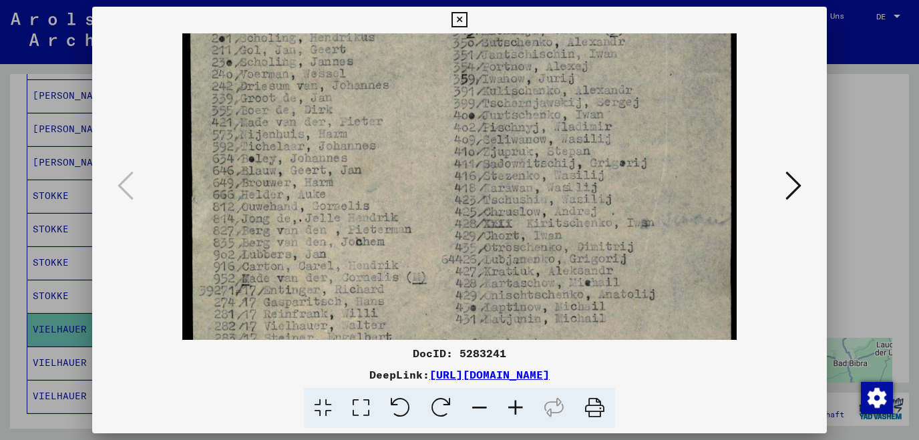
scroll to position [376, 0]
drag, startPoint x: 407, startPoint y: 252, endPoint x: 418, endPoint y: 208, distance: 44.7
click at [418, 208] on img at bounding box center [459, 61] width 554 height 807
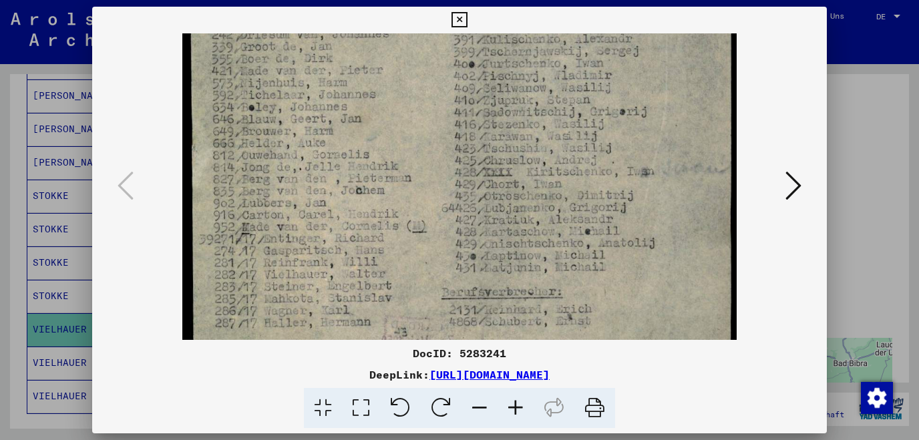
scroll to position [431, 0]
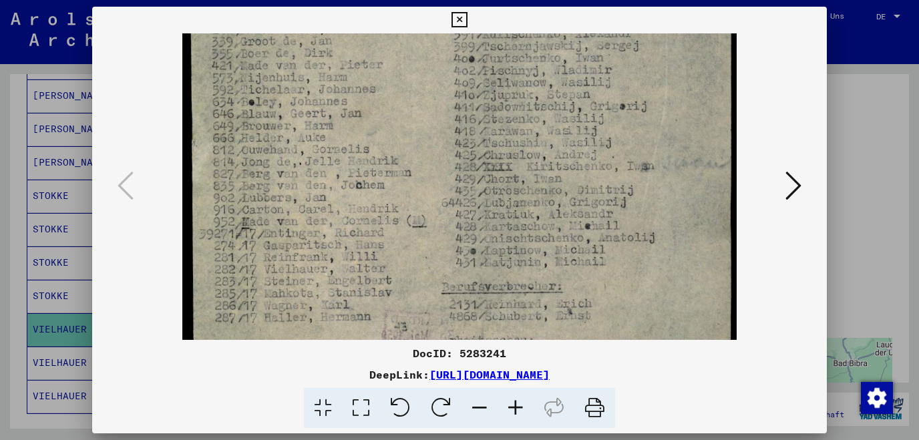
drag, startPoint x: 427, startPoint y: 260, endPoint x: 430, endPoint y: 203, distance: 57.5
click at [430, 203] on img at bounding box center [459, 5] width 554 height 807
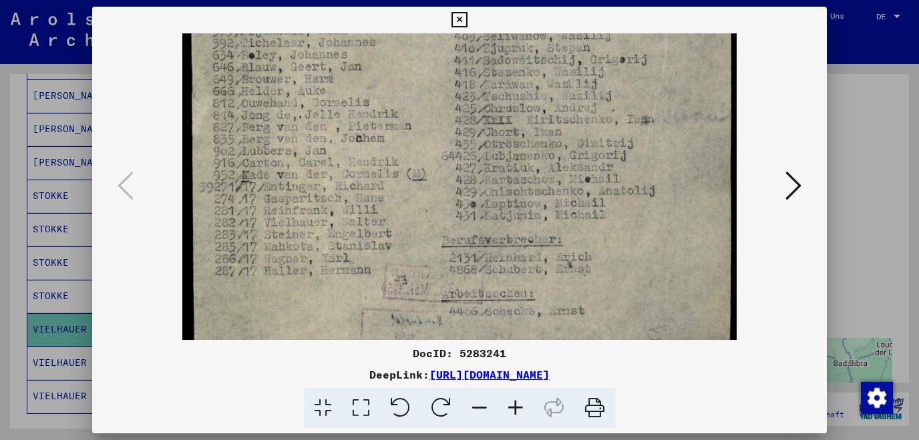
scroll to position [481, 0]
drag, startPoint x: 431, startPoint y: 257, endPoint x: 437, endPoint y: 204, distance: 53.0
click at [794, 192] on icon at bounding box center [793, 186] width 16 height 32
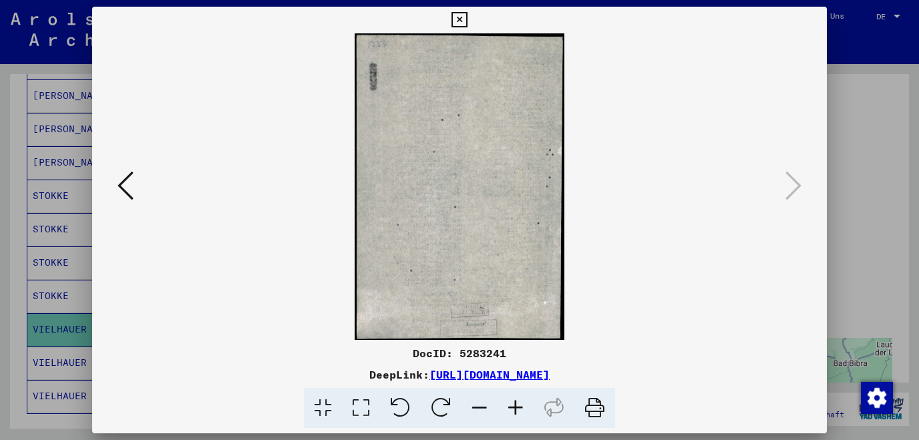
scroll to position [0, 0]
click at [467, 23] on icon at bounding box center [458, 20] width 15 height 16
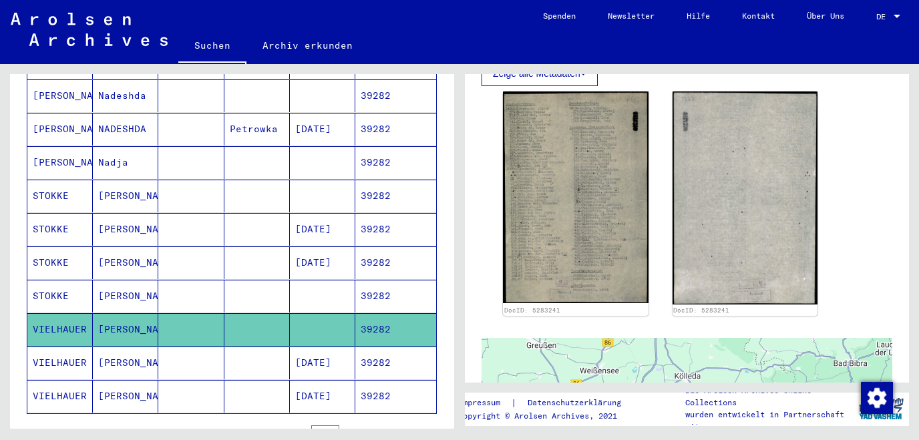
click at [77, 380] on mat-cell "VIELHAUER" at bounding box center [59, 396] width 65 height 33
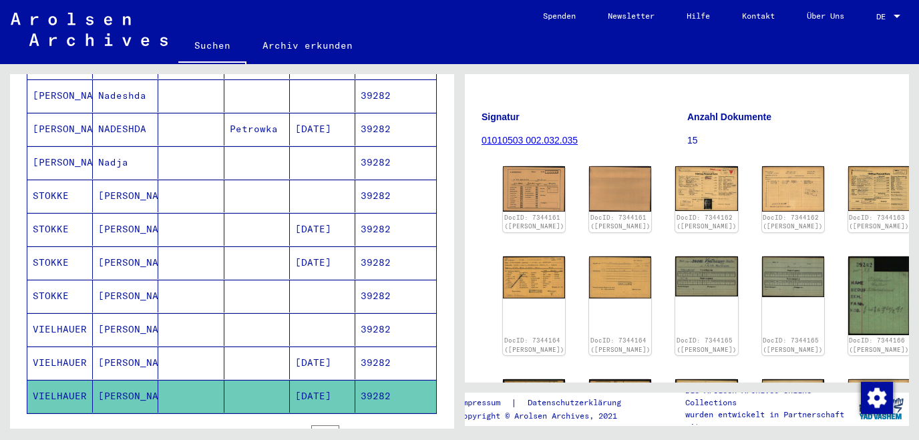
scroll to position [215, 0]
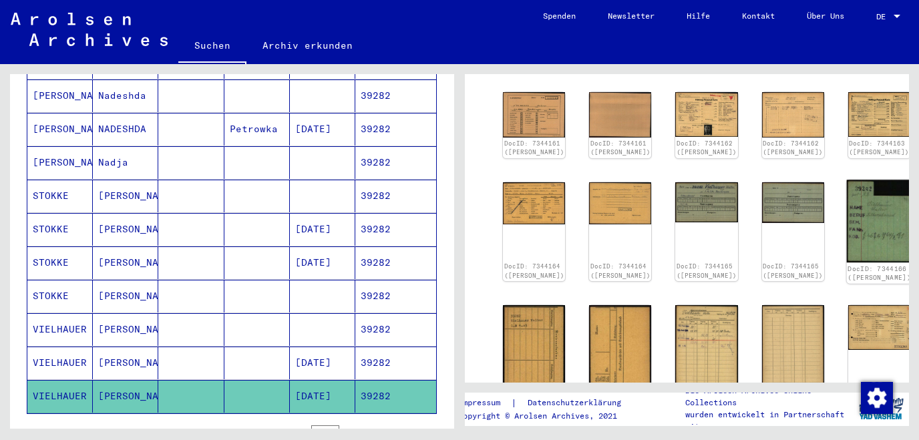
click at [846, 223] on img at bounding box center [878, 221] width 65 height 83
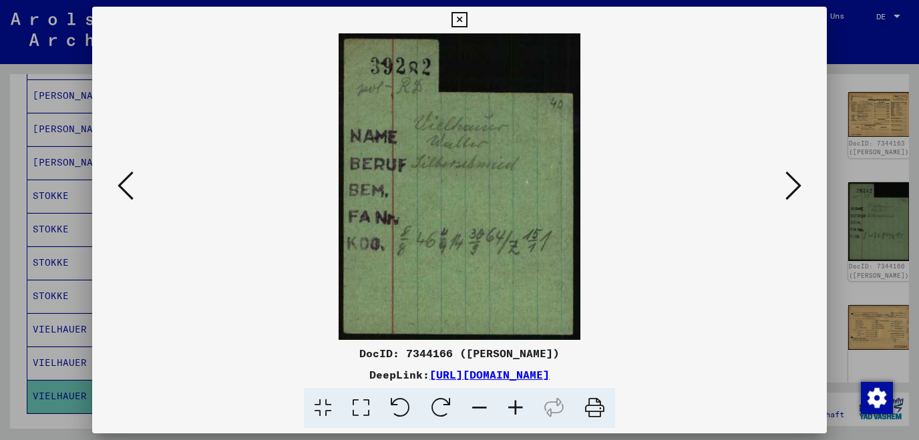
click at [122, 184] on icon at bounding box center [125, 186] width 16 height 32
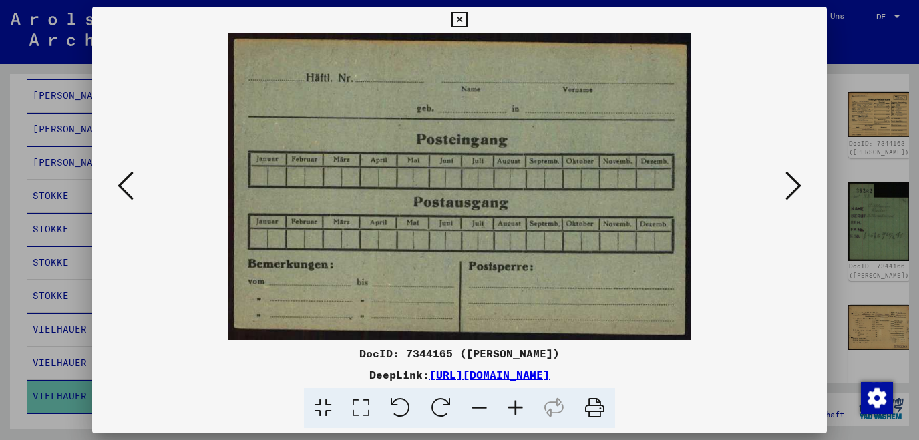
click at [122, 184] on icon at bounding box center [125, 186] width 16 height 32
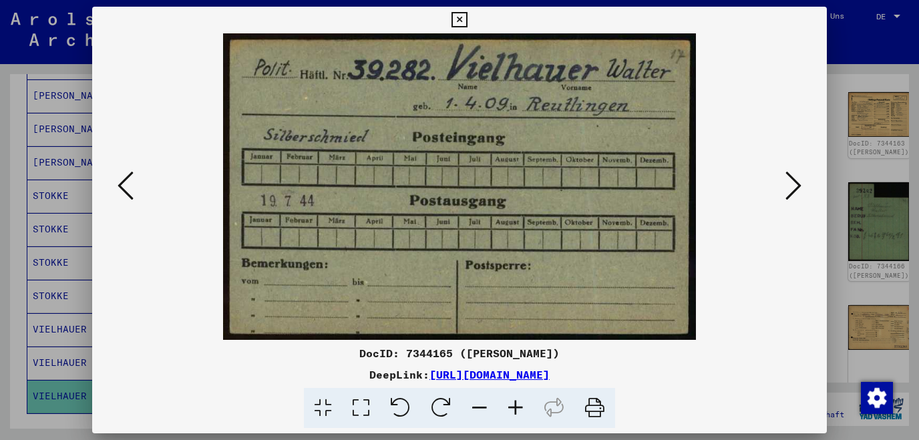
click at [122, 184] on icon at bounding box center [125, 186] width 16 height 32
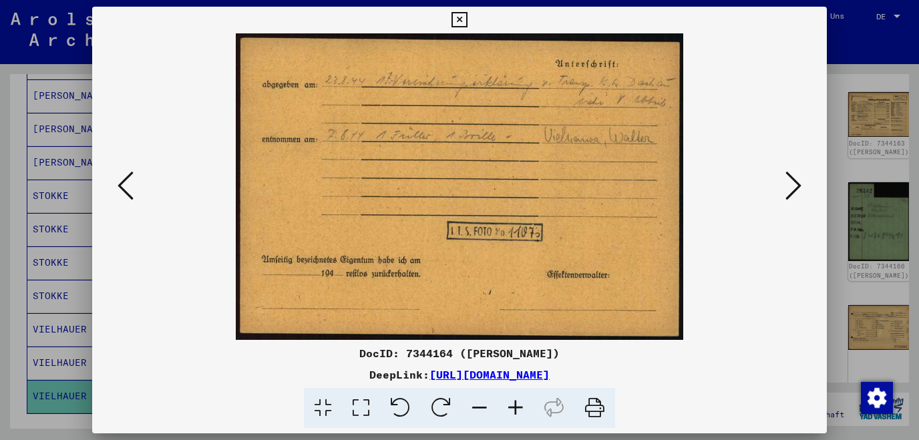
click at [122, 184] on icon at bounding box center [125, 186] width 16 height 32
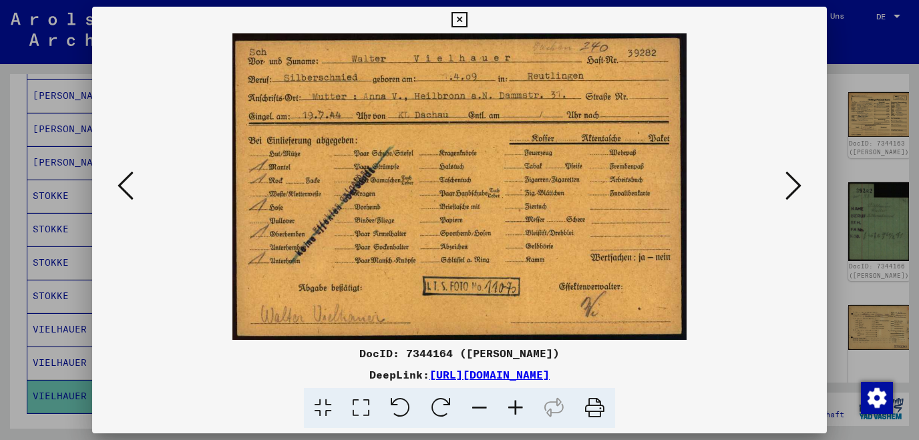
click at [122, 184] on icon at bounding box center [125, 186] width 16 height 32
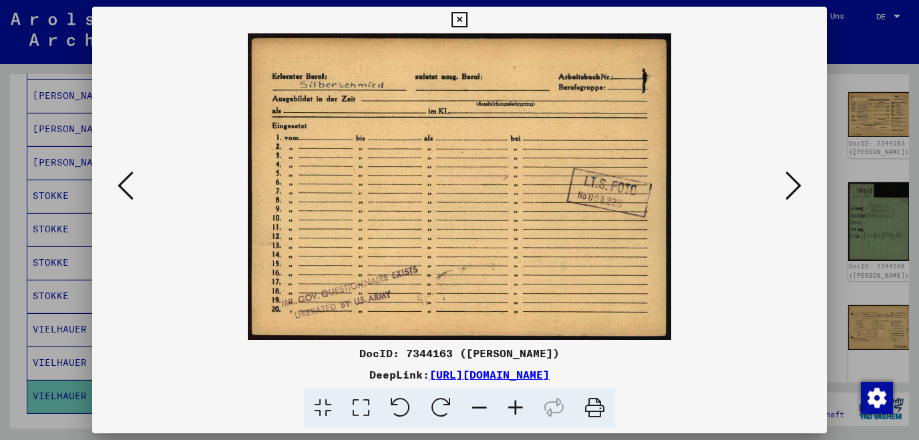
click at [122, 184] on icon at bounding box center [125, 186] width 16 height 32
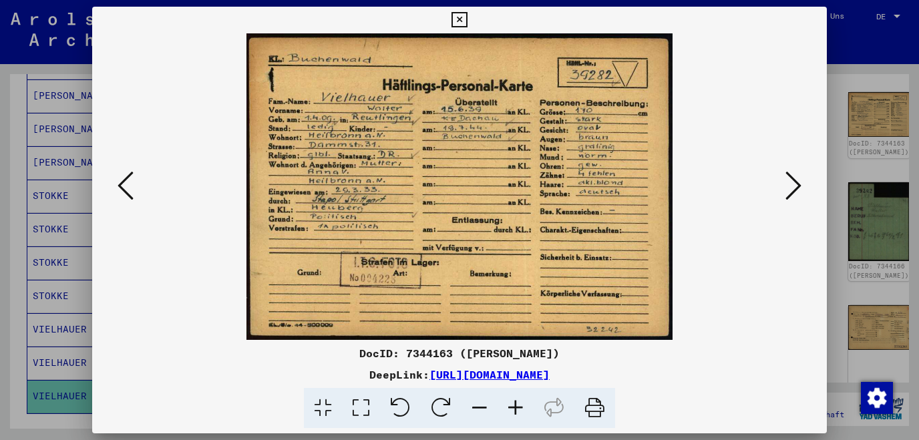
click at [122, 184] on icon at bounding box center [125, 186] width 16 height 32
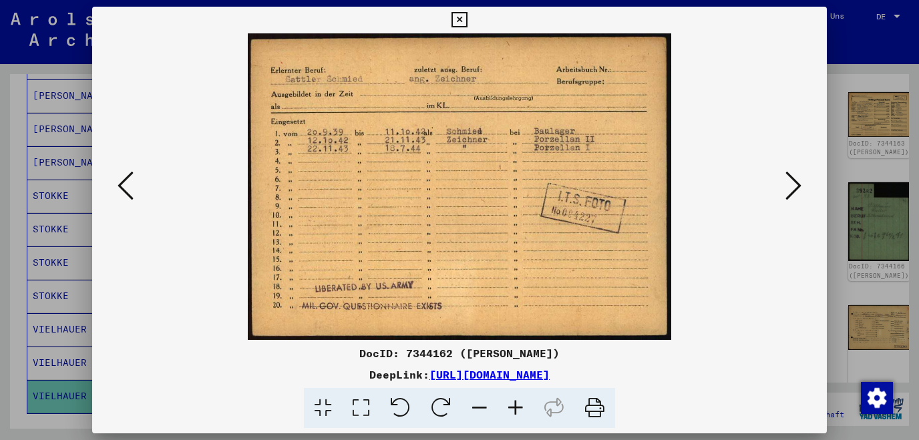
click at [124, 183] on icon at bounding box center [125, 186] width 16 height 32
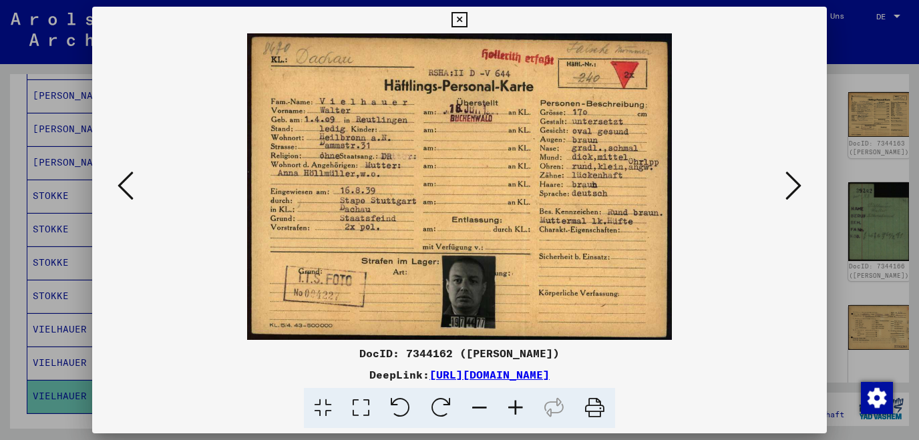
click at [467, 23] on icon at bounding box center [458, 20] width 15 height 16
